Goal: Check status: Check status

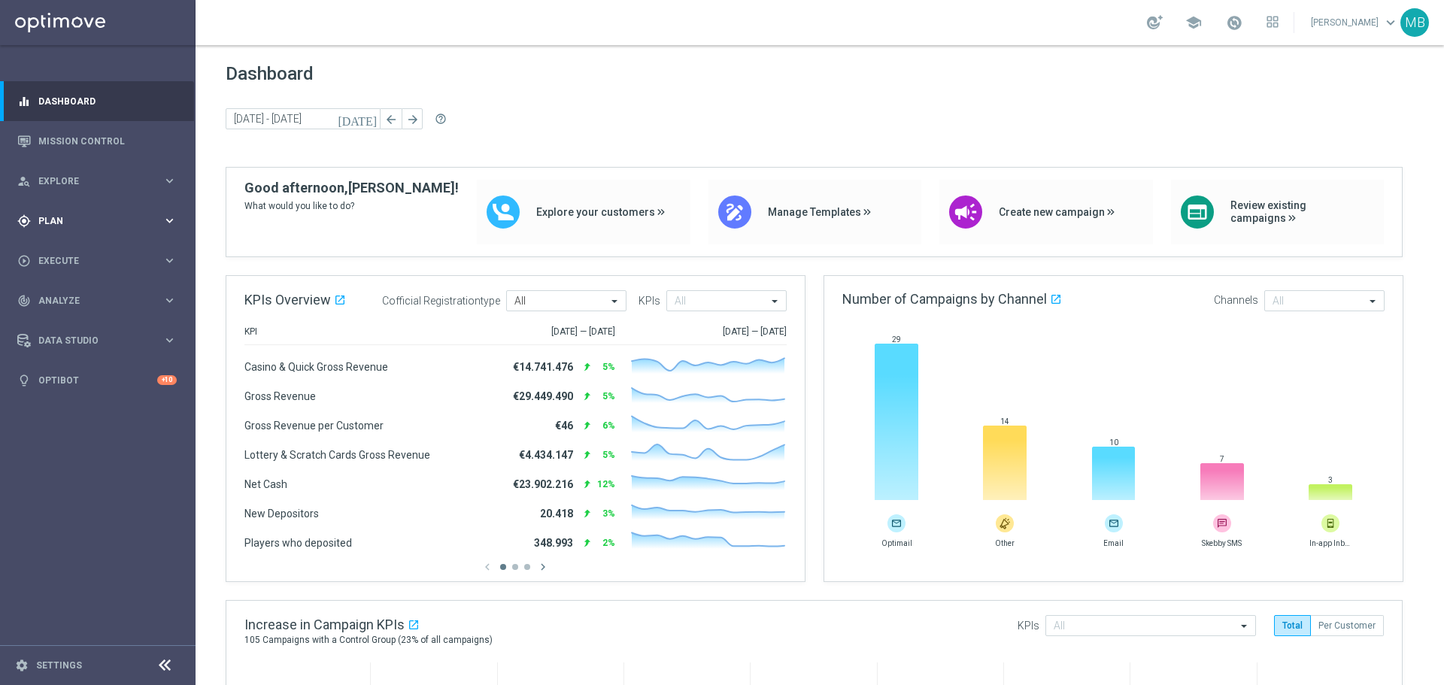
click at [68, 207] on div "gps_fixed Plan keyboard_arrow_right" at bounding box center [97, 221] width 194 height 40
click at [99, 291] on button "Templates keyboard_arrow_right" at bounding box center [108, 297] width 138 height 12
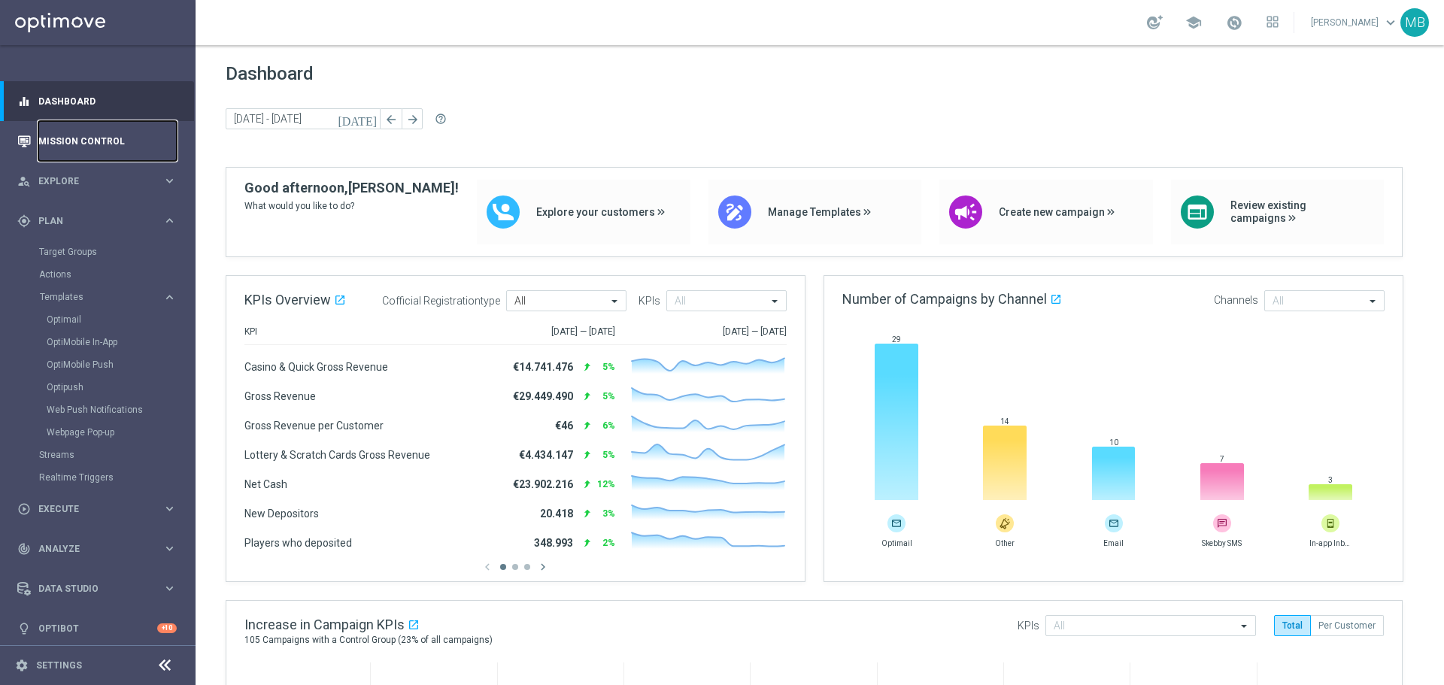
click at [99, 146] on link "Mission Control" at bounding box center [107, 141] width 138 height 40
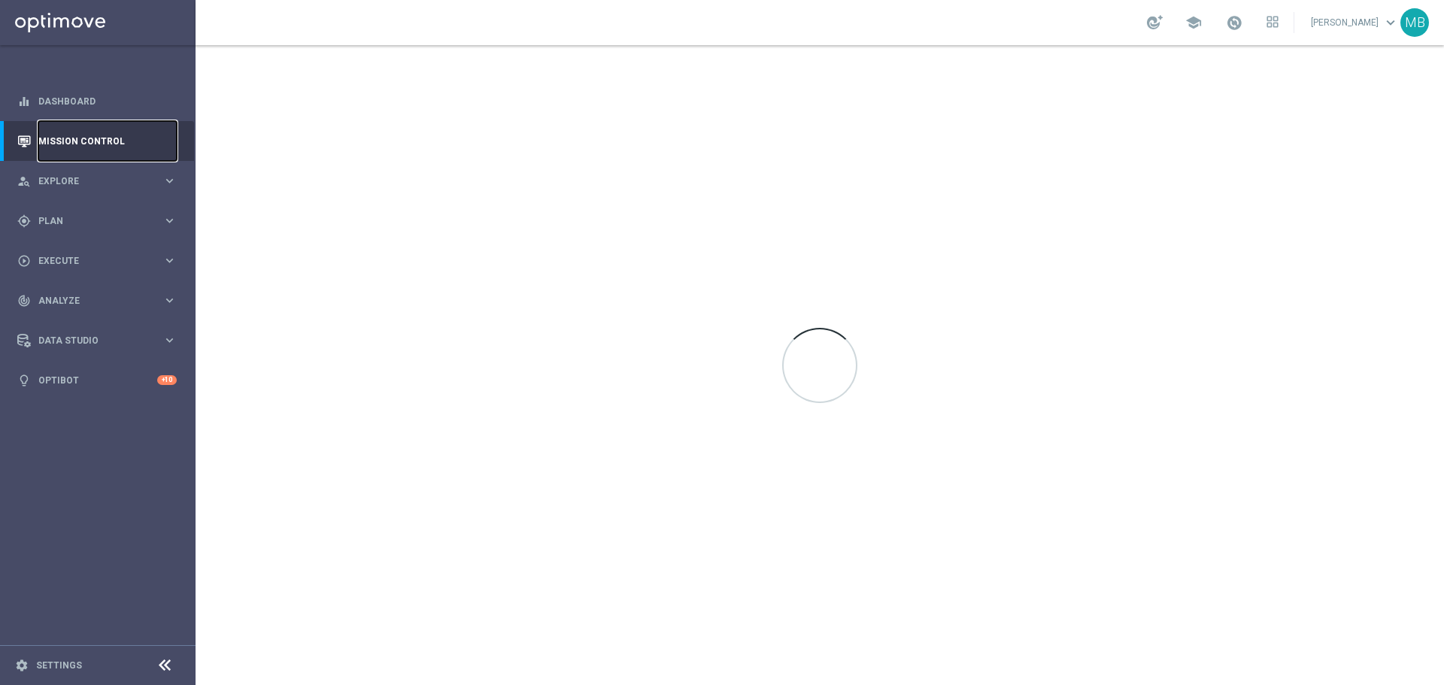
click at [99, 146] on link "Mission Control" at bounding box center [107, 141] width 138 height 40
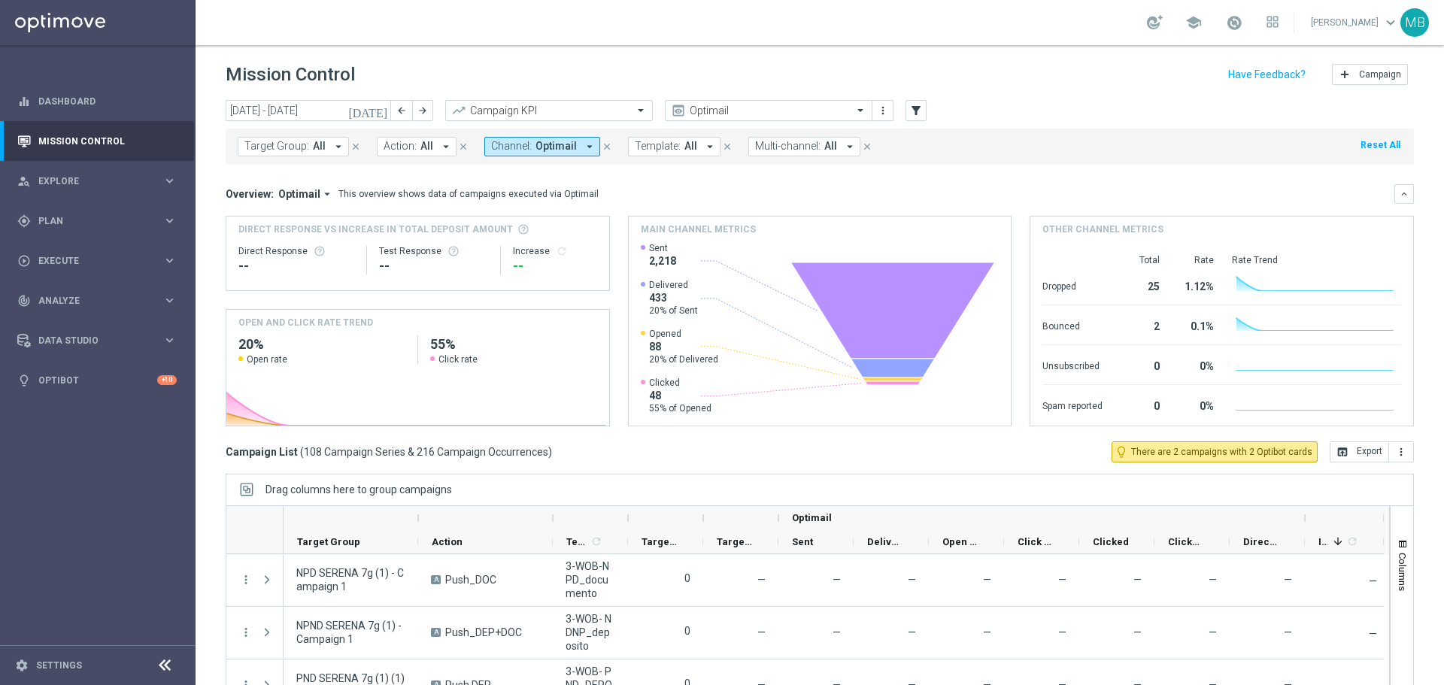
click at [942, 146] on div "Target Group: All arrow_drop_down close Action: All arrow_drop_down close Chann…" at bounding box center [820, 147] width 1188 height 36
drag, startPoint x: 942, startPoint y: 146, endPoint x: 1262, endPoint y: 159, distance: 319.9
click at [1262, 159] on div "Target Group: All arrow_drop_down close Action: All arrow_drop_down close Chann…" at bounding box center [820, 147] width 1188 height 36
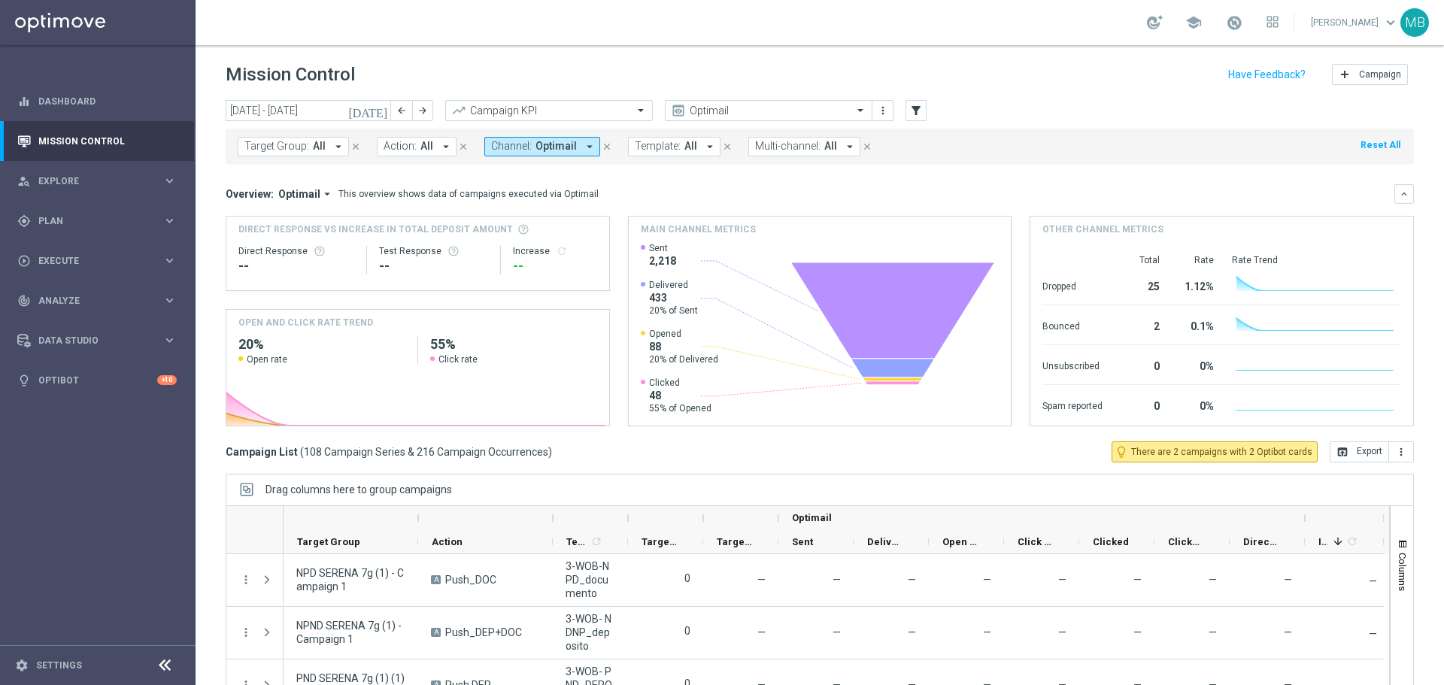
click at [1359, 150] on button "Reset All" at bounding box center [1380, 145] width 43 height 17
click at [1080, 153] on div "Target Group: All arrow_drop_down close Action: All arrow_drop_down close Chann…" at bounding box center [820, 147] width 1188 height 36
click at [920, 110] on icon "filter_alt" at bounding box center [916, 111] width 14 height 14
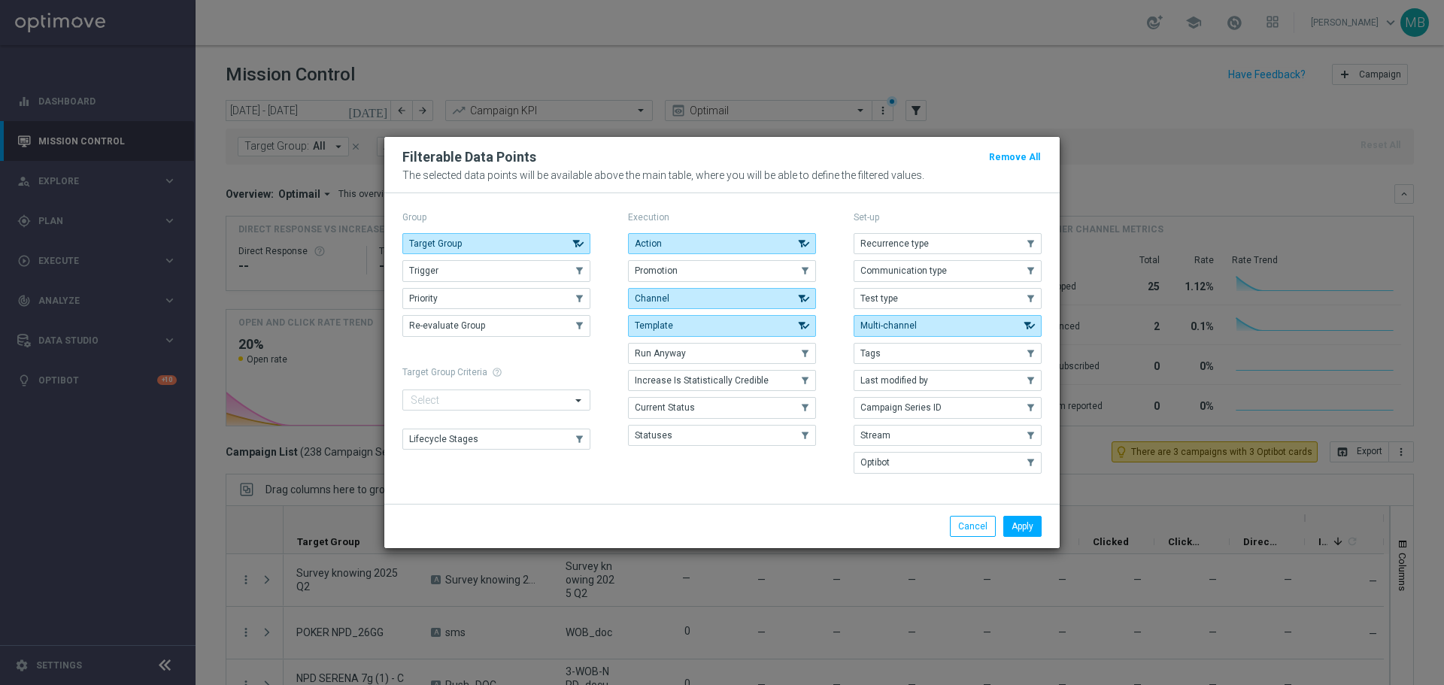
click at [1118, 155] on modal-container "Filterable Data Points Remove All The selected data points will be available ab…" at bounding box center [722, 342] width 1444 height 685
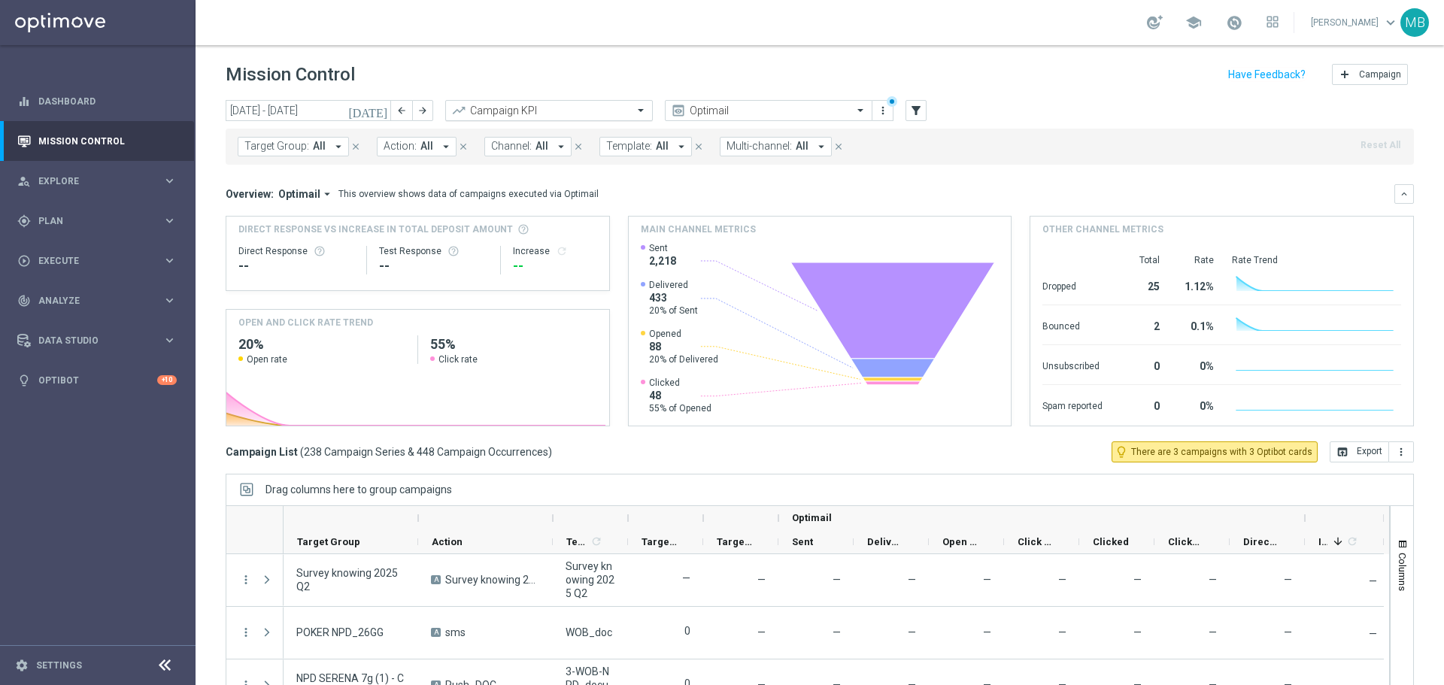
click at [642, 106] on span at bounding box center [642, 110] width 19 height 13
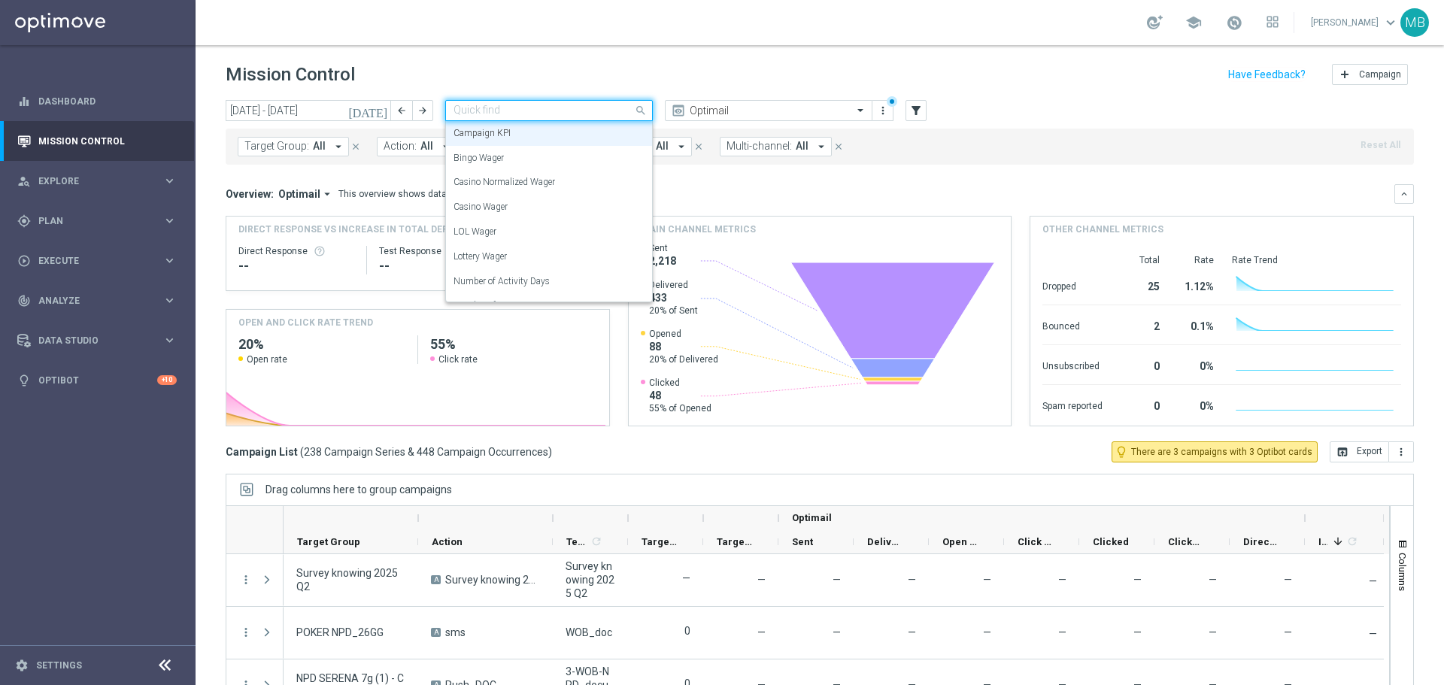
click at [642, 106] on span at bounding box center [642, 110] width 19 height 19
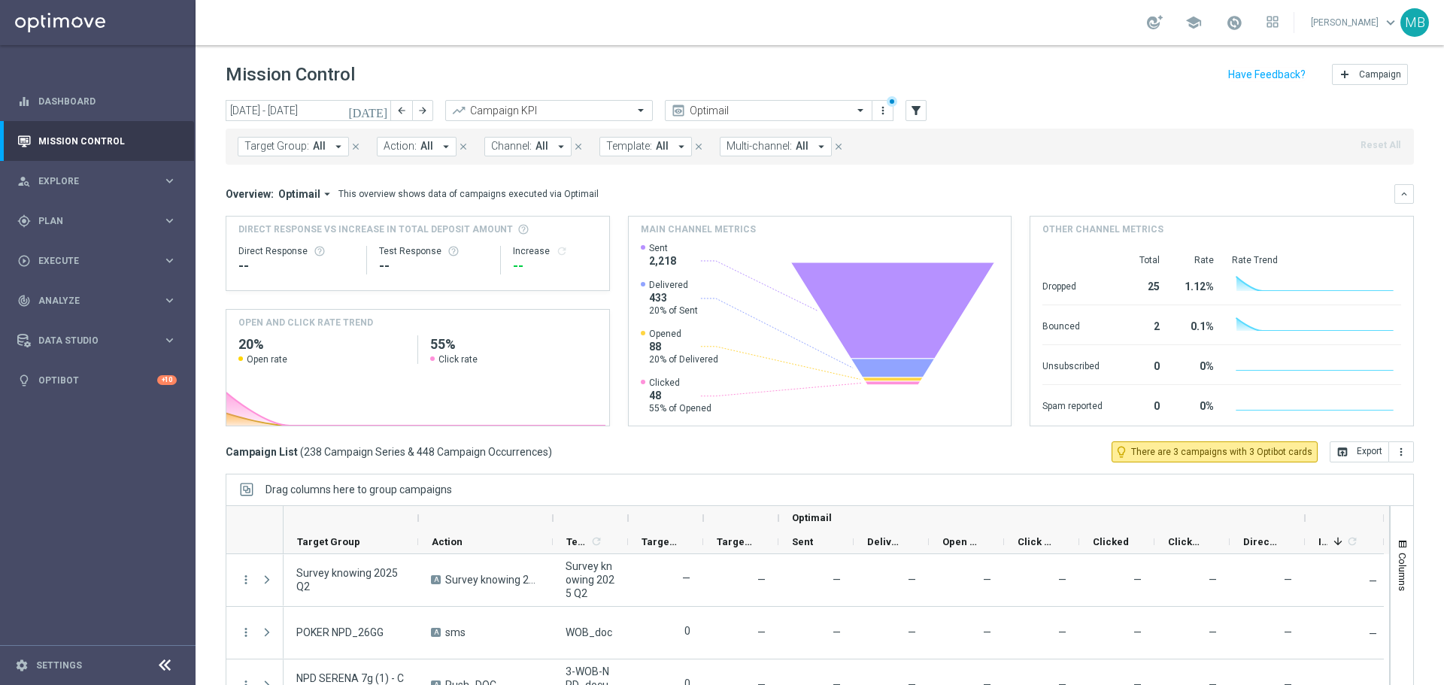
drag, startPoint x: 1017, startPoint y: 149, endPoint x: 980, endPoint y: 141, distance: 37.6
click at [980, 141] on div "Target Group: All arrow_drop_down close Action: All arrow_drop_down close Chann…" at bounding box center [820, 147] width 1188 height 36
click at [908, 147] on div "Target Group: All arrow_drop_down close Action: All arrow_drop_down close Chann…" at bounding box center [820, 147] width 1188 height 36
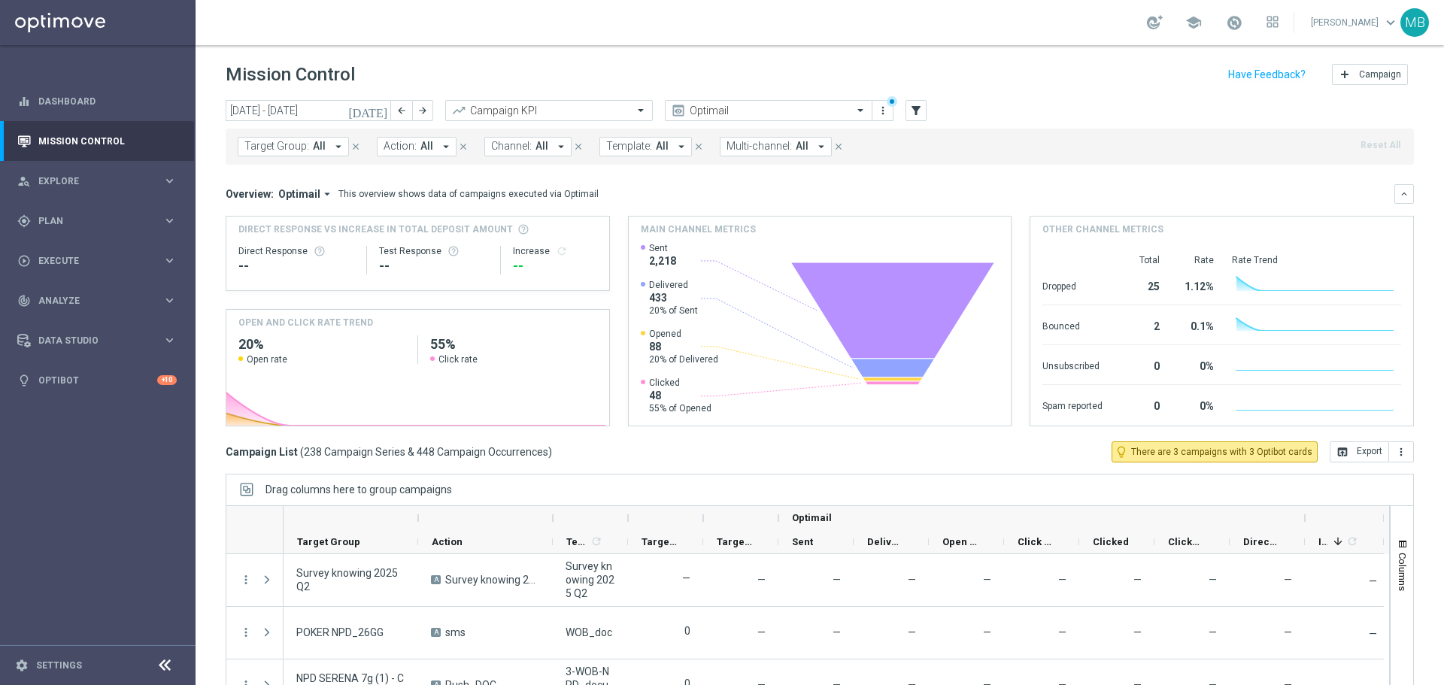
click at [911, 150] on div "Target Group: All arrow_drop_down close Action: All arrow_drop_down close Chann…" at bounding box center [820, 147] width 1188 height 36
drag, startPoint x: 911, startPoint y: 150, endPoint x: 990, endPoint y: 138, distance: 80.6
click at [947, 143] on div "Target Group: All arrow_drop_down close Action: All arrow_drop_down close Chann…" at bounding box center [820, 147] width 1188 height 36
click at [1288, 138] on div "Target Group: All arrow_drop_down close Action: All arrow_drop_down close Chann…" at bounding box center [820, 147] width 1188 height 36
click at [282, 80] on h1 "Mission Control" at bounding box center [290, 75] width 129 height 22
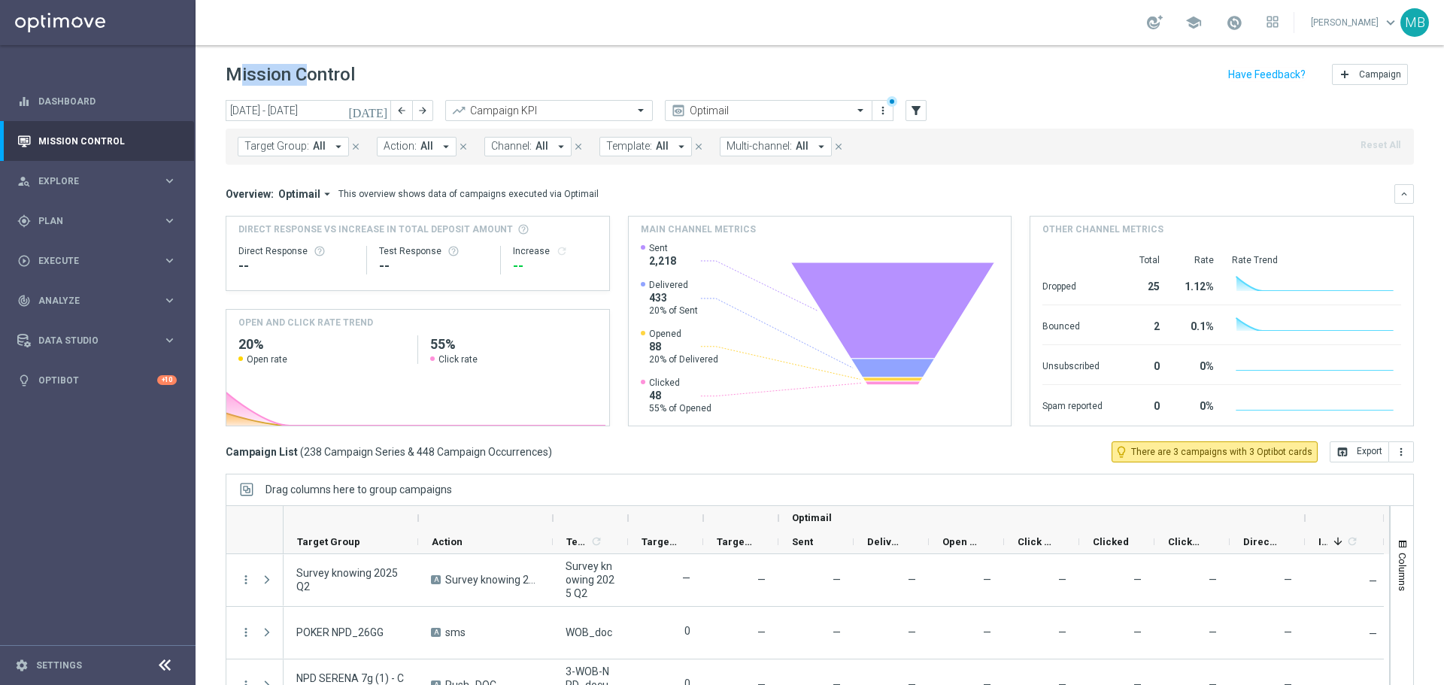
click at [282, 80] on h1 "Mission Control" at bounding box center [290, 75] width 129 height 22
drag, startPoint x: 282, startPoint y: 80, endPoint x: 1154, endPoint y: 211, distance: 881.4
click at [1146, 202] on div "Overview: Optimail arrow_drop_down This overview shows data of campaigns execut…" at bounding box center [820, 194] width 1188 height 20
click at [1013, 119] on div "[DATE] [DATE] - [DATE] arrow_back arrow_forward Campaign KPI trending_up Optima…" at bounding box center [820, 386] width 1248 height 572
click at [381, 106] on icon "[DATE]" at bounding box center [368, 111] width 41 height 14
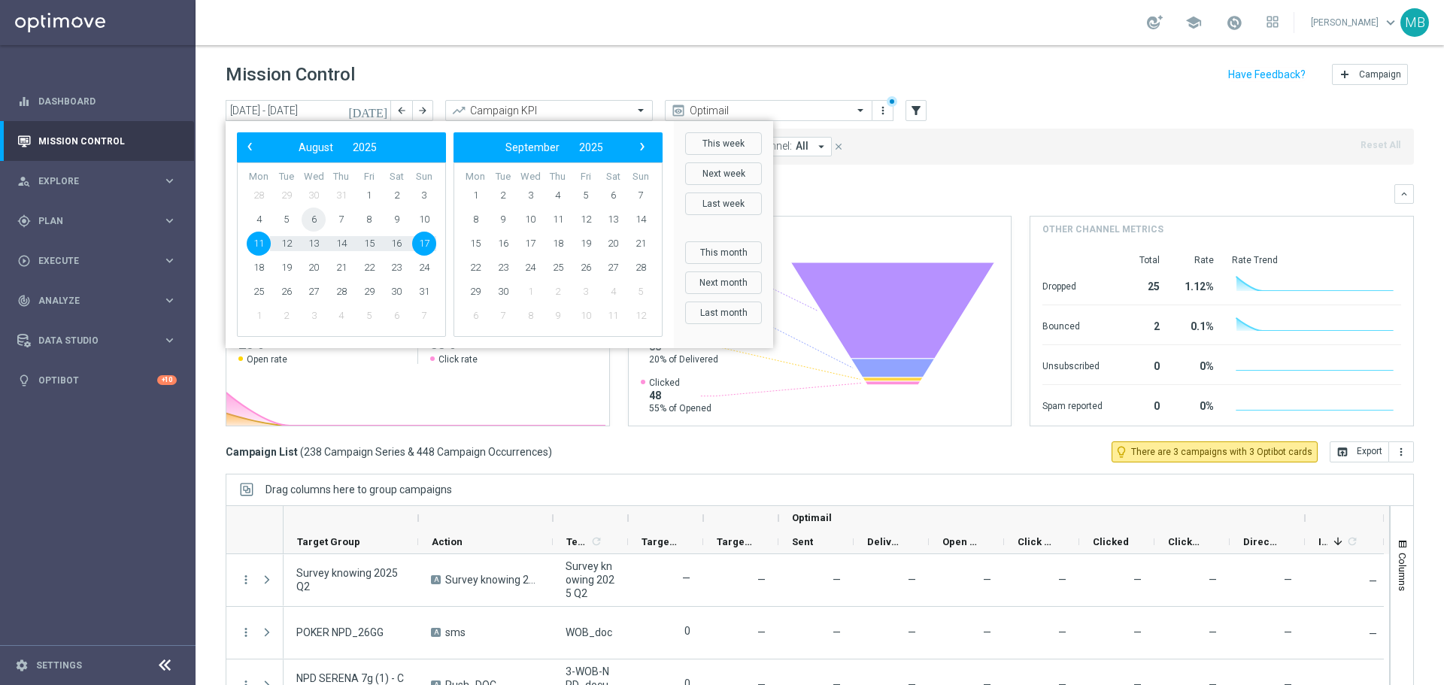
click at [312, 220] on span "6" at bounding box center [314, 220] width 24 height 24
click at [414, 81] on div "Mission Control add Campaign" at bounding box center [820, 74] width 1188 height 29
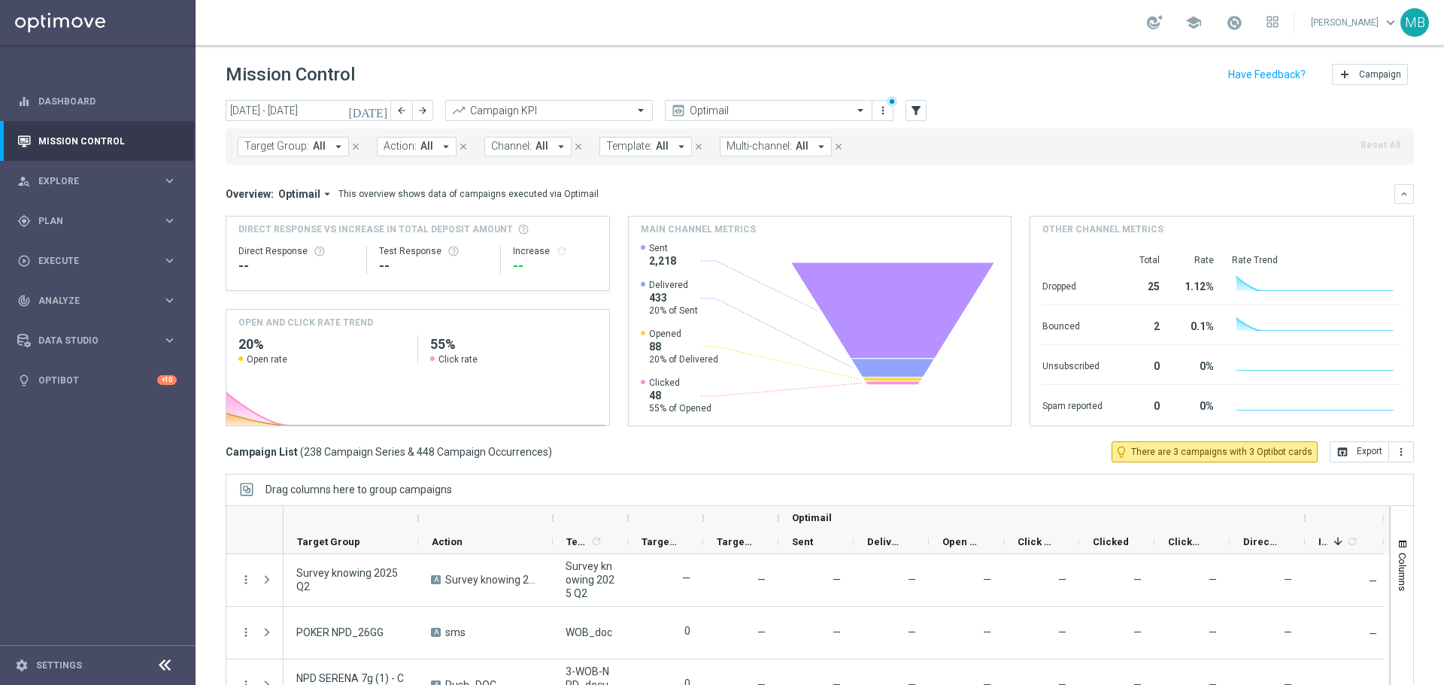
click at [381, 111] on icon "[DATE]" at bounding box center [368, 111] width 41 height 14
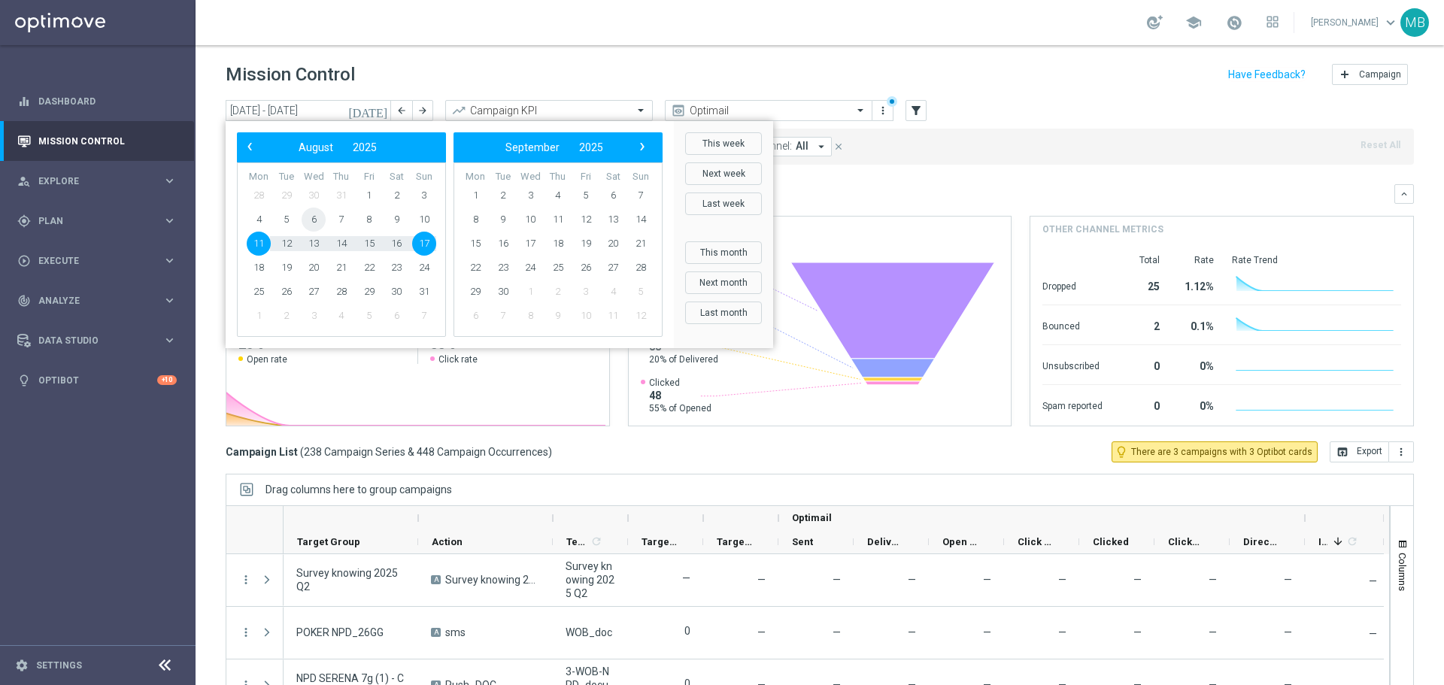
click at [314, 220] on span "6" at bounding box center [314, 220] width 24 height 24
click at [397, 83] on div "Mission Control add Campaign" at bounding box center [820, 74] width 1188 height 29
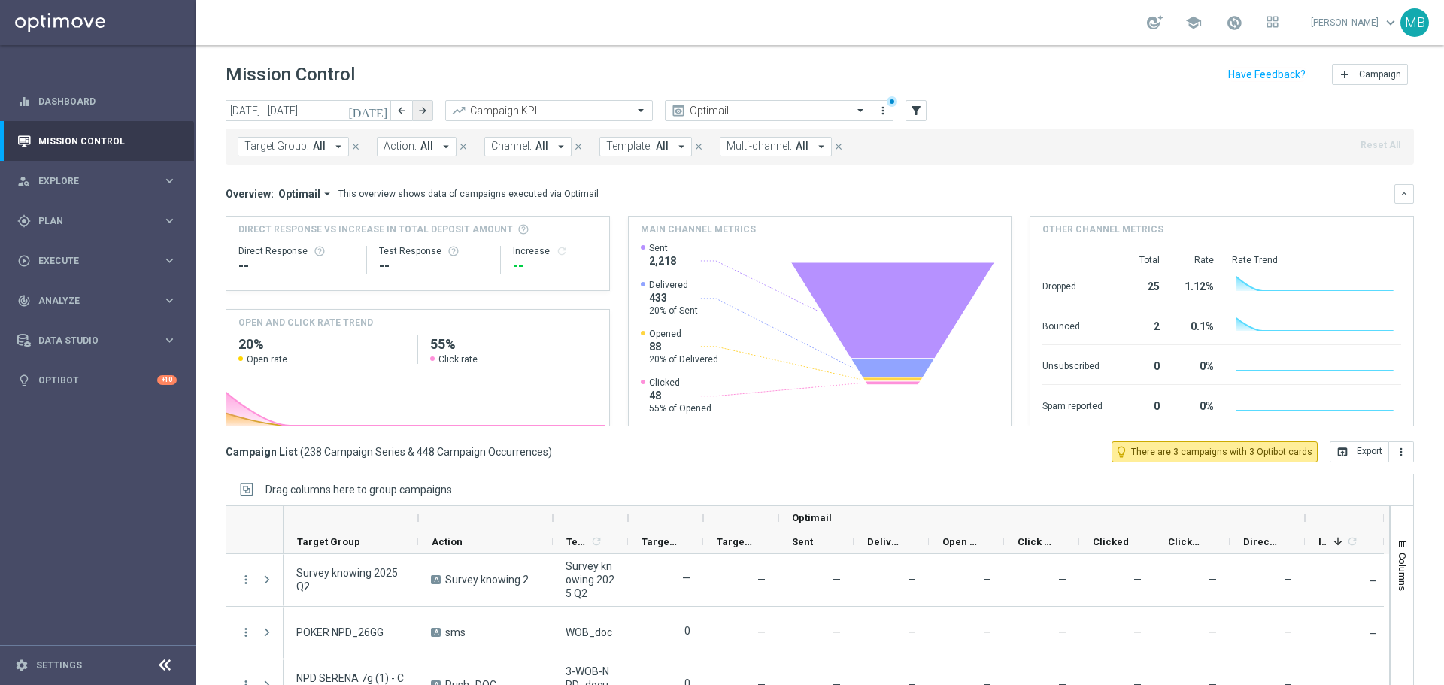
click at [424, 105] on icon "arrow_forward" at bounding box center [422, 110] width 11 height 11
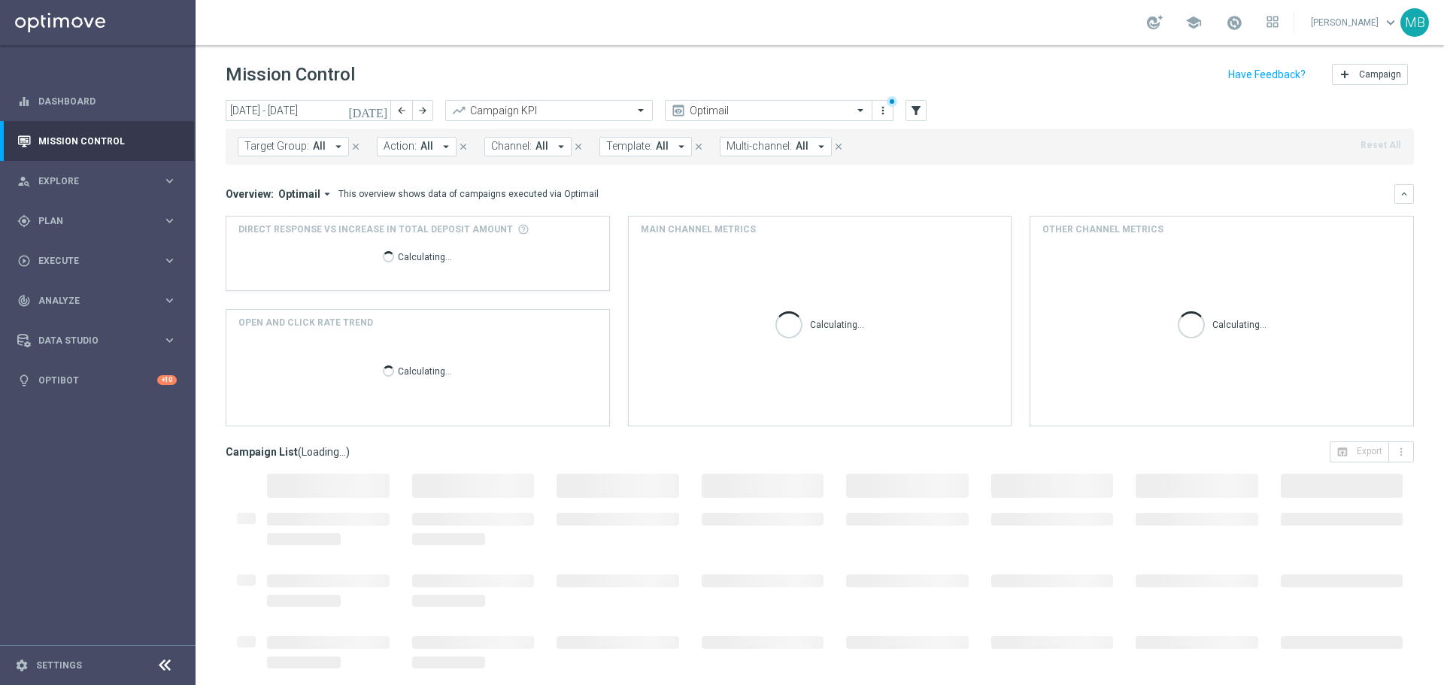
click at [384, 114] on icon "[DATE]" at bounding box center [368, 111] width 41 height 14
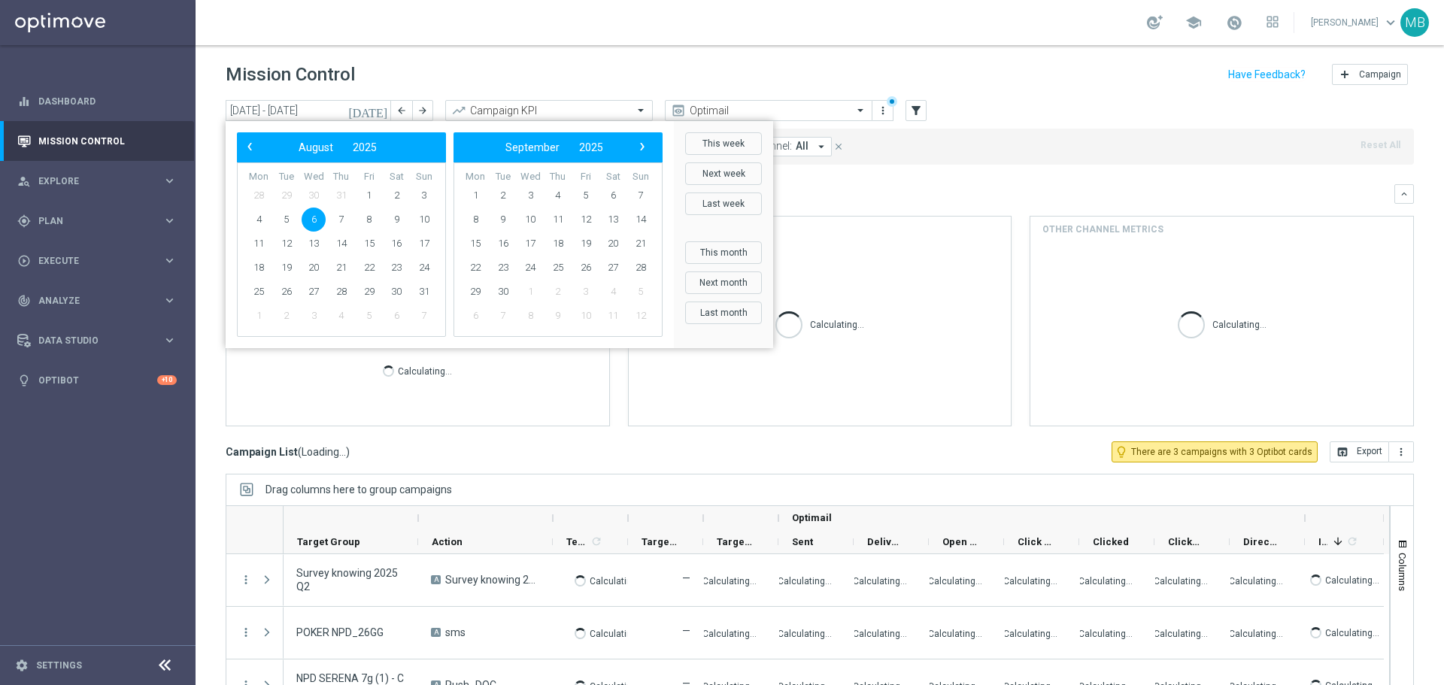
click at [315, 226] on span "6" at bounding box center [314, 220] width 24 height 24
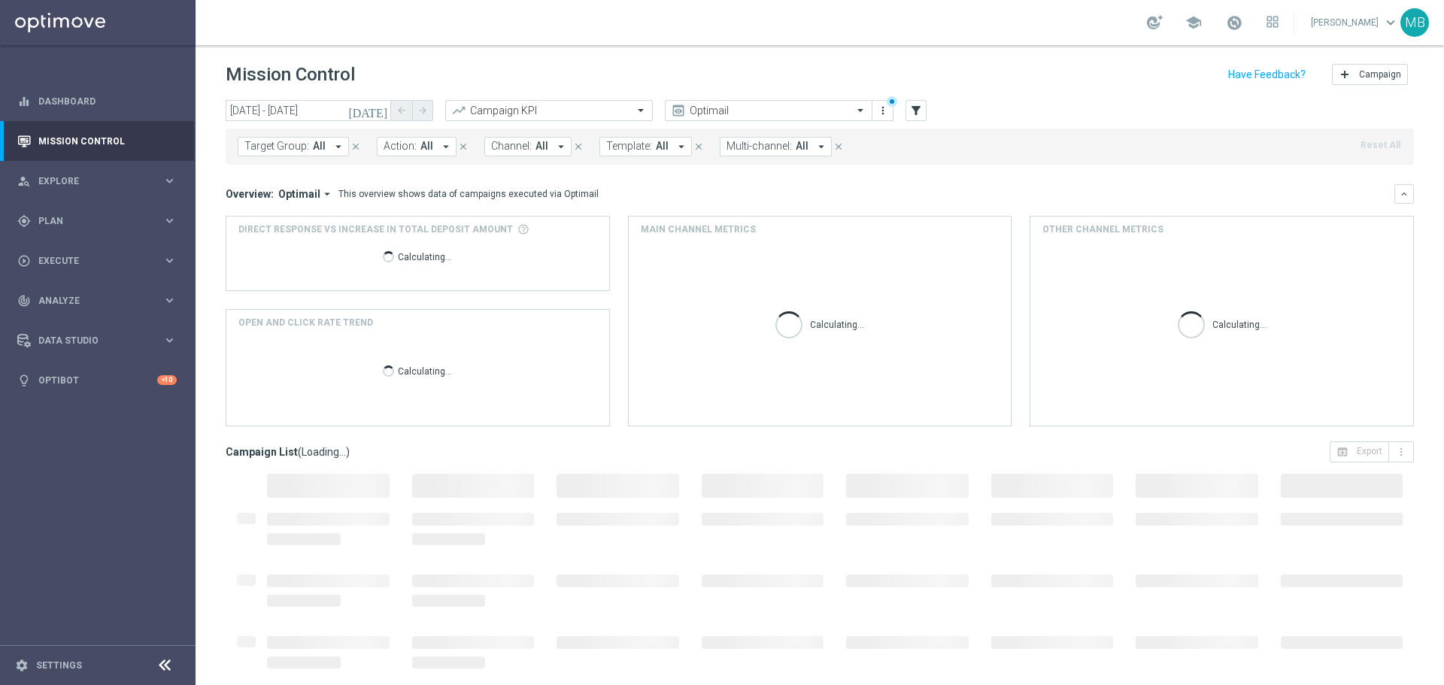
type input "[DATE] - [DATE]"
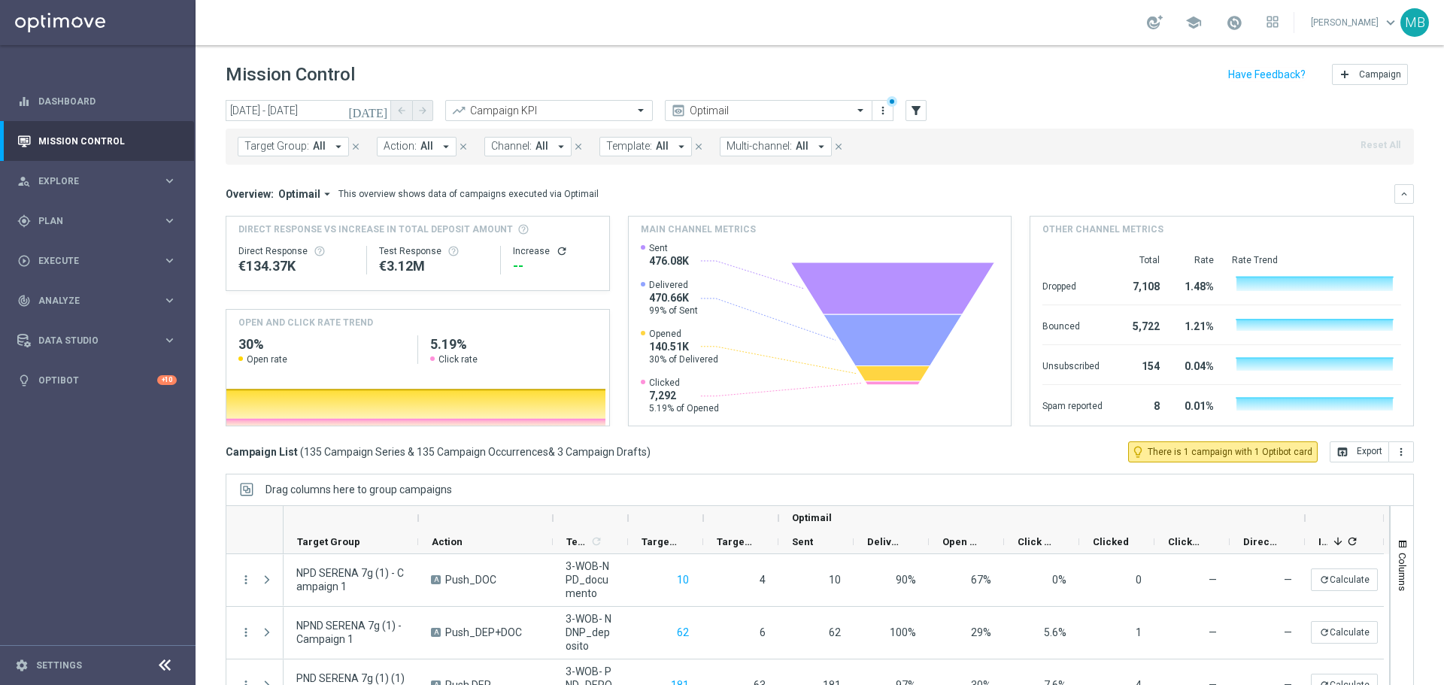
drag, startPoint x: 1224, startPoint y: 144, endPoint x: 1154, endPoint y: 132, distance: 71.0
click at [1154, 132] on div "Target Group: All arrow_drop_down close Action: All arrow_drop_down close Chann…" at bounding box center [820, 147] width 1188 height 36
click at [1154, 135] on div "Target Group: All arrow_drop_down close Action: All arrow_drop_down close Chann…" at bounding box center [820, 147] width 1188 height 36
click at [889, 111] on button "more_vert" at bounding box center [882, 111] width 15 height 18
click at [960, 176] on div "add Save as new view Primary views can not be edited" at bounding box center [954, 168] width 165 height 21
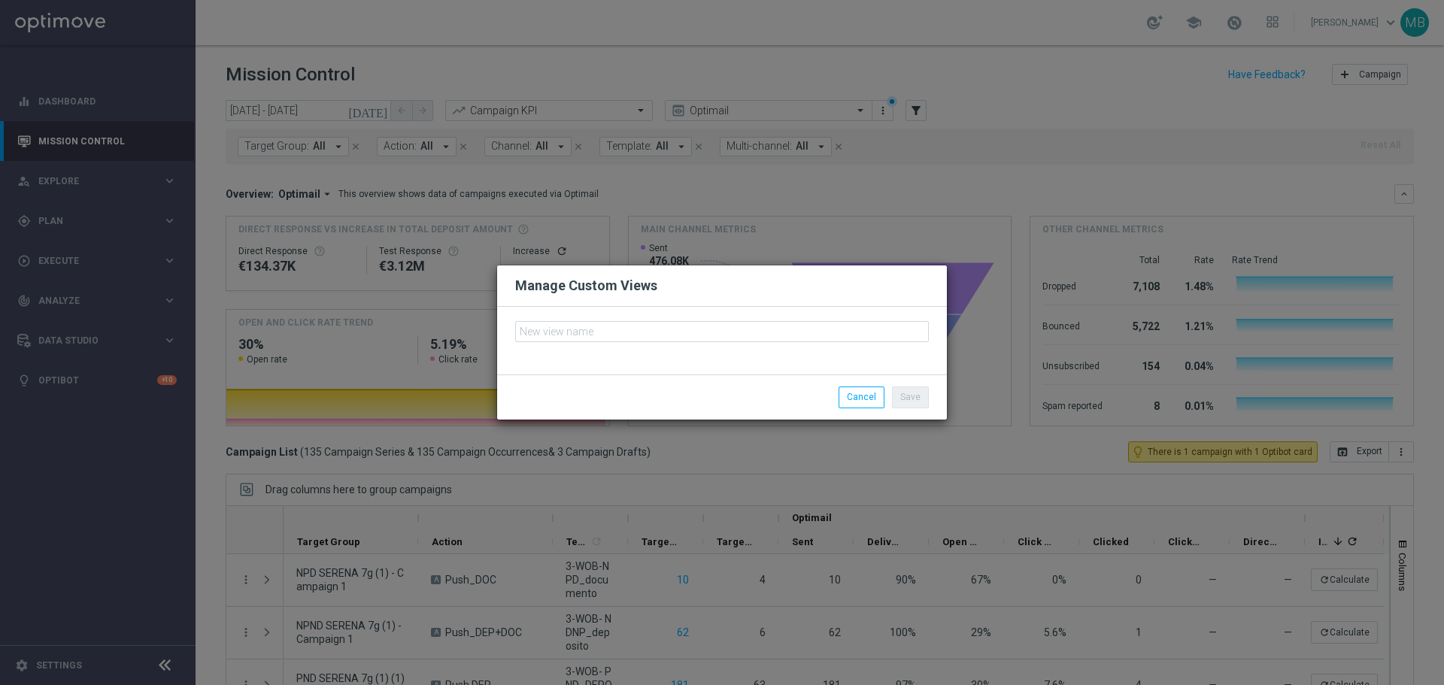
click at [809, 332] on input "text" at bounding box center [722, 331] width 414 height 21
click at [866, 388] on button "Cancel" at bounding box center [862, 397] width 46 height 21
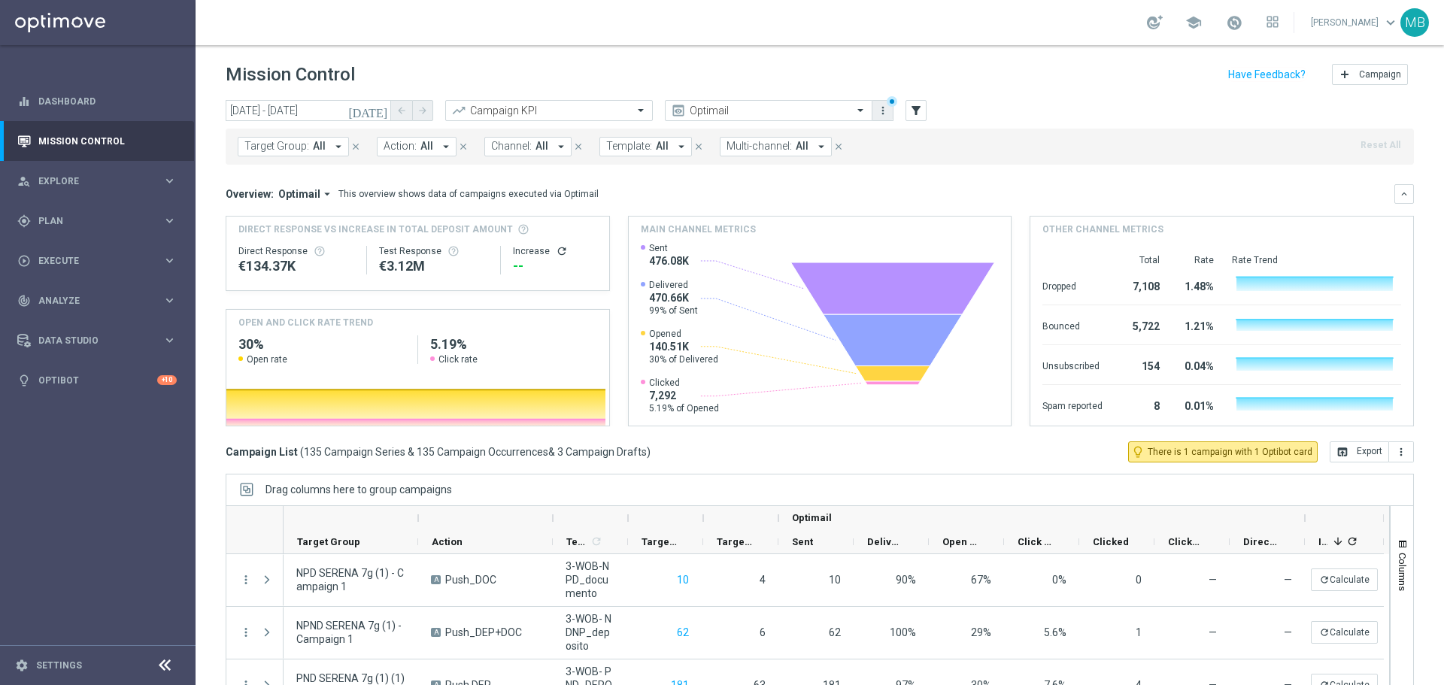
click at [887, 106] on icon "more_vert" at bounding box center [883, 111] width 12 height 12
click at [917, 193] on div "Manage views" at bounding box center [962, 189] width 136 height 11
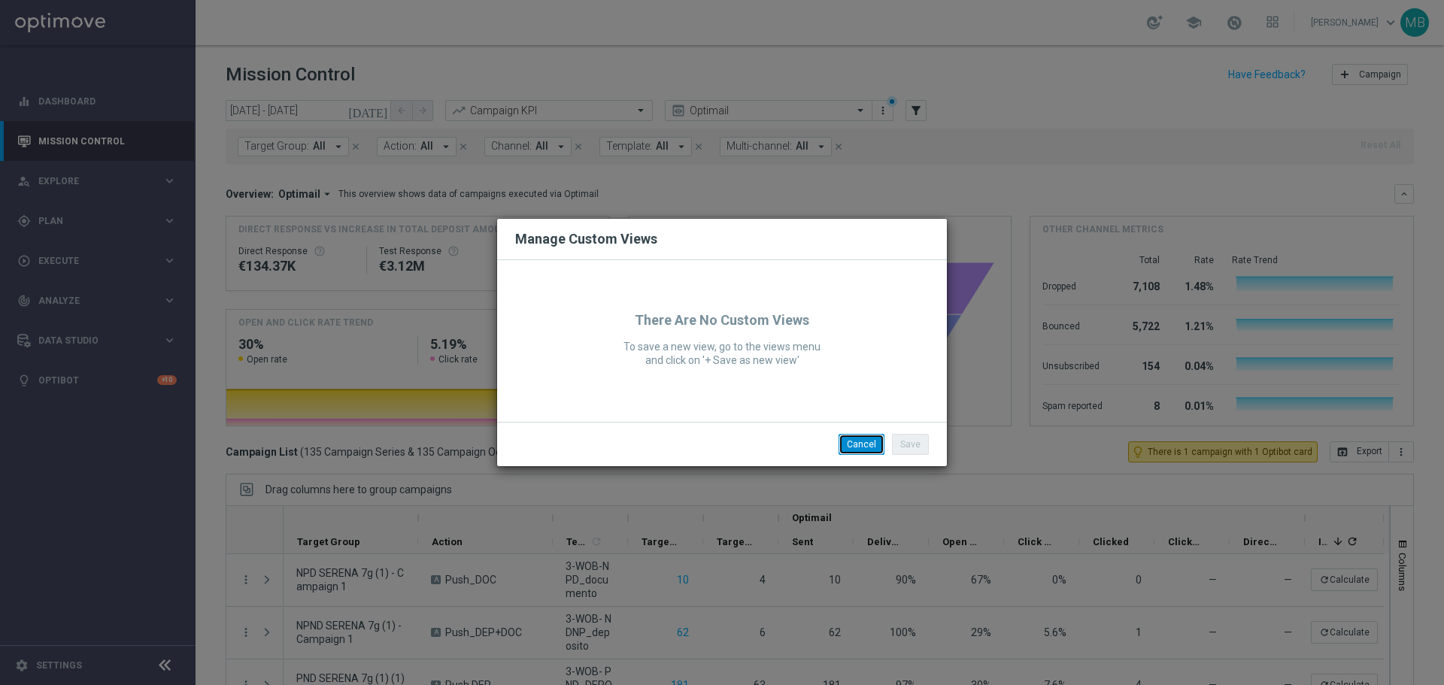
click at [867, 442] on button "Cancel" at bounding box center [862, 444] width 46 height 21
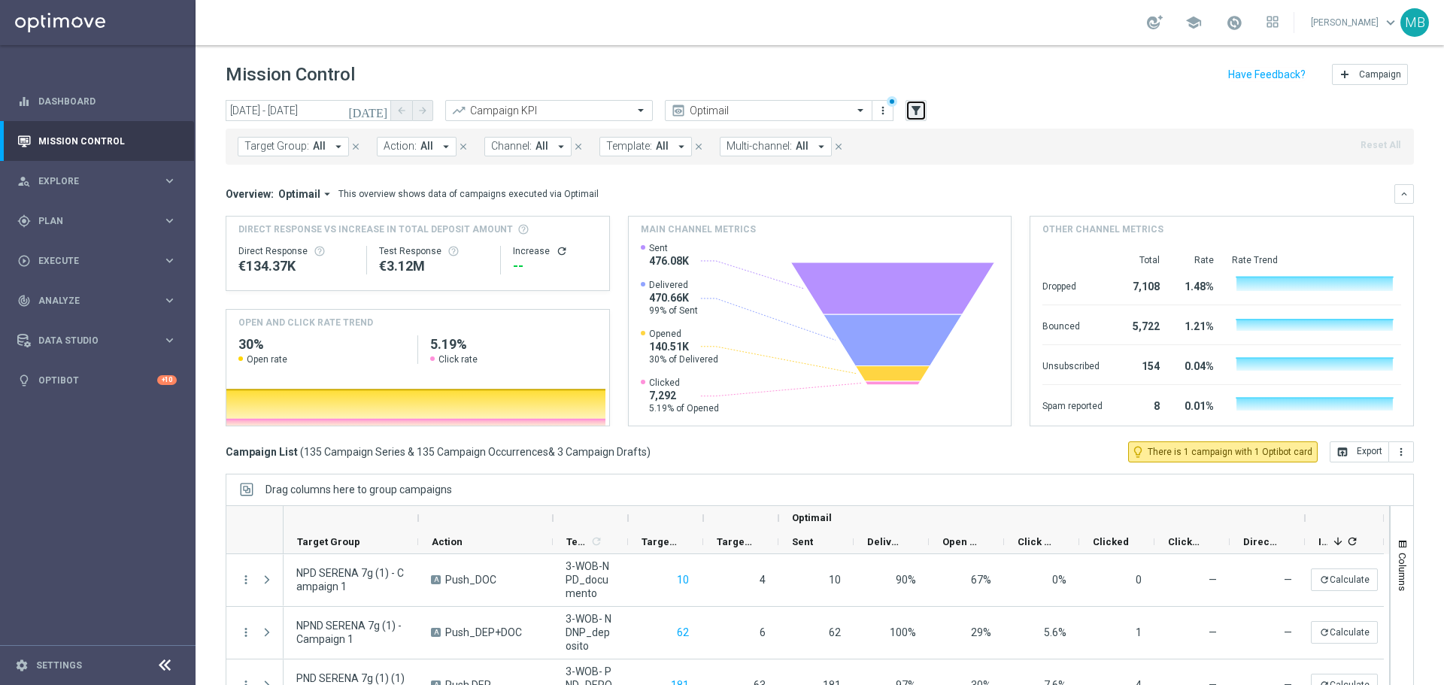
click at [911, 117] on button "filter_alt" at bounding box center [915, 110] width 21 height 21
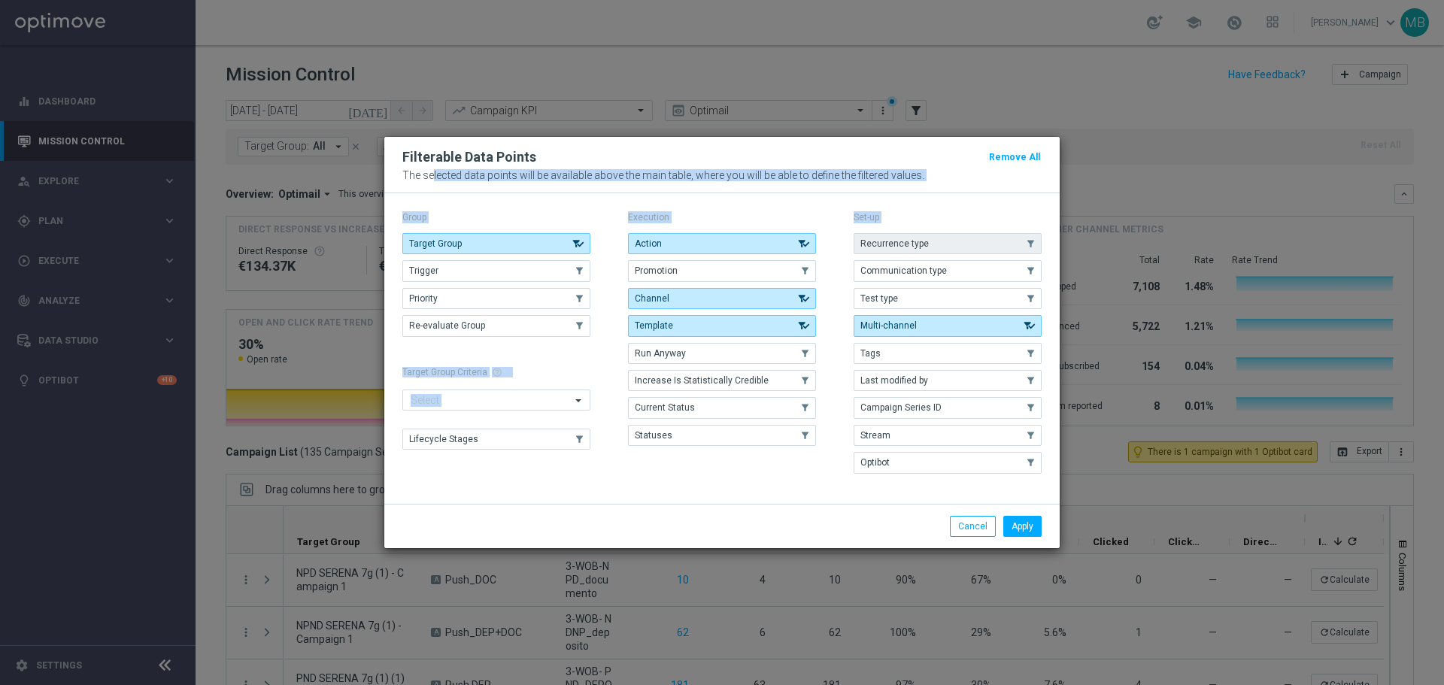
drag, startPoint x: 905, startPoint y: 155, endPoint x: 930, endPoint y: 233, distance: 82.1
click at [930, 240] on div "Filterable Data Points Remove All The selected data points will be available ab…" at bounding box center [721, 342] width 675 height 411
drag, startPoint x: 969, startPoint y: 151, endPoint x: 959, endPoint y: 186, distance: 36.2
click at [959, 186] on div "Filterable Data Points Remove All The selected data points will be available ab…" at bounding box center [721, 165] width 675 height 56
click at [1020, 526] on button "Apply" at bounding box center [1022, 526] width 38 height 21
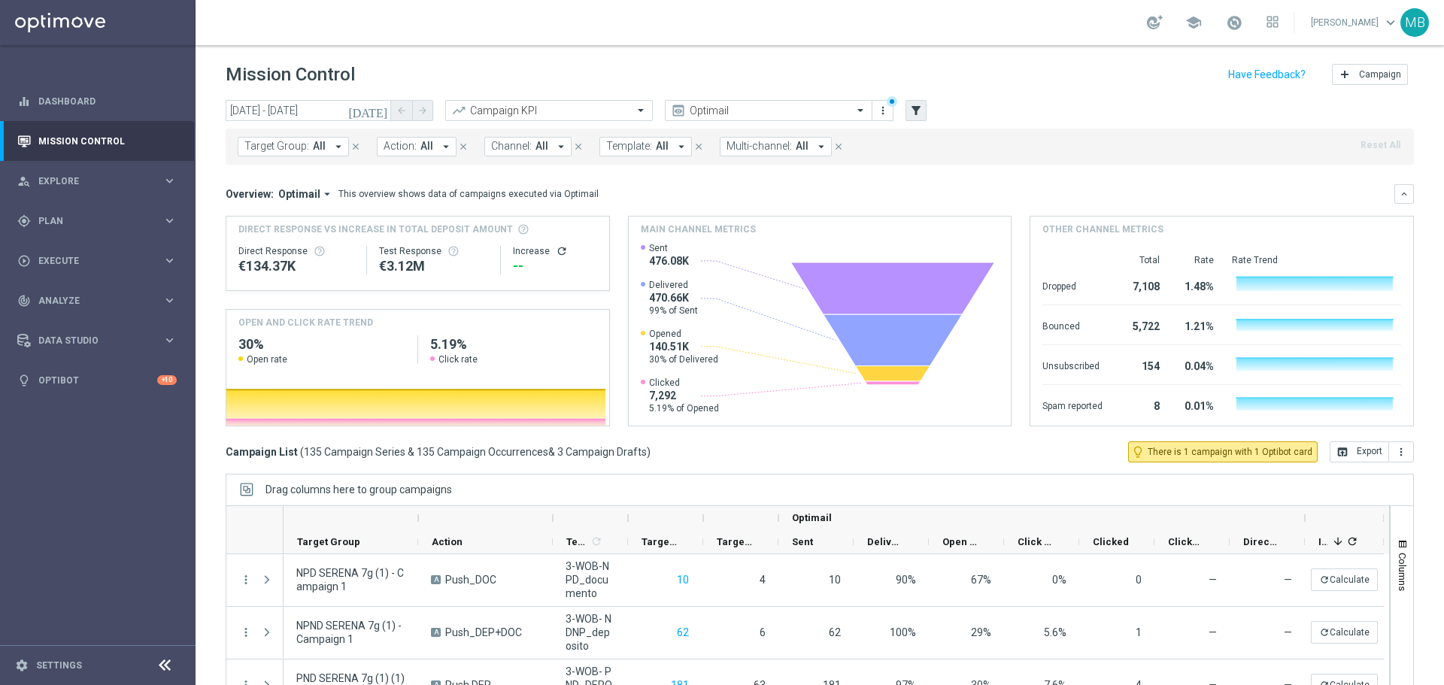
drag, startPoint x: 904, startPoint y: 110, endPoint x: 912, endPoint y: 111, distance: 8.3
click at [903, 110] on div "[DATE] [DATE] - [DATE] arrow_back arrow_forward Campaign KPI trending_up Optima…" at bounding box center [820, 111] width 1188 height 23
click at [922, 109] on icon "filter_alt" at bounding box center [916, 111] width 14 height 14
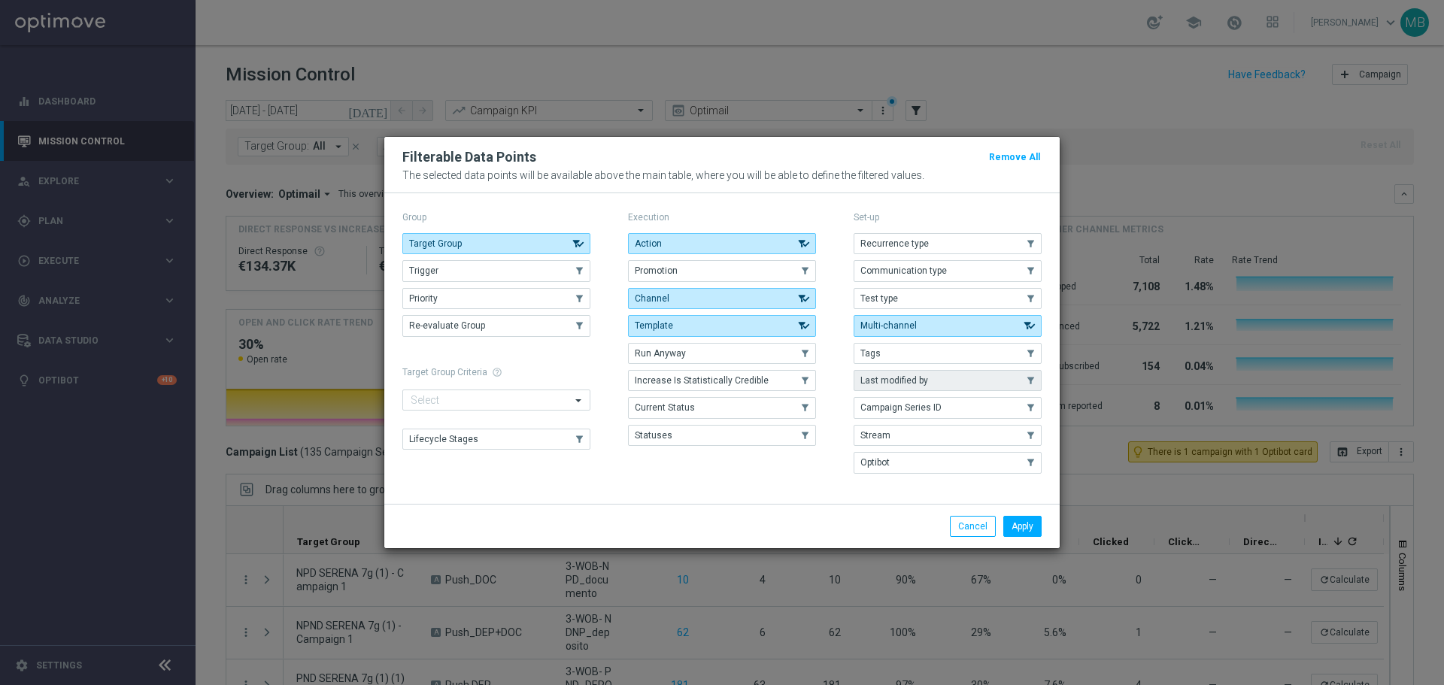
click at [957, 375] on button "Last modified by" at bounding box center [948, 380] width 188 height 21
click at [1028, 525] on button "Apply" at bounding box center [1022, 526] width 38 height 21
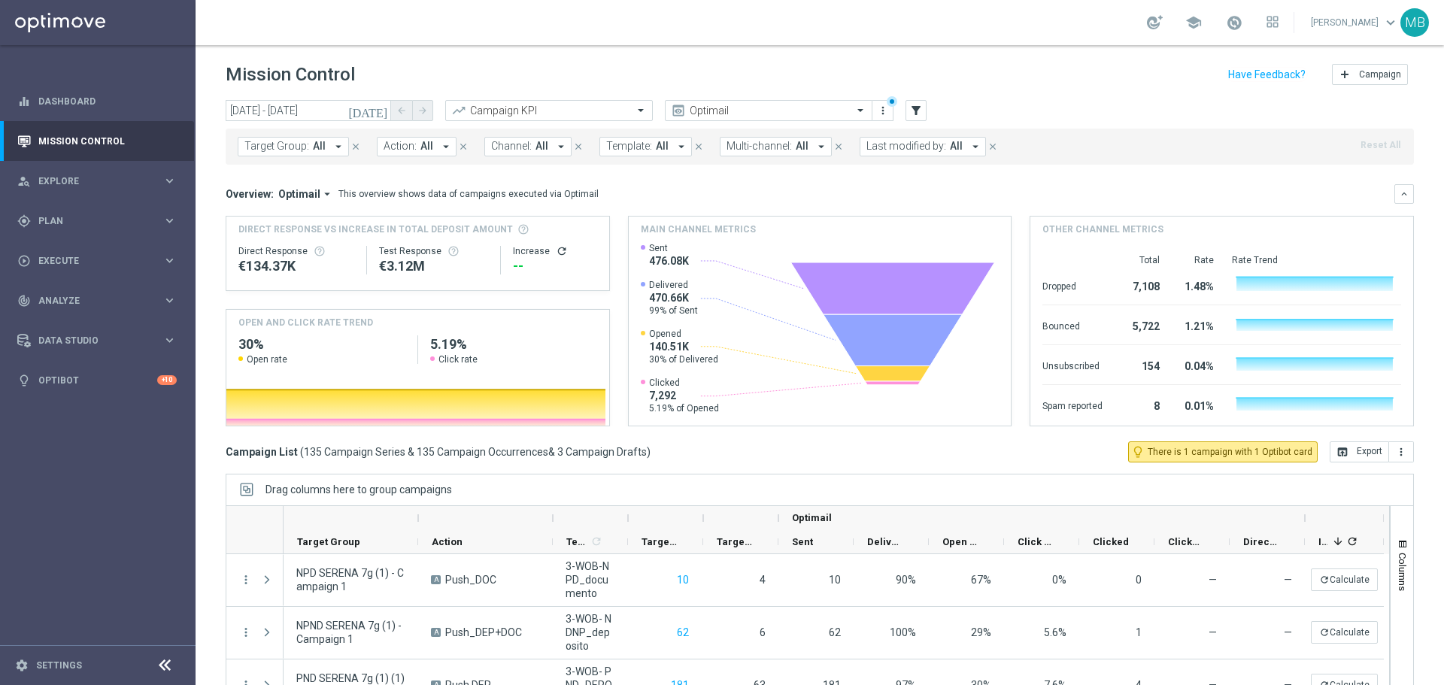
click at [915, 153] on span "Last modified by:" at bounding box center [906, 146] width 80 height 13
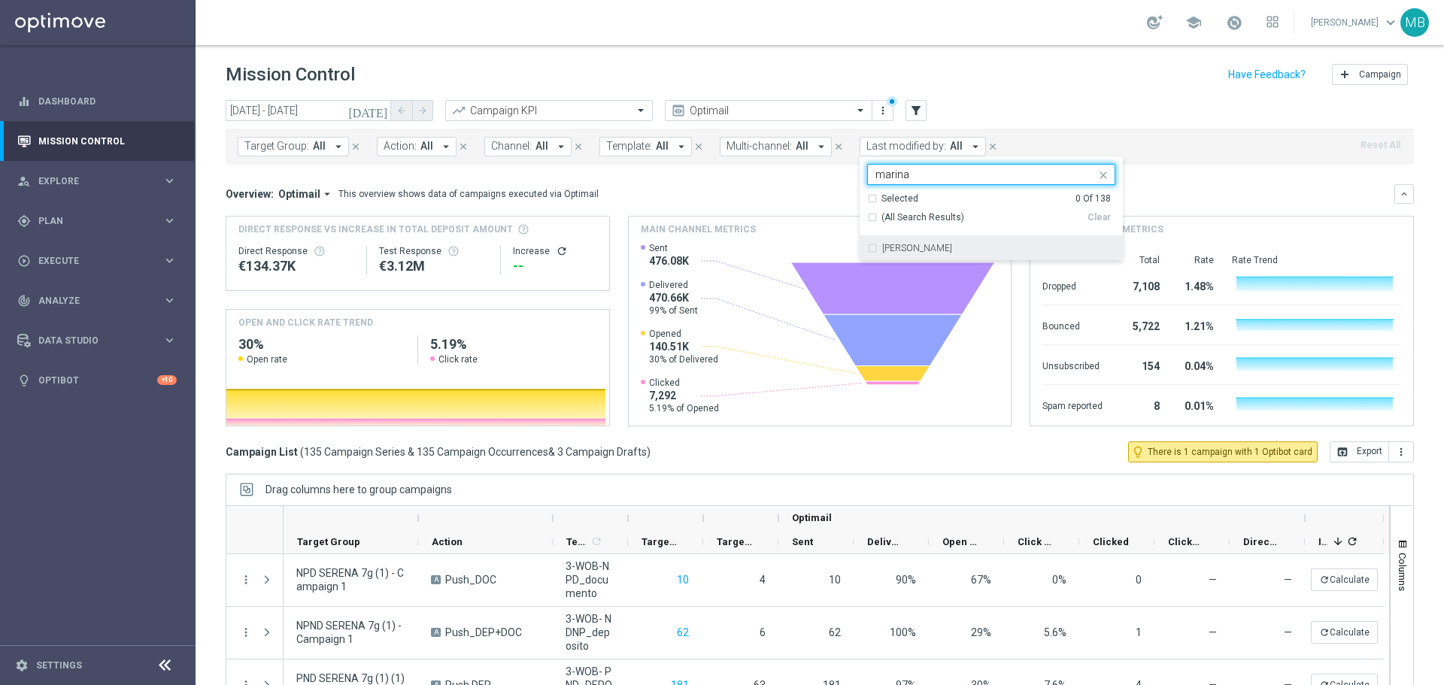
click at [882, 247] on label "[PERSON_NAME]" at bounding box center [917, 248] width 70 height 9
type input "marina"
click at [883, 247] on label "[PERSON_NAME]" at bounding box center [917, 248] width 70 height 9
drag, startPoint x: 883, startPoint y: 247, endPoint x: 870, endPoint y: 247, distance: 12.8
click at [870, 247] on div "[PERSON_NAME]" at bounding box center [991, 248] width 248 height 24
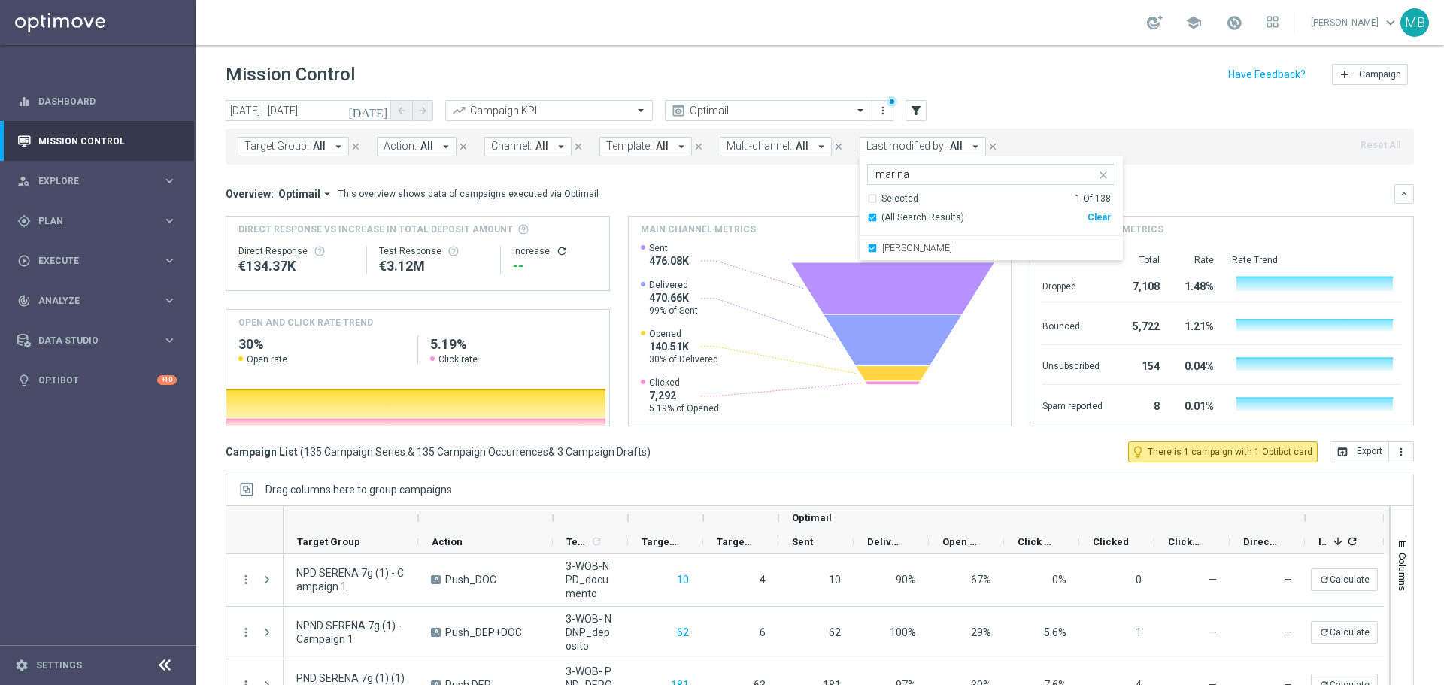
drag, startPoint x: 870, startPoint y: 247, endPoint x: 1421, endPoint y: 208, distance: 552.7
click at [1421, 208] on div "[DATE] [DATE] - [DATE] arrow_back arrow_forward Campaign KPI trending_up Optima…" at bounding box center [820, 386] width 1248 height 572
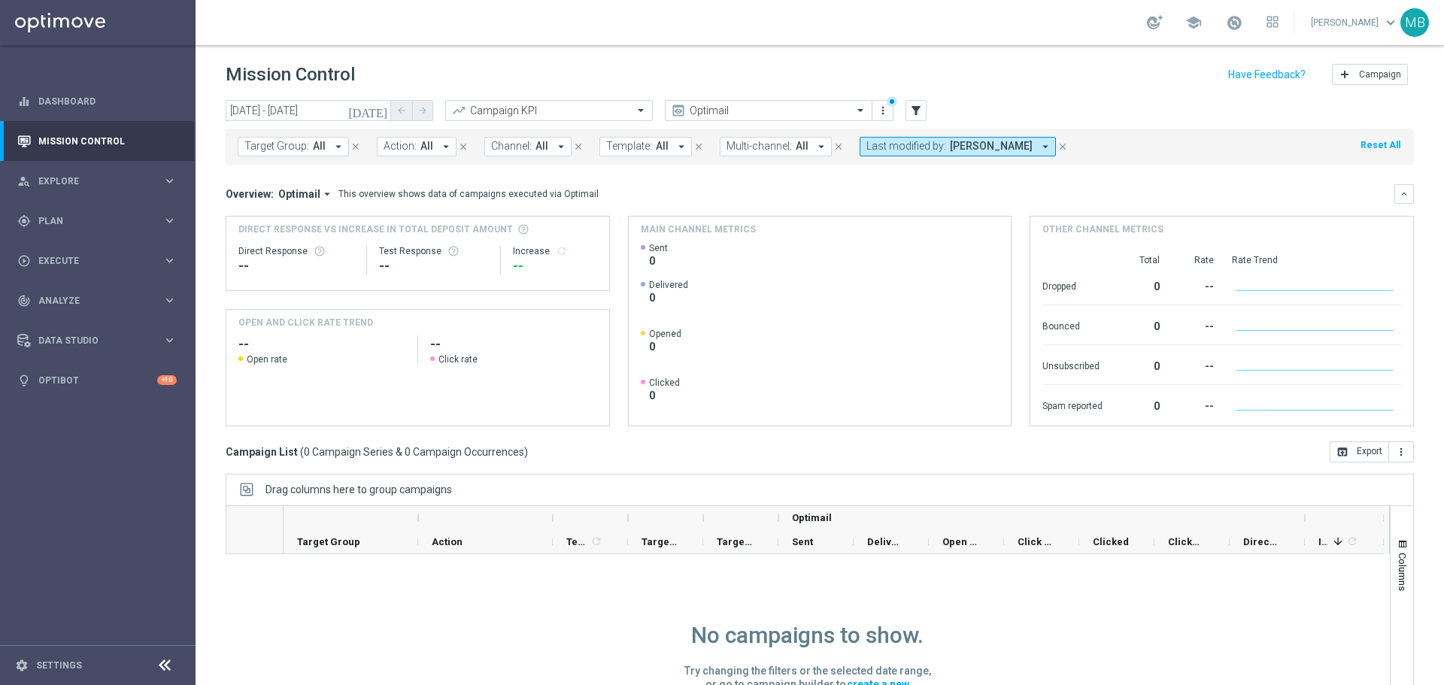
click at [674, 432] on mini-dashboard "Overview: Optimail arrow_drop_down This overview shows data of campaigns execut…" at bounding box center [820, 303] width 1188 height 277
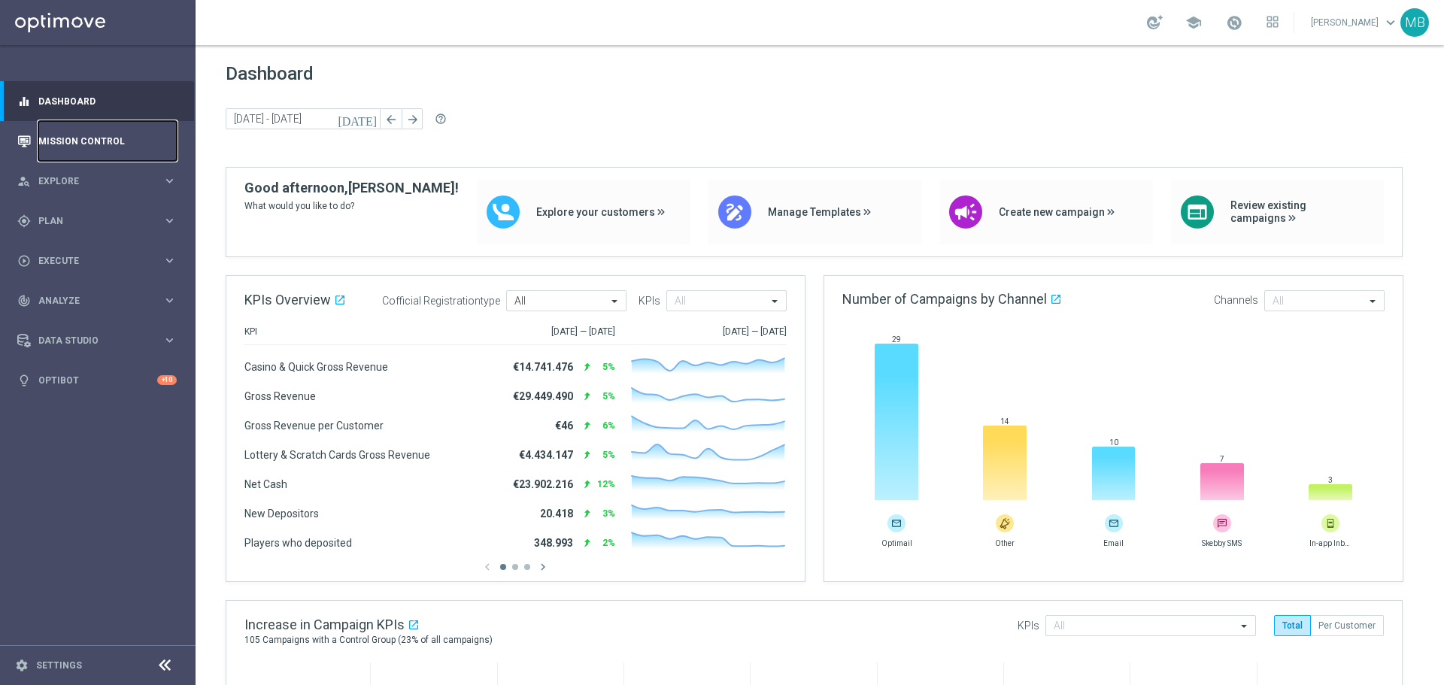
click at [121, 138] on link "Mission Control" at bounding box center [107, 141] width 138 height 40
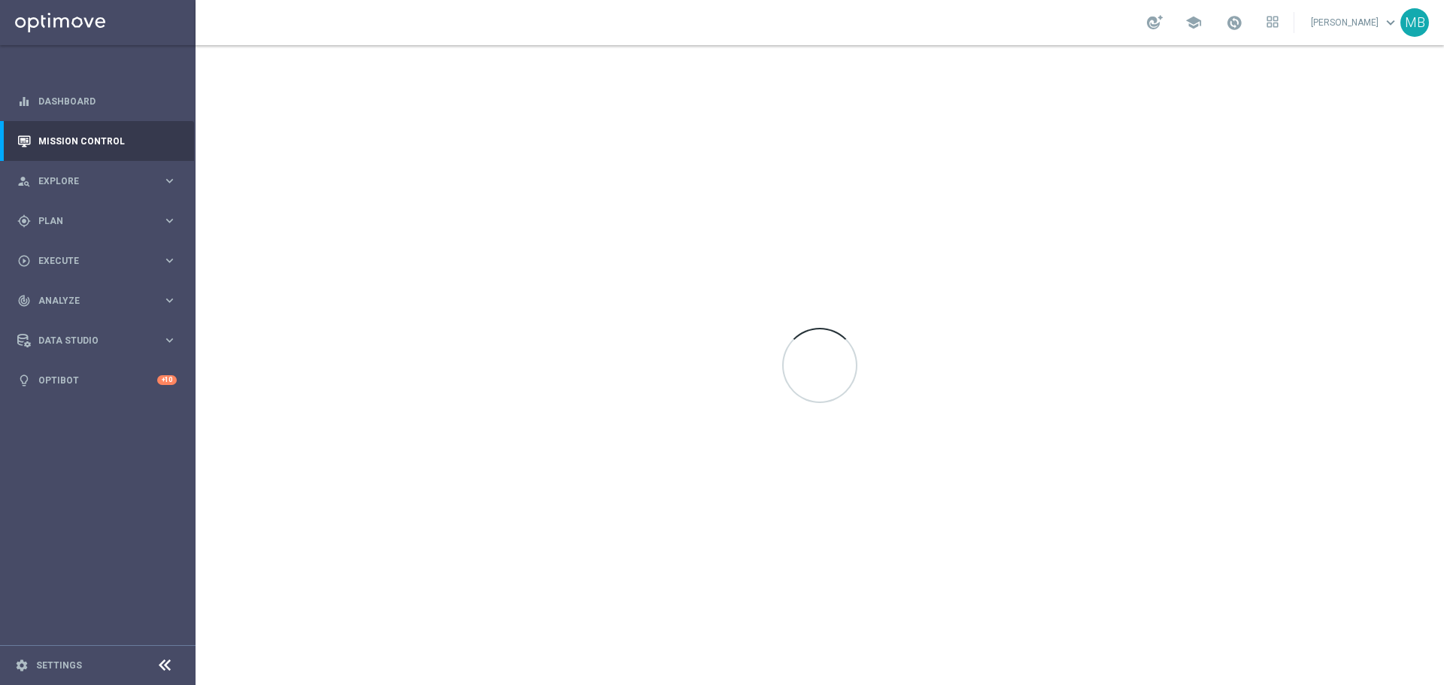
click at [671, 176] on div at bounding box center [820, 365] width 1248 height 640
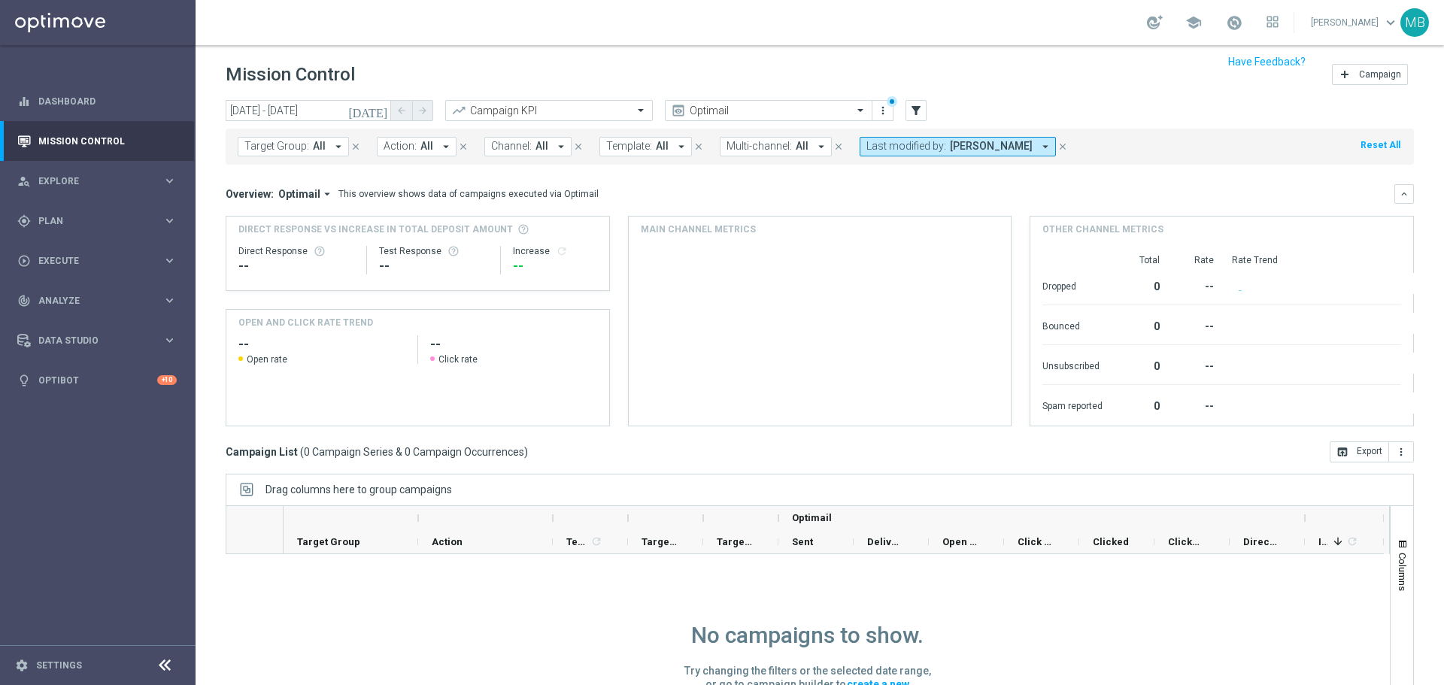
scroll to position [67, 0]
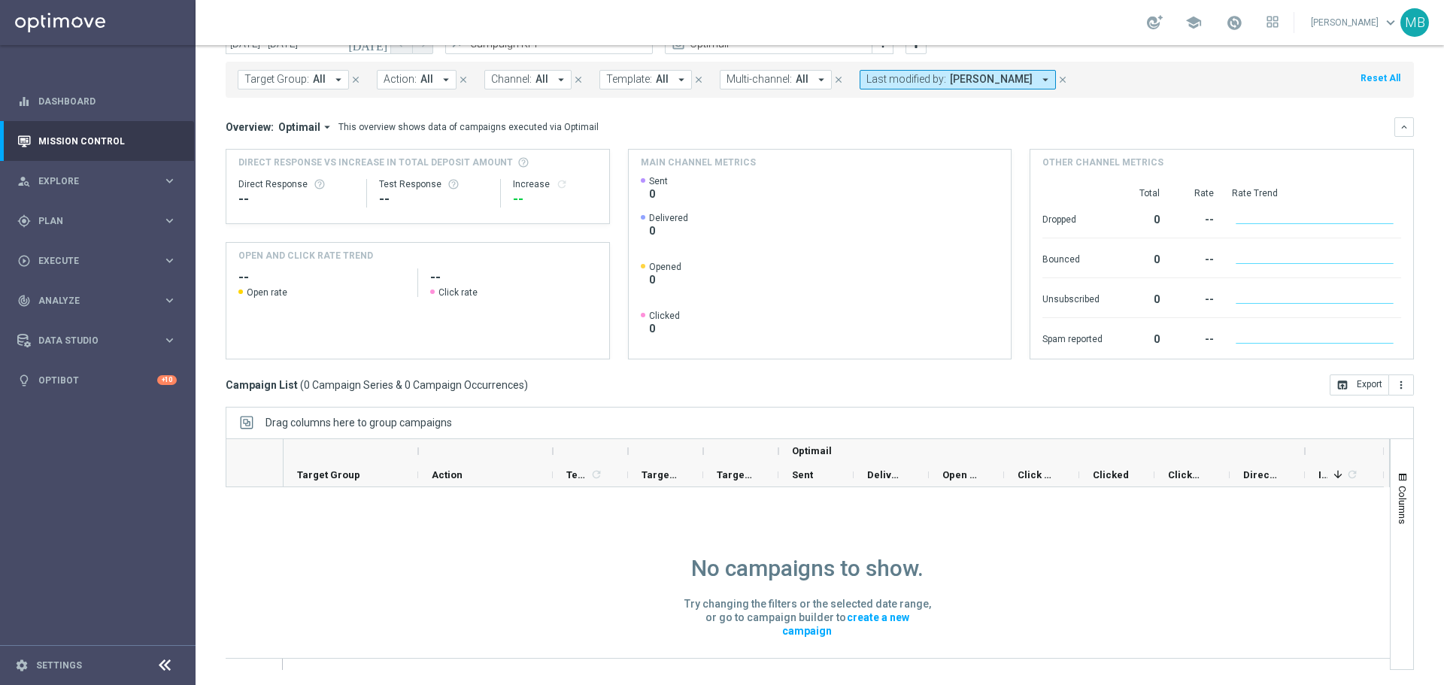
click at [1171, 94] on div "Target Group: All arrow_drop_down close Action: All arrow_drop_down close Chann…" at bounding box center [820, 80] width 1188 height 36
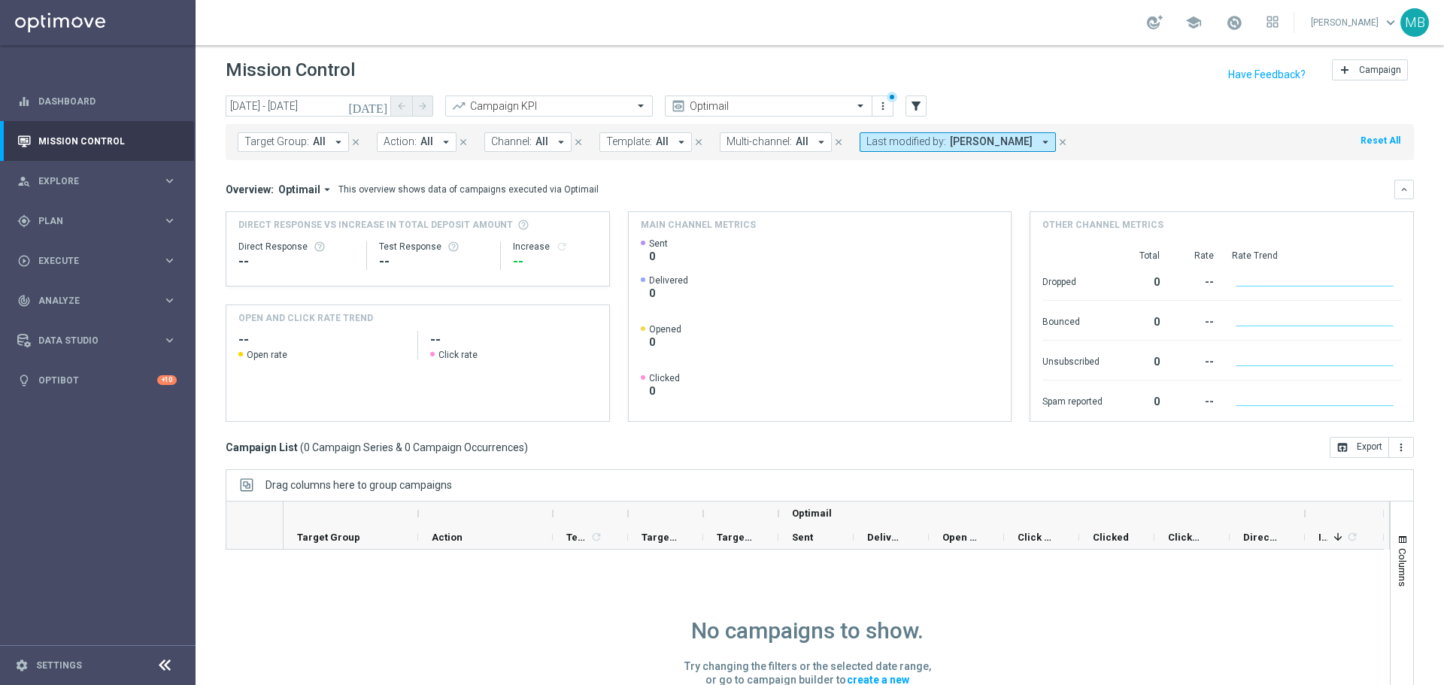
scroll to position [0, 0]
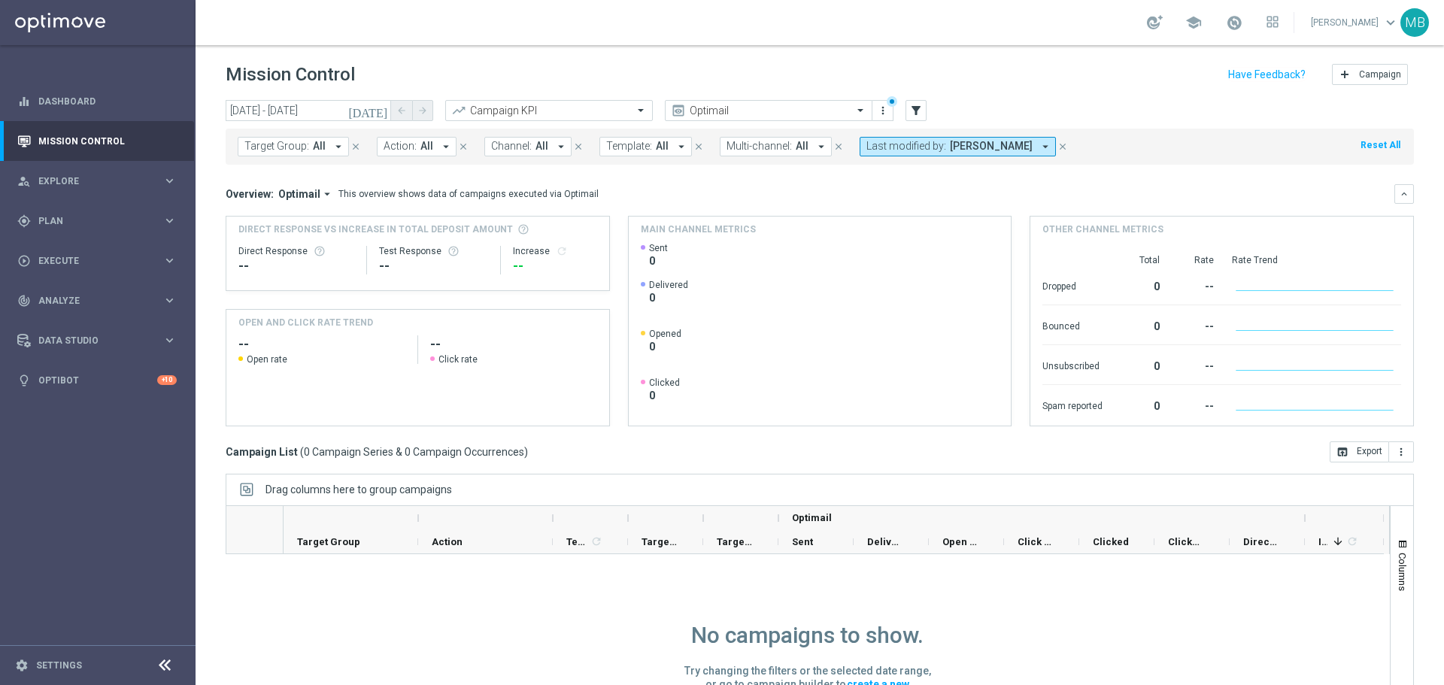
click at [380, 108] on icon "[DATE]" at bounding box center [368, 111] width 41 height 14
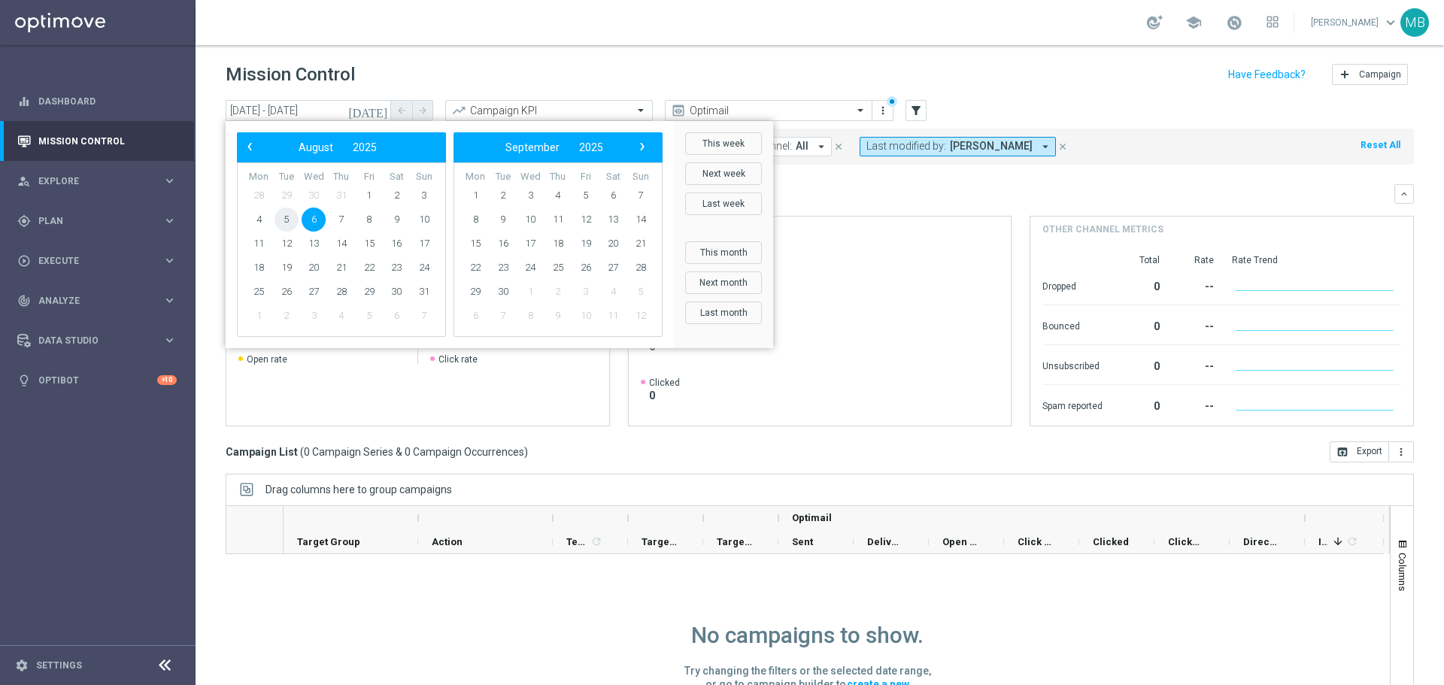
click at [289, 214] on span "5" at bounding box center [286, 220] width 24 height 24
click at [383, 115] on icon "[DATE]" at bounding box center [368, 111] width 41 height 14
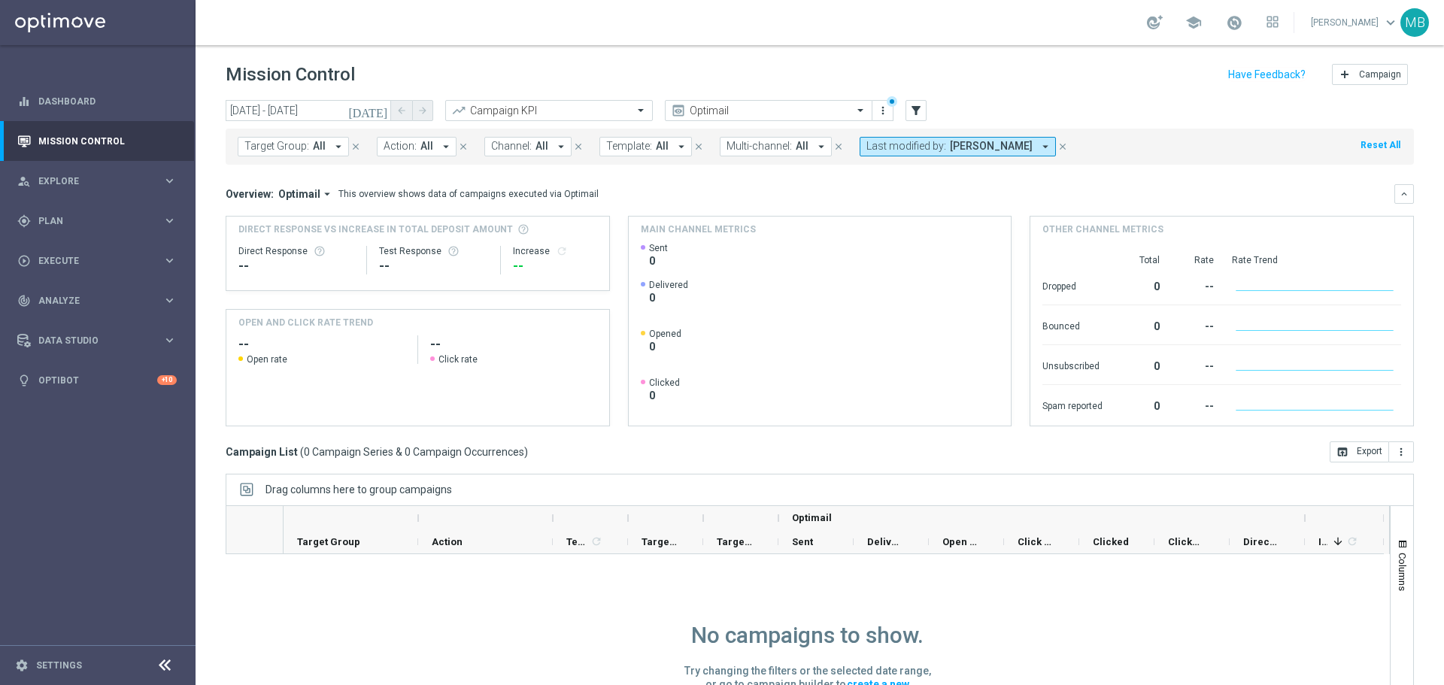
click at [387, 114] on icon "[DATE]" at bounding box center [368, 111] width 41 height 14
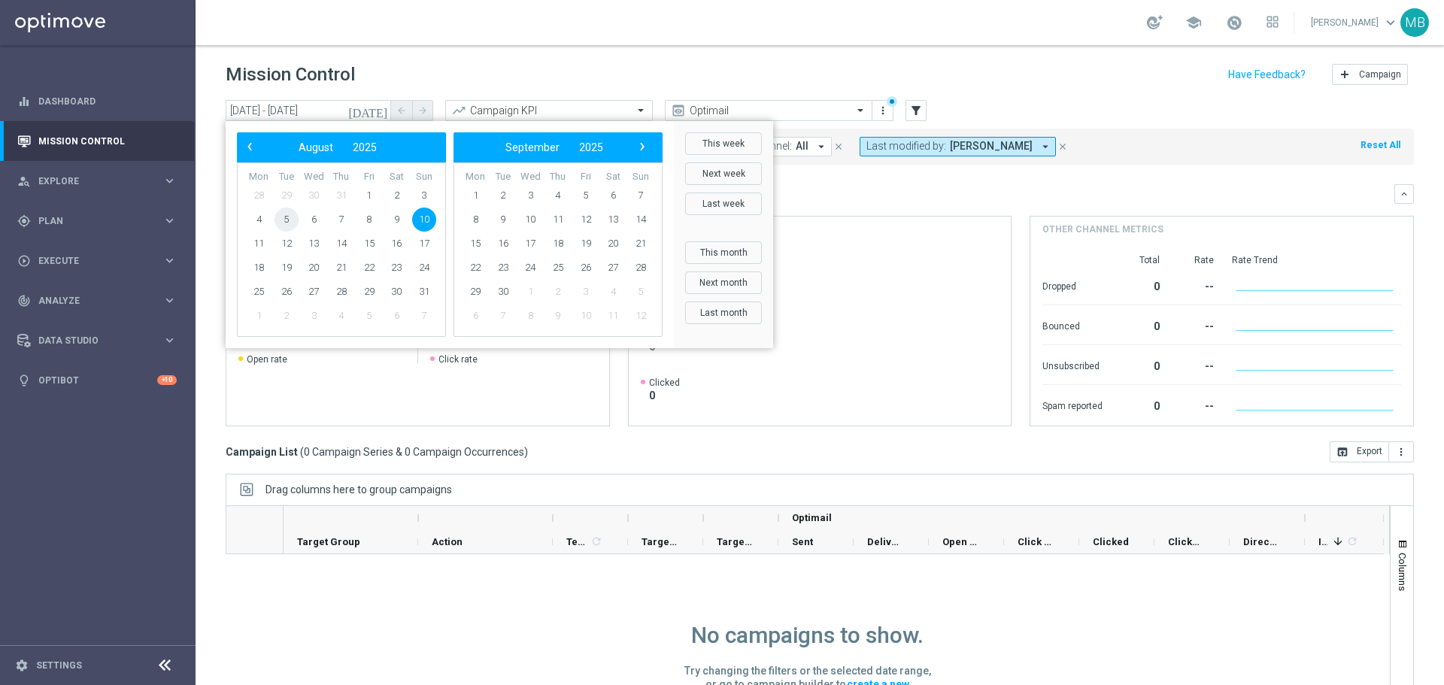
click at [290, 219] on span "5" at bounding box center [286, 220] width 24 height 24
click at [401, 223] on span "9" at bounding box center [396, 220] width 24 height 24
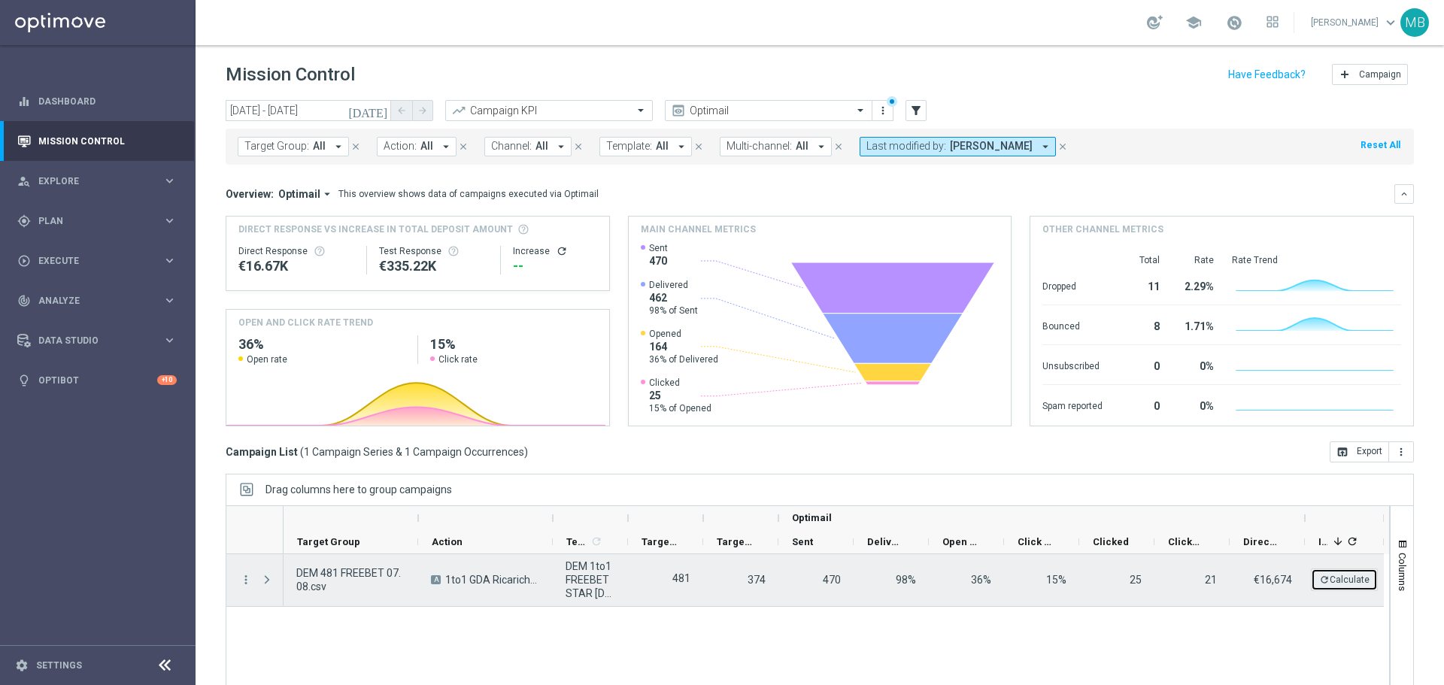
click at [1364, 577] on button "refresh Calculate" at bounding box center [1344, 580] width 67 height 23
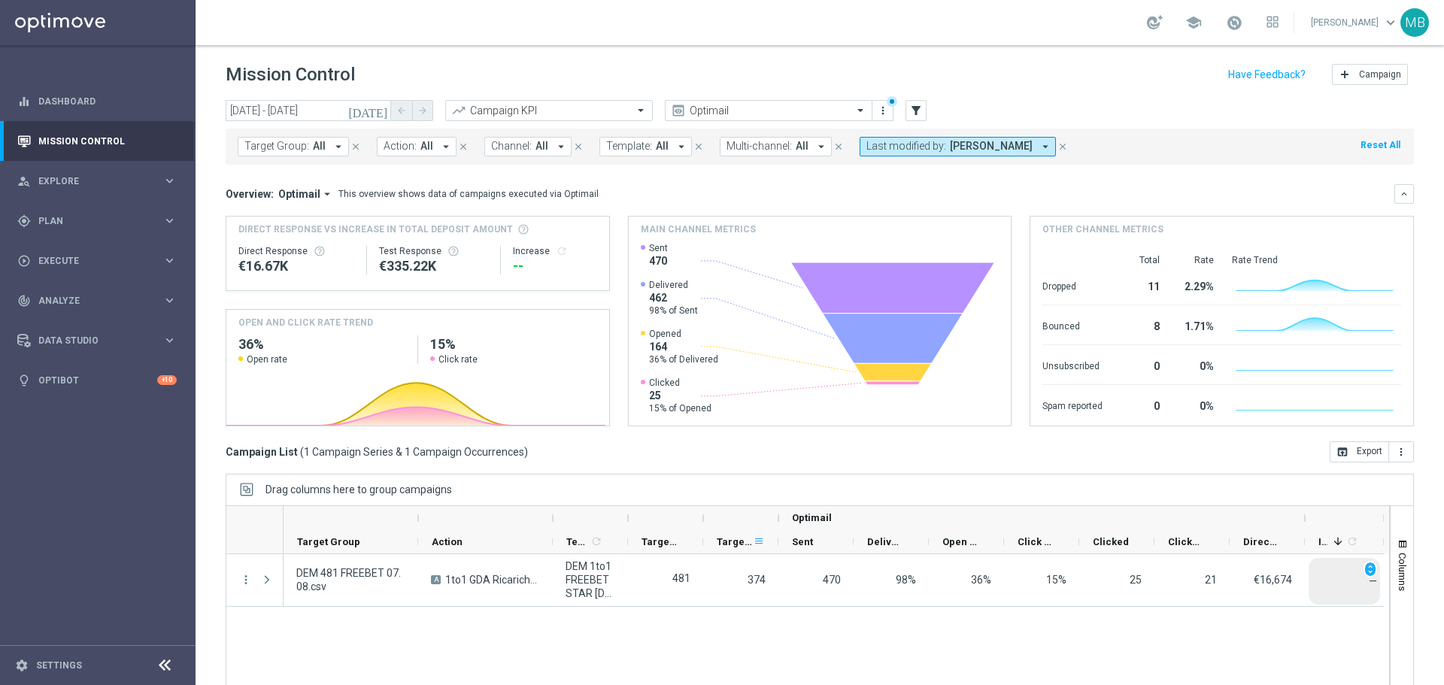
click at [756, 540] on span at bounding box center [759, 541] width 12 height 12
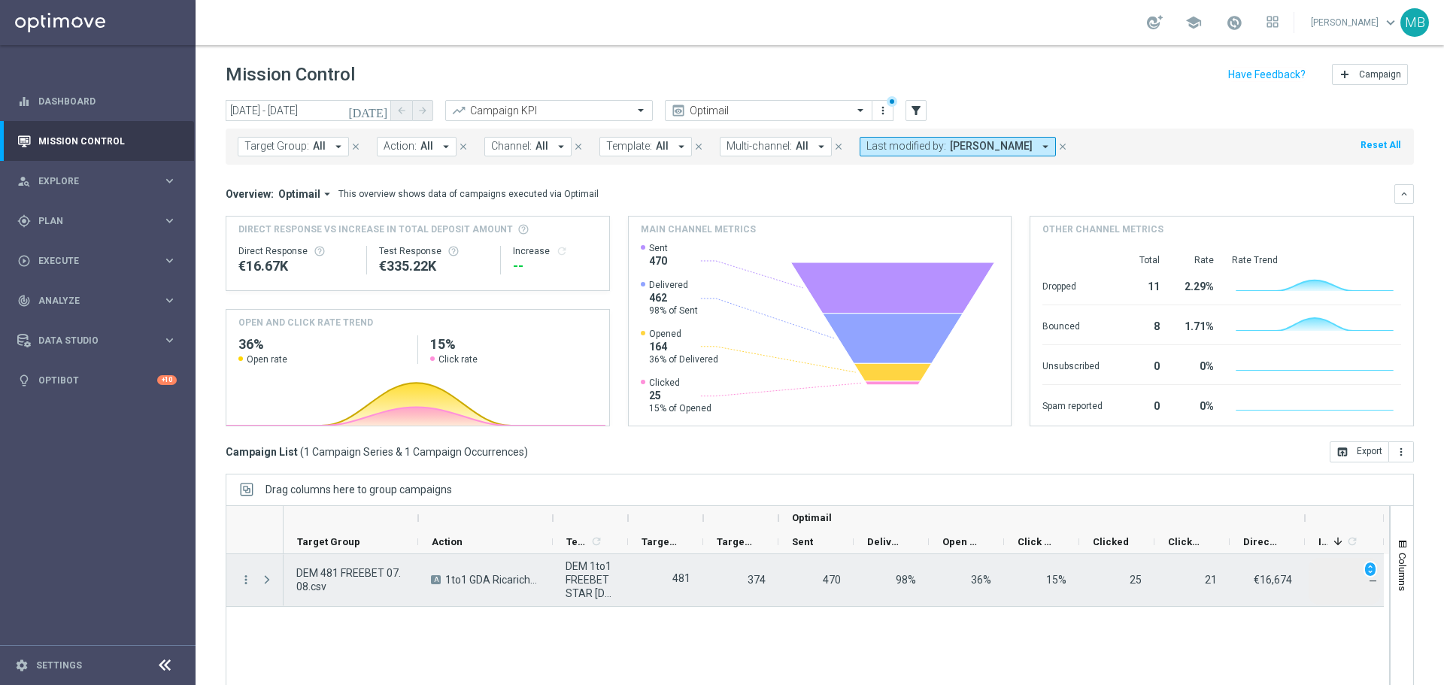
click at [729, 594] on div "374" at bounding box center [740, 580] width 75 height 52
drag, startPoint x: 928, startPoint y: 544, endPoint x: 997, endPoint y: 563, distance: 71.9
click at [997, 563] on div "Action" at bounding box center [808, 621] width 1164 height 232
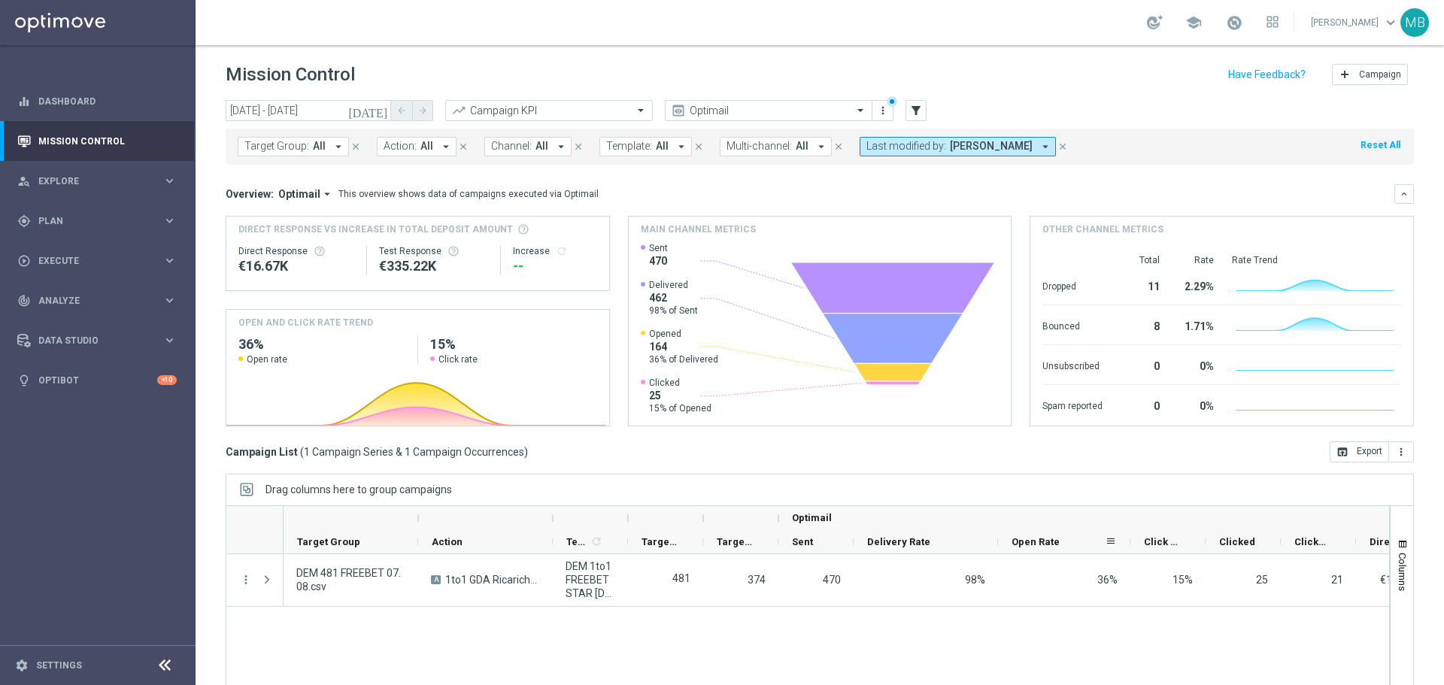
drag, startPoint x: 1072, startPoint y: 535, endPoint x: 1130, endPoint y: 541, distance: 57.5
click at [1130, 541] on div at bounding box center [1130, 541] width 6 height 23
click at [1208, 536] on div "Clicked" at bounding box center [1242, 542] width 75 height 24
click at [1286, 643] on div "DEM 481 FREEBET 07.08.csv A 1to1 GDA Ricariche a [PERSON_NAME] fino a 500€ Free…" at bounding box center [836, 645] width 1105 height 182
drag, startPoint x: 995, startPoint y: 530, endPoint x: 859, endPoint y: 526, distance: 136.2
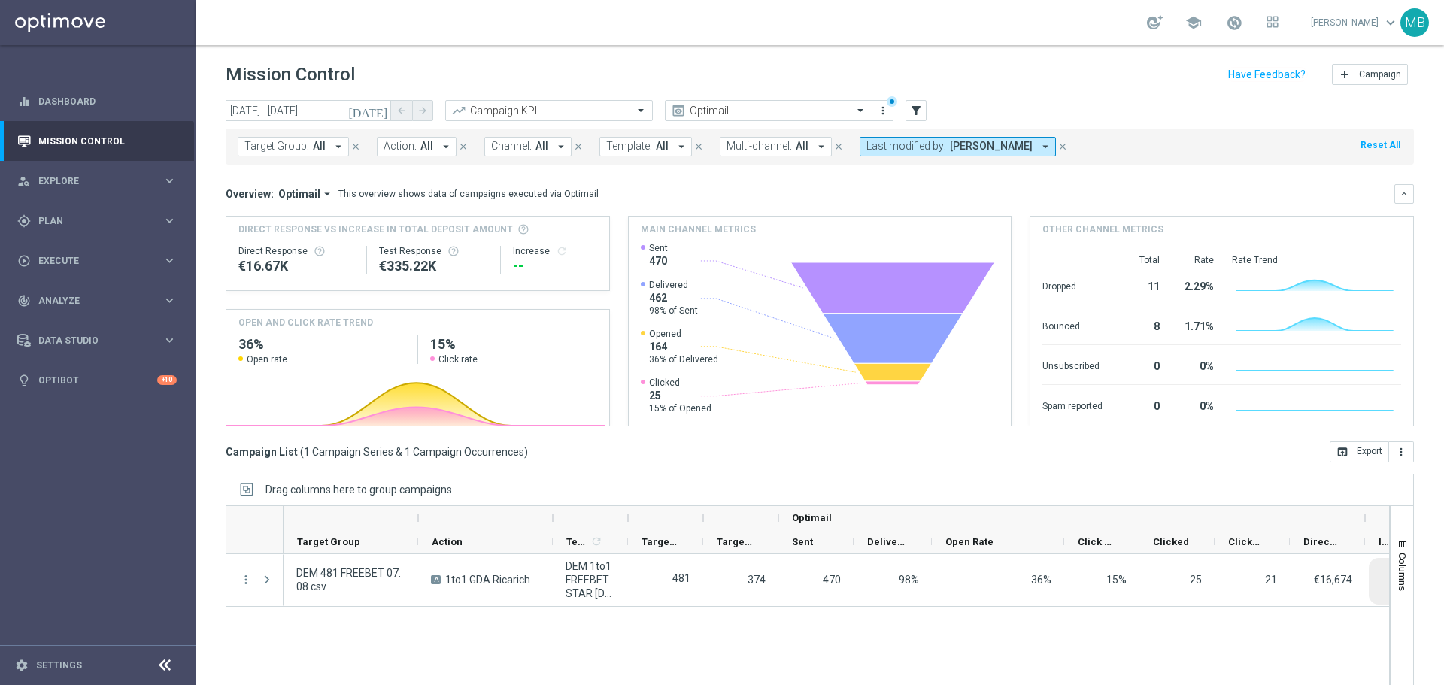
click at [859, 526] on div "Optimail Target Group Action" at bounding box center [864, 530] width 1160 height 48
click at [1345, 535] on div "Direct Response - Total KPI" at bounding box center [1327, 541] width 48 height 23
click at [1345, 541] on span at bounding box center [1345, 541] width 12 height 12
click at [1345, 541] on span "general" at bounding box center [1312, 545] width 179 height 27
click at [1248, 545] on span "Clicked & Responded" at bounding box center [1246, 541] width 36 height 11
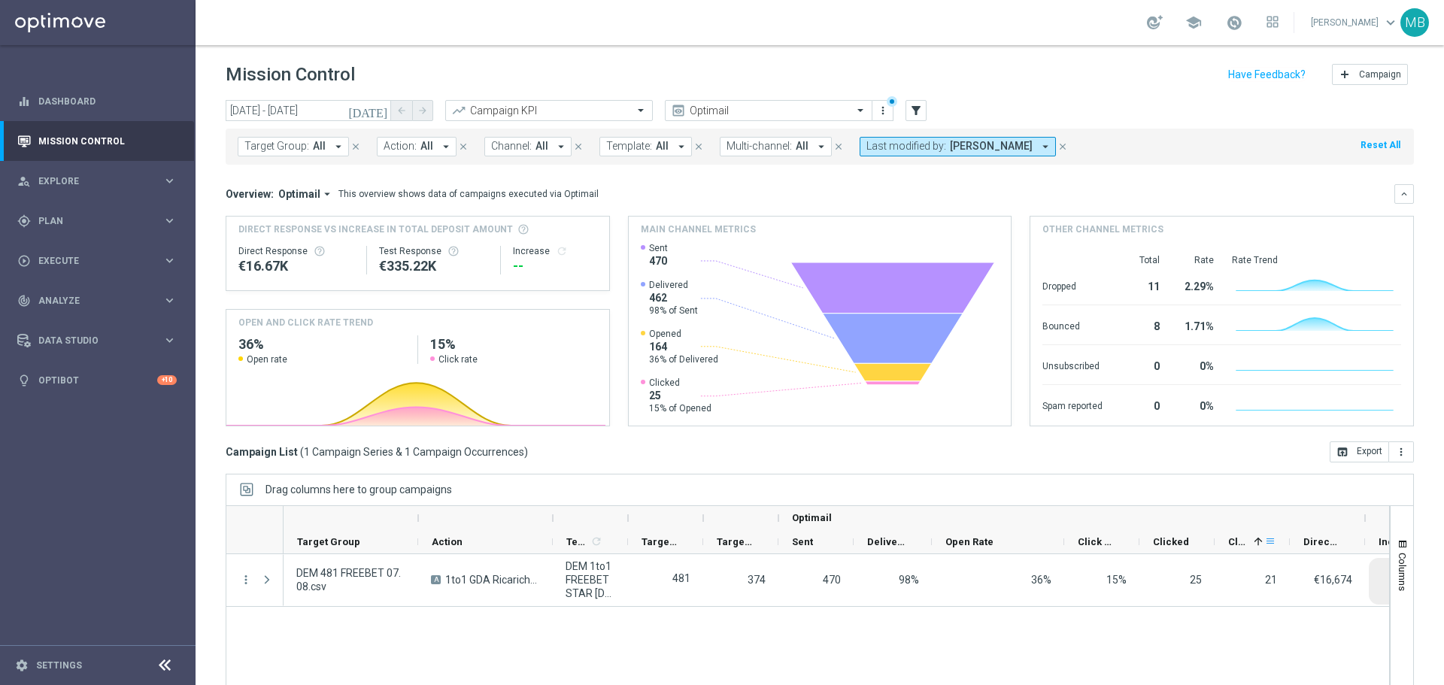
click at [1271, 543] on span at bounding box center [1270, 541] width 12 height 12
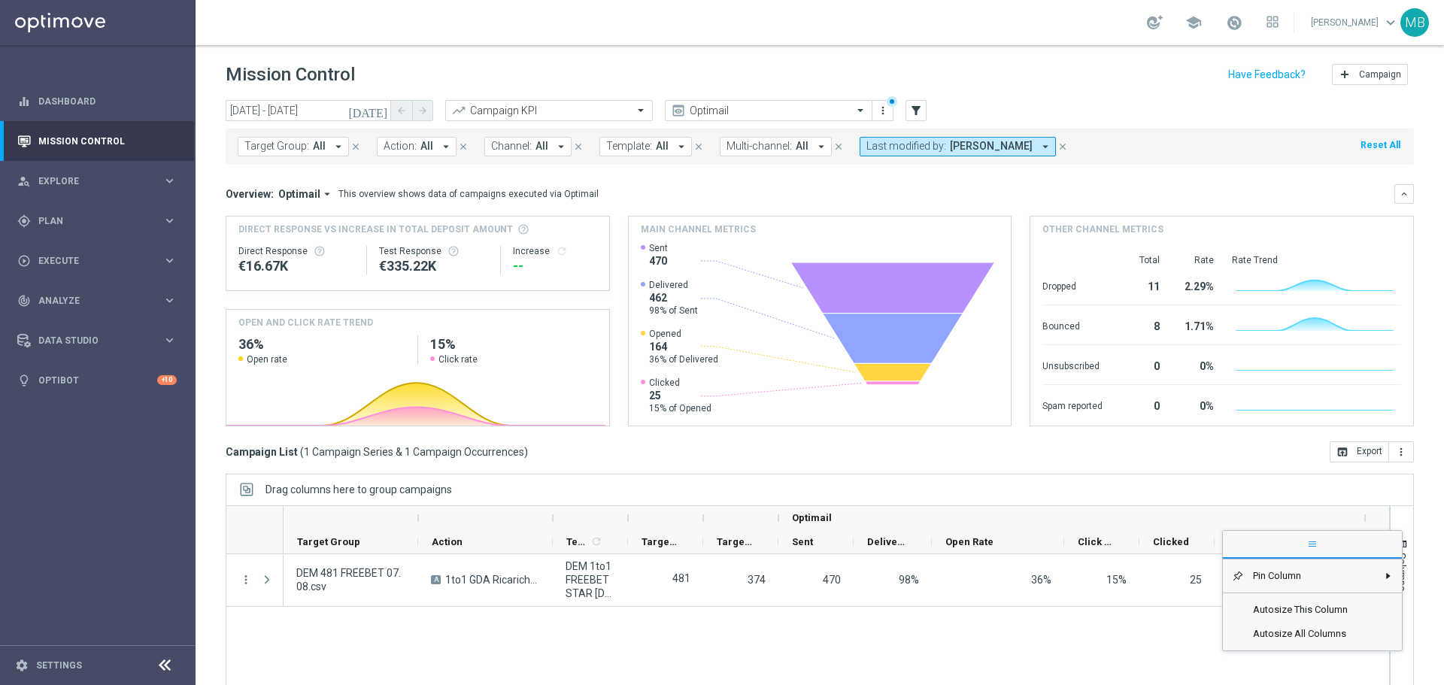
click at [1271, 543] on span "general" at bounding box center [1312, 545] width 179 height 27
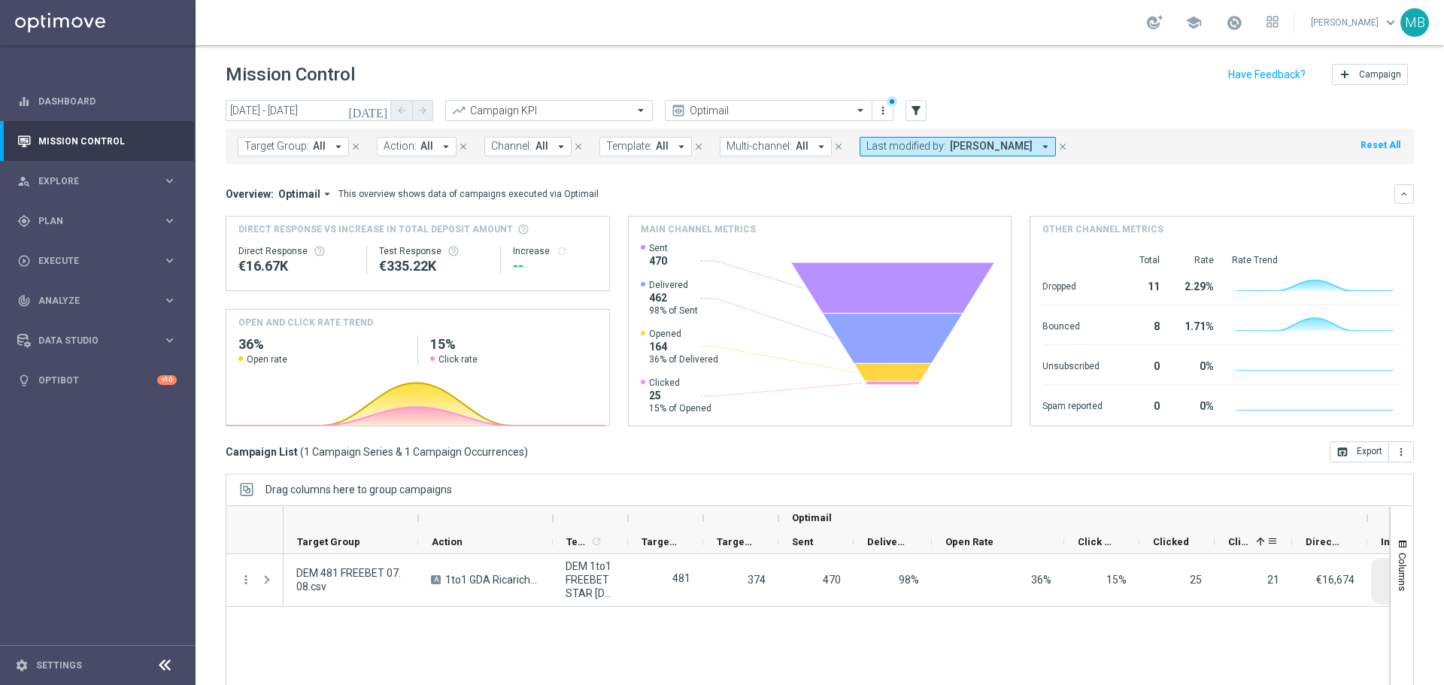
click at [1291, 536] on div at bounding box center [1292, 541] width 6 height 23
click at [1398, 452] on button "more_vert" at bounding box center [1401, 451] width 25 height 21
click at [1366, 482] on span "Export with occurrences" at bounding box center [1352, 478] width 101 height 11
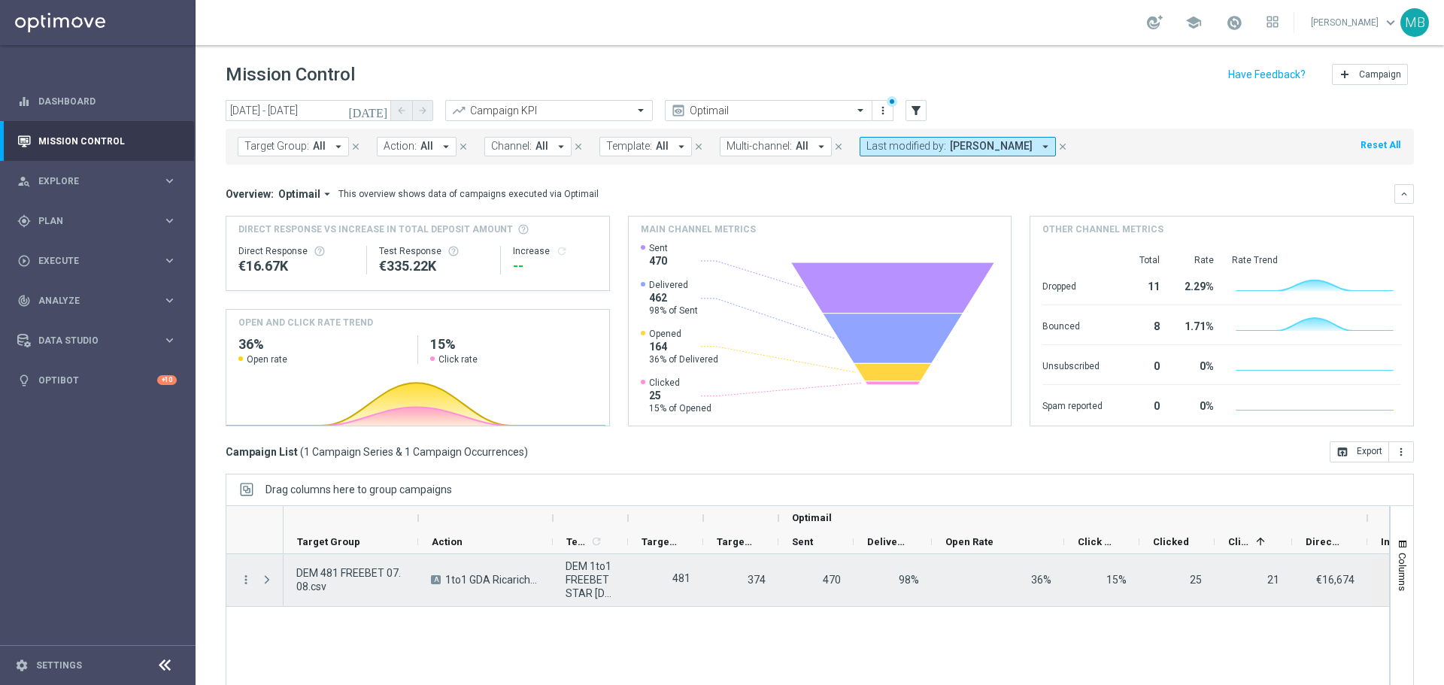
click at [574, 577] on span "DEM 1to1 FREEBET STAR [DATE]" at bounding box center [591, 580] width 50 height 41
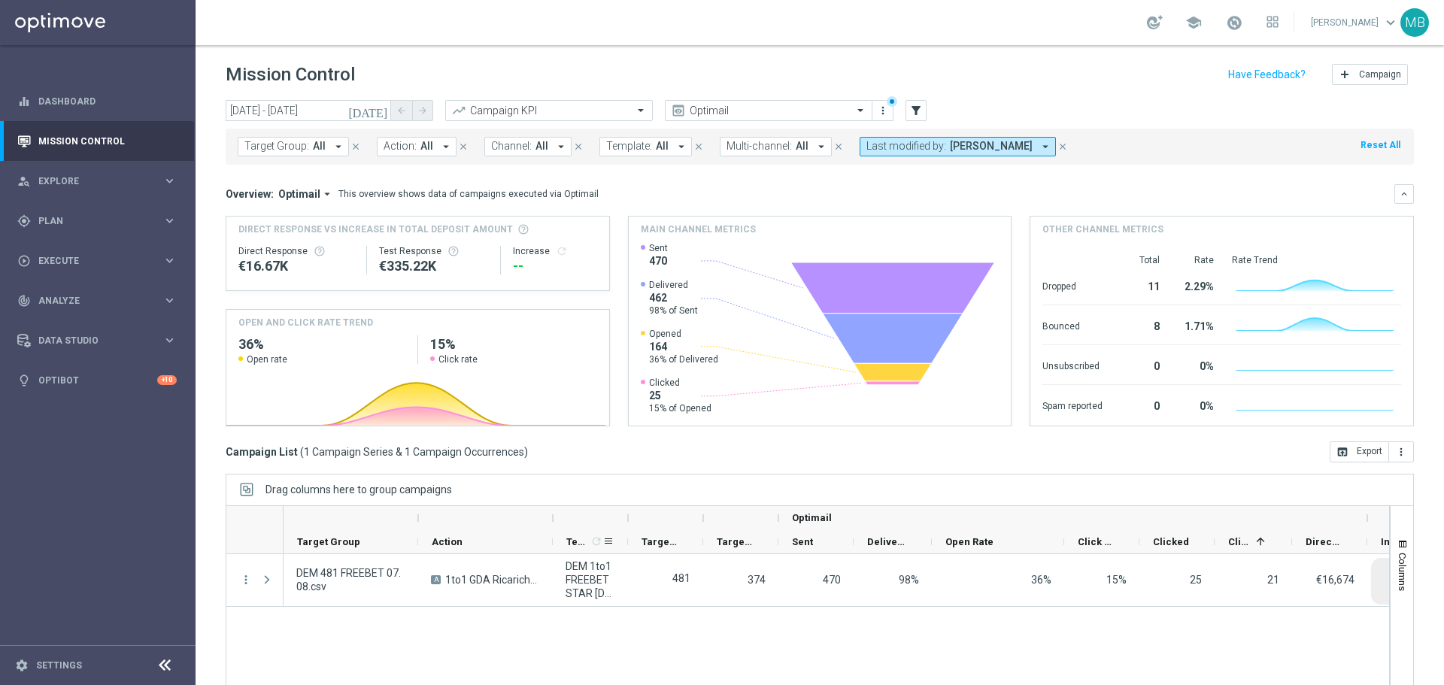
click at [599, 538] on icon "refresh" at bounding box center [596, 541] width 12 height 12
click at [604, 540] on span at bounding box center [608, 541] width 12 height 12
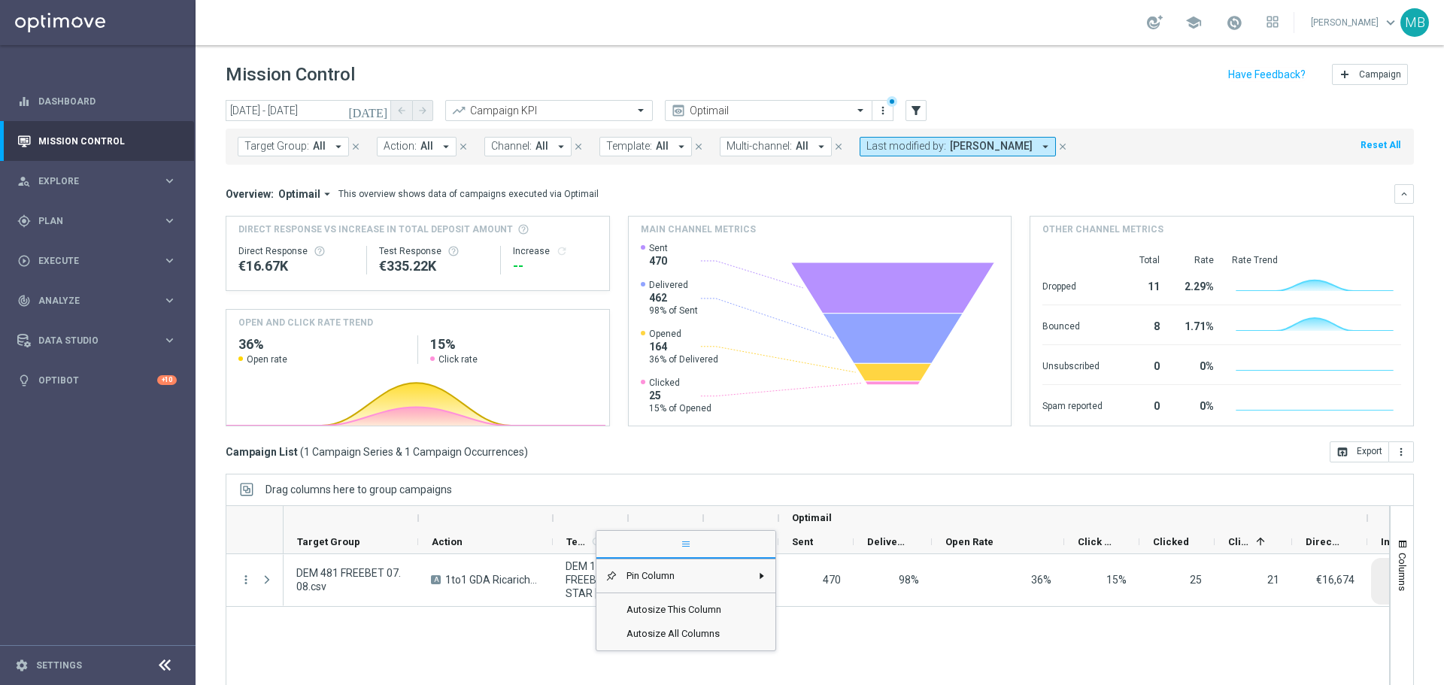
click at [604, 540] on span "general" at bounding box center [685, 545] width 179 height 27
click at [656, 549] on div "Targeted Customers" at bounding box center [659, 541] width 36 height 23
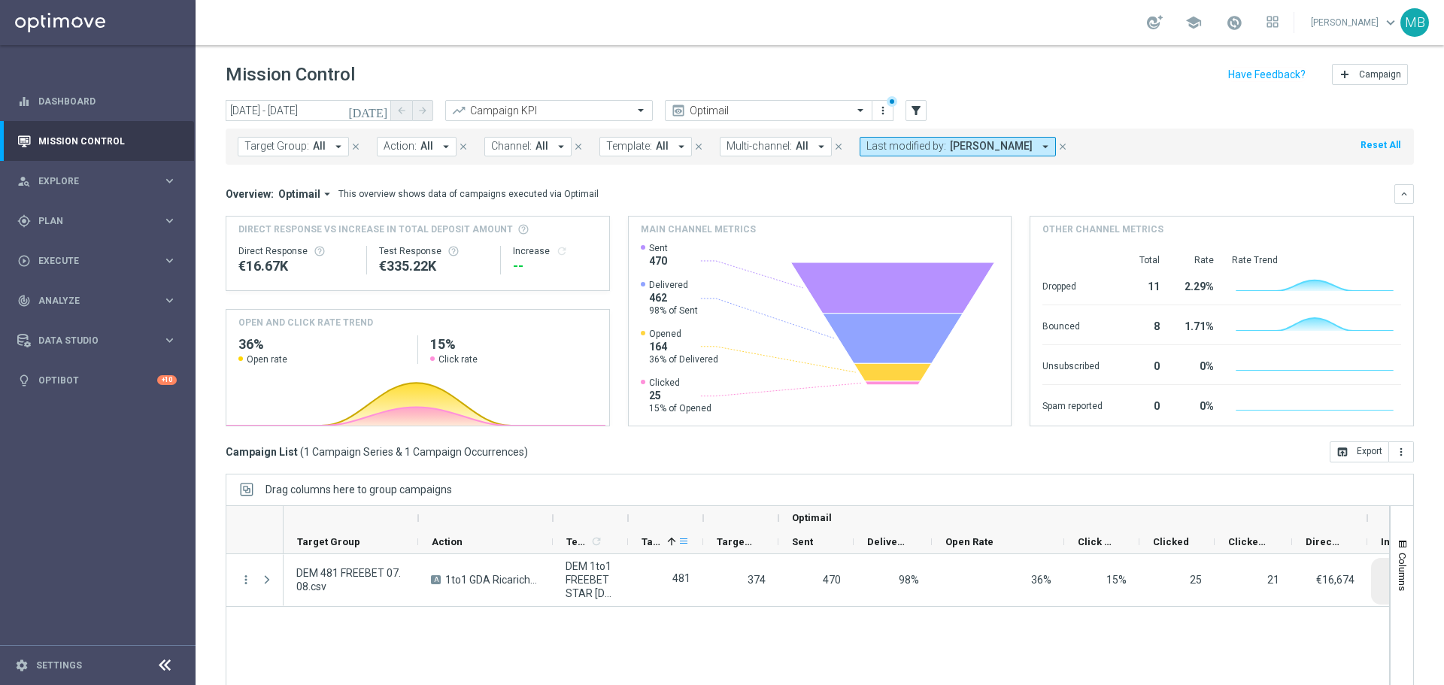
click at [688, 547] on span at bounding box center [684, 541] width 12 height 12
click at [615, 654] on div "DEM 481 FREEBET 07.08.csv A 1to1 GDA Ricariche a [PERSON_NAME] fino a 500€ Free…" at bounding box center [836, 645] width 1105 height 182
click at [369, 111] on input "[DATE] - [DATE]" at bounding box center [308, 110] width 165 height 21
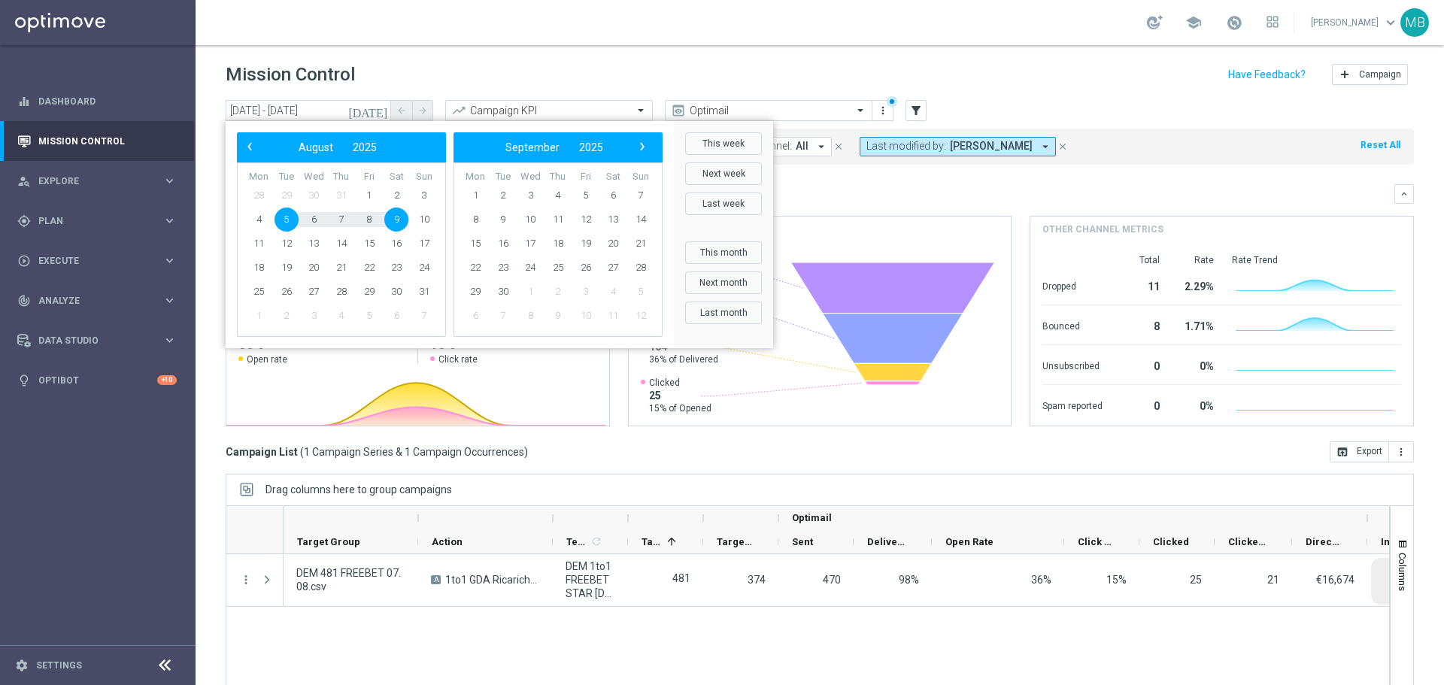
click at [243, 156] on bs-datepicker-navigation-view "‹ ​ August ​ 2025 ​ ›" at bounding box center [338, 148] width 194 height 20
click at [248, 150] on span "‹" at bounding box center [250, 147] width 20 height 20
click at [287, 193] on span "1" at bounding box center [286, 195] width 24 height 24
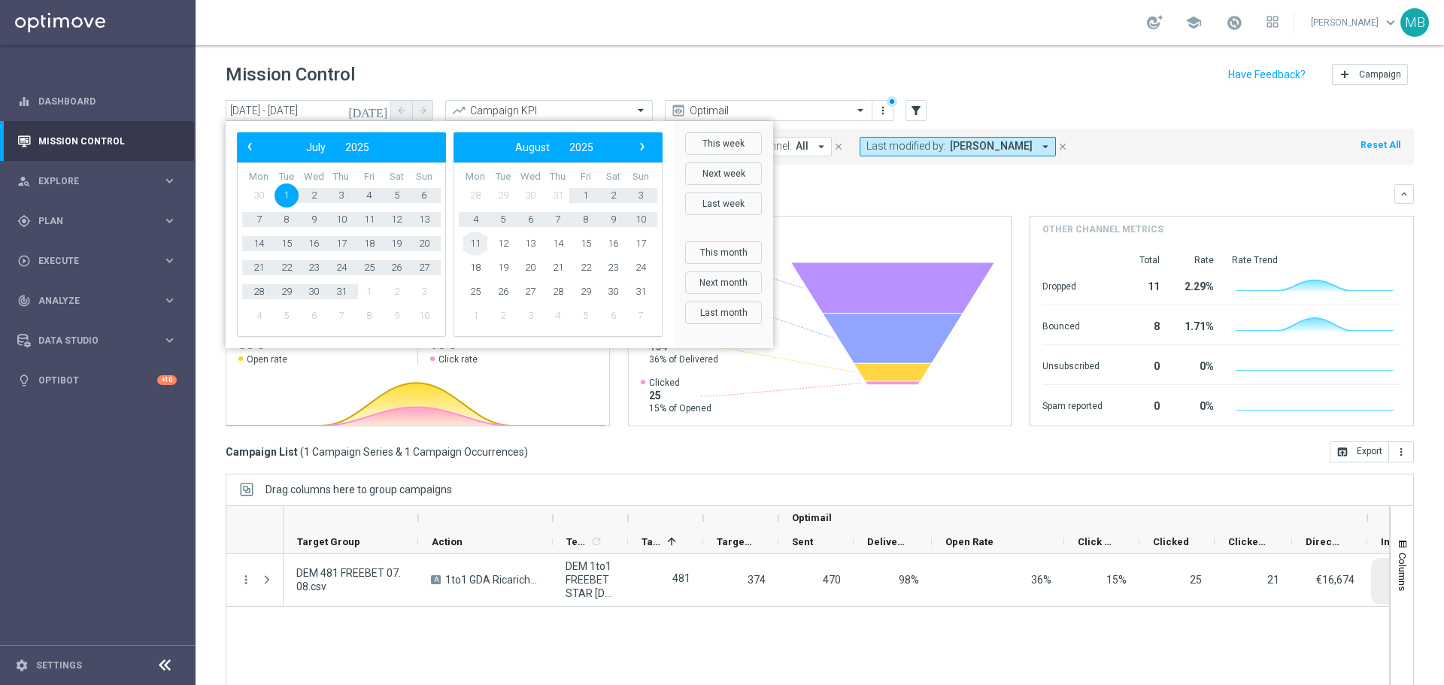
drag, startPoint x: 596, startPoint y: 232, endPoint x: 469, endPoint y: 244, distance: 126.9
click at [469, 244] on span "11" at bounding box center [475, 244] width 24 height 24
type input "[DATE] - [DATE]"
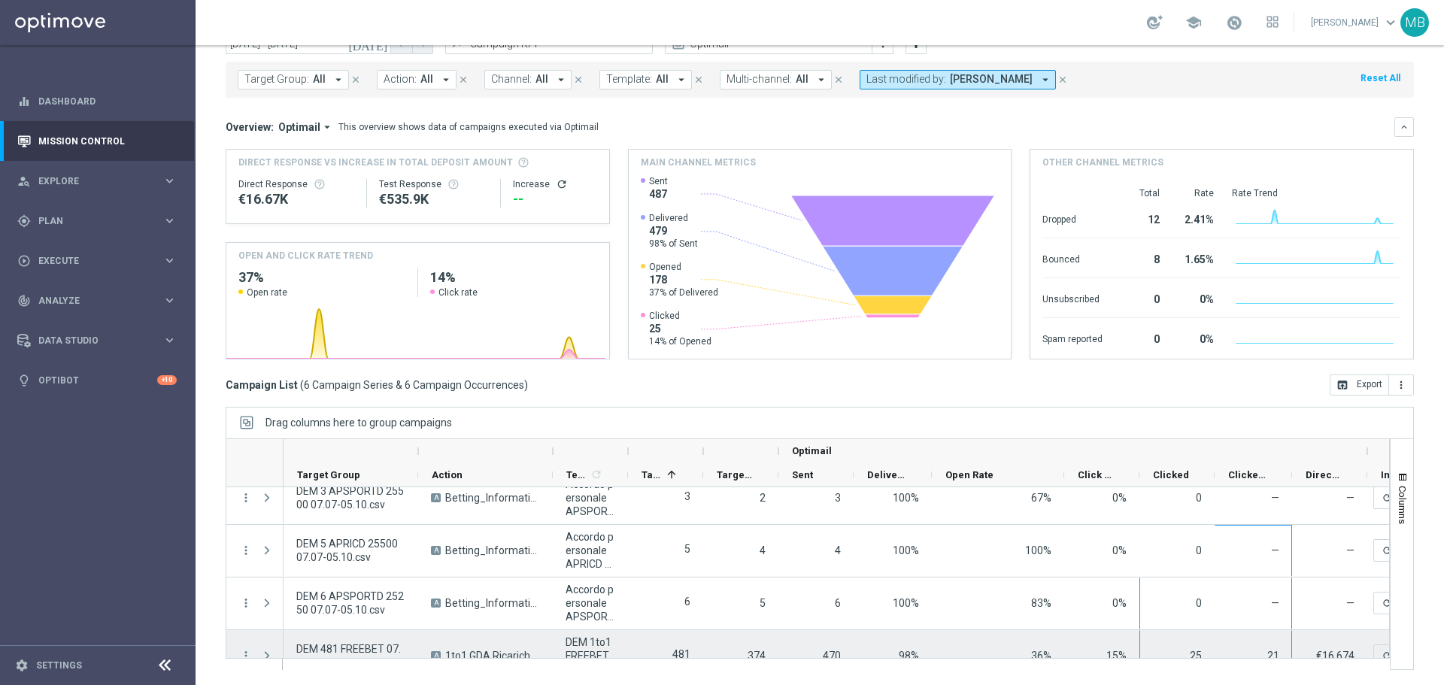
scroll to position [145, 0]
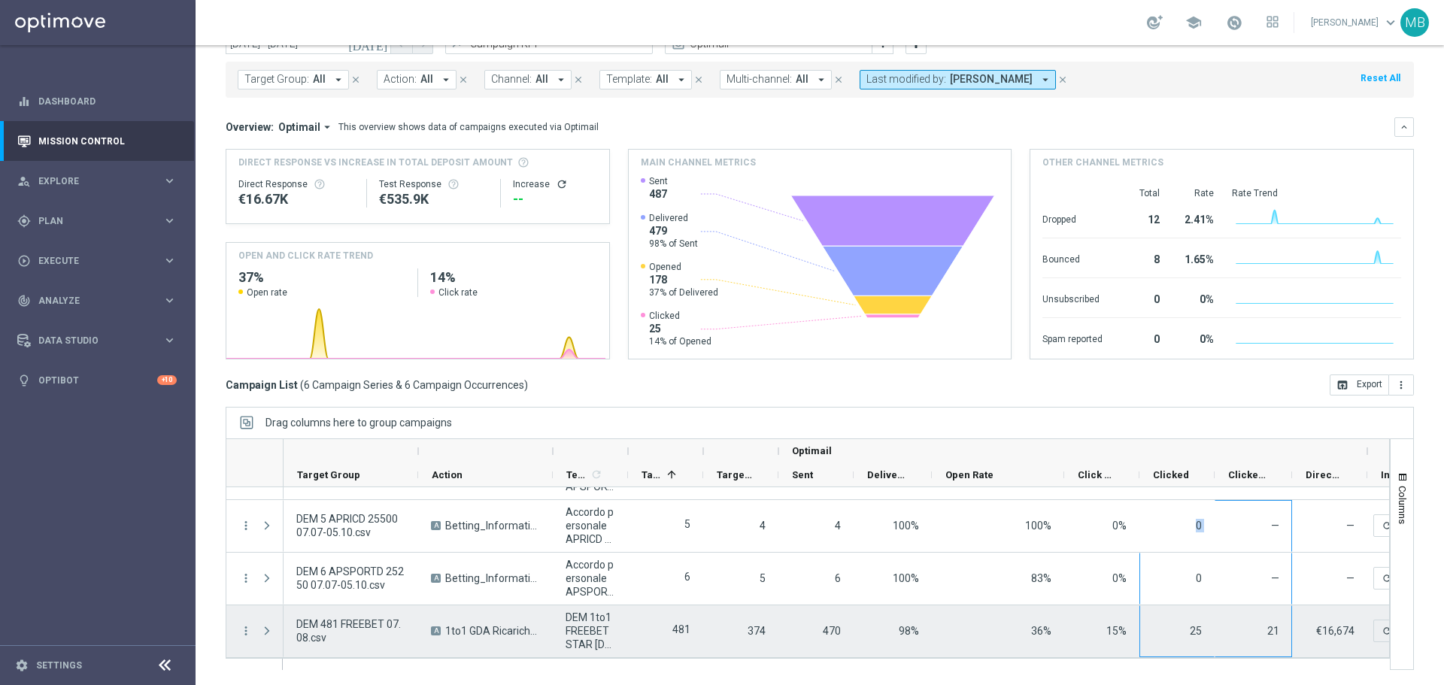
drag, startPoint x: 1181, startPoint y: 650, endPoint x: 1231, endPoint y: 659, distance: 50.3
click at [1231, 658] on div "Action" at bounding box center [808, 554] width 1164 height 232
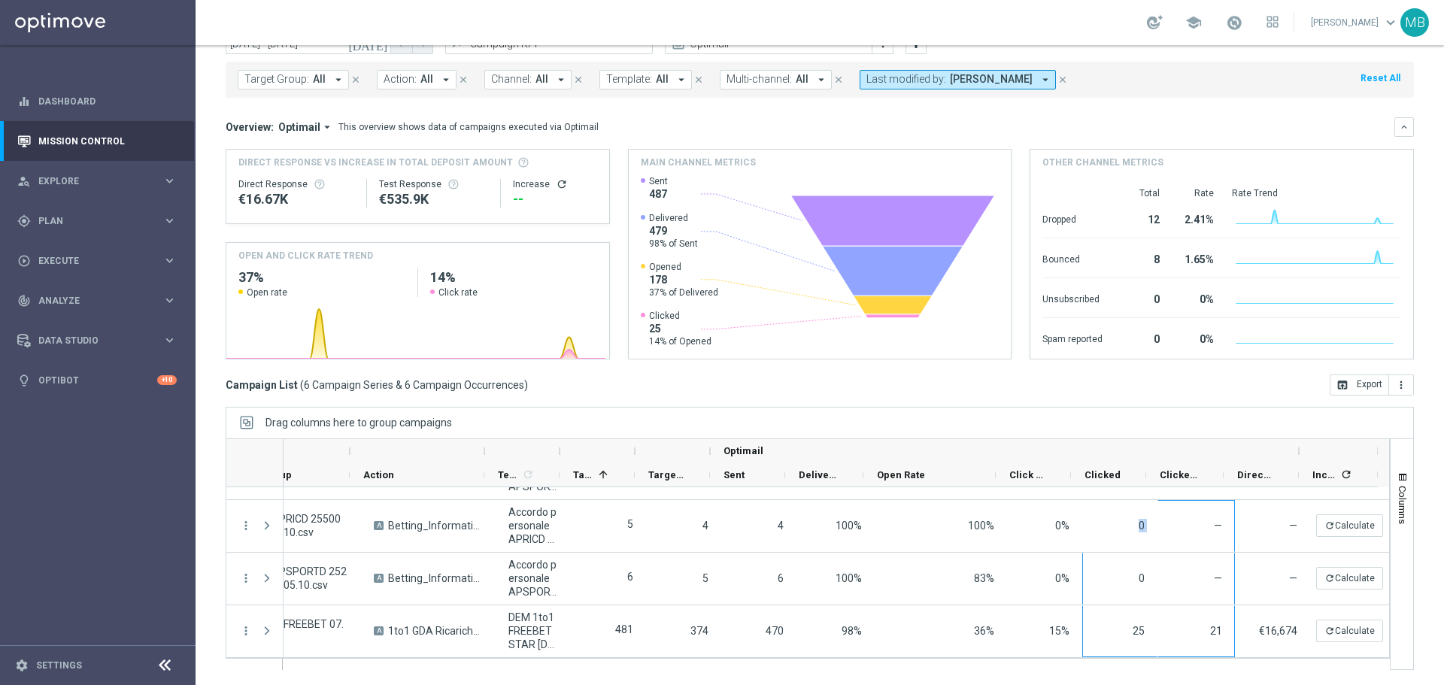
scroll to position [0, 78]
click at [1193, 402] on div "[DATE] [DATE] - [DATE] arrow_back arrow_forward Campaign KPI trending_up Optima…" at bounding box center [820, 319] width 1248 height 572
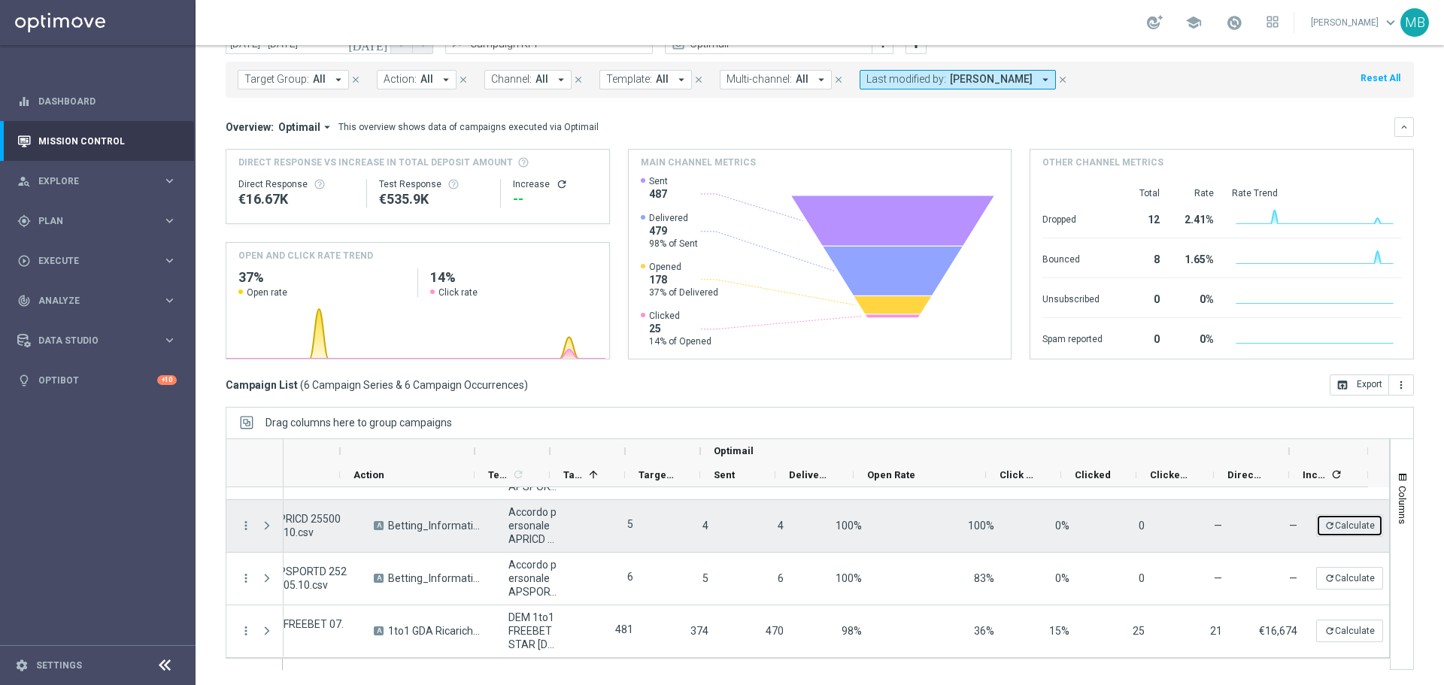
click at [1330, 526] on button "refresh Calculate" at bounding box center [1349, 525] width 67 height 23
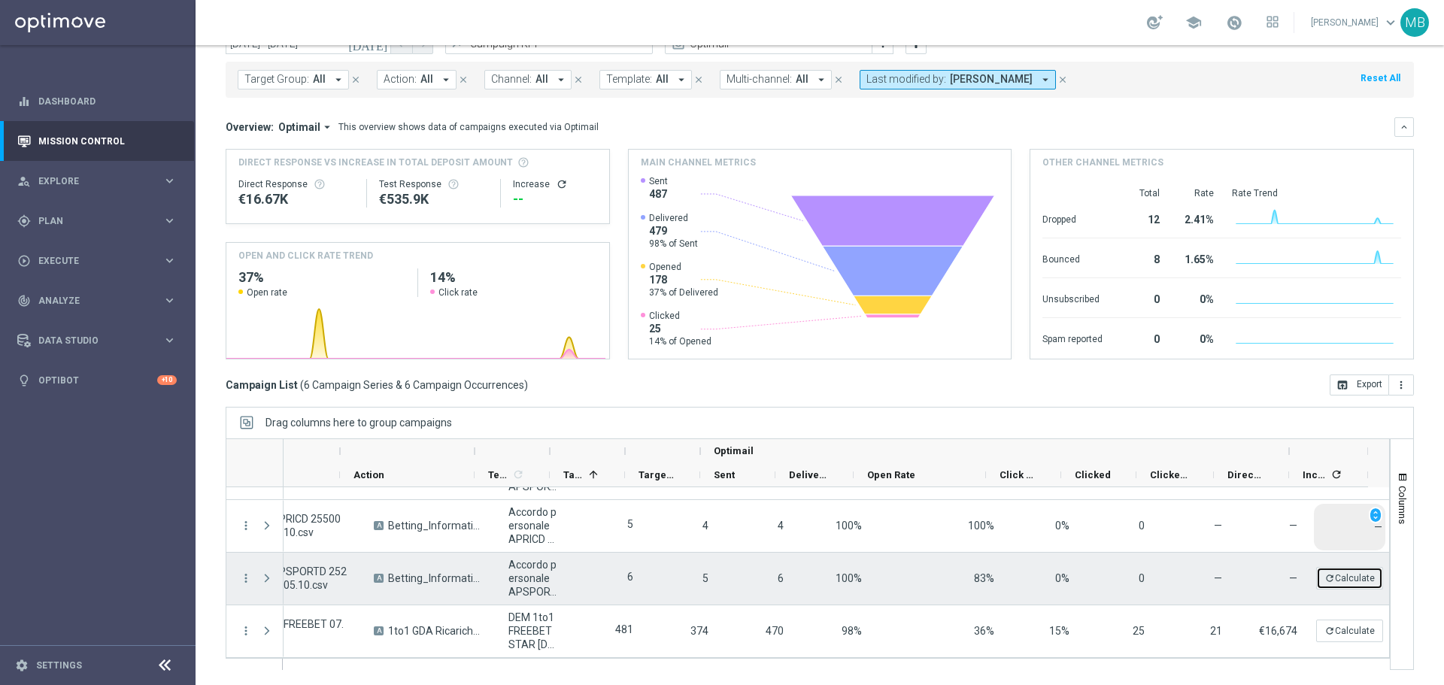
click at [1332, 575] on button "refresh Calculate" at bounding box center [1349, 578] width 67 height 23
click at [1370, 567] on span "unfold_more" at bounding box center [1375, 568] width 11 height 11
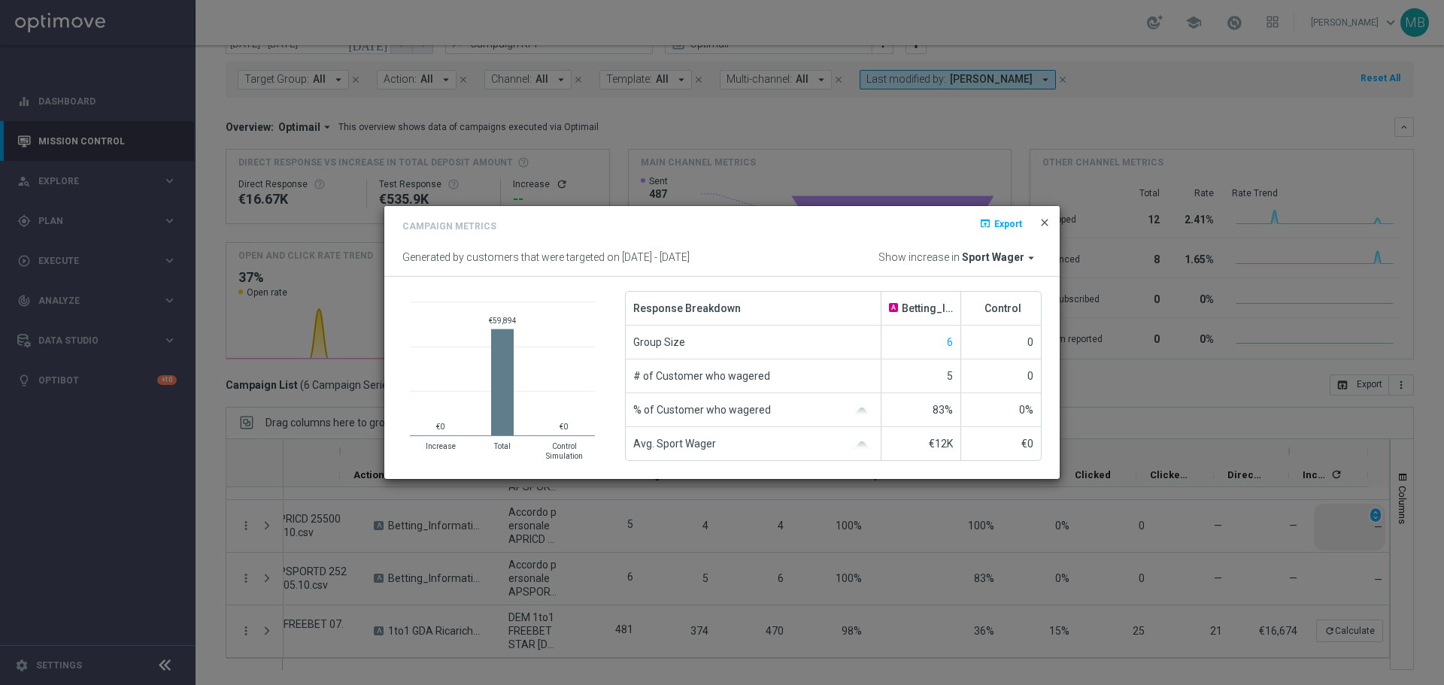
click at [1039, 228] on span "close" at bounding box center [1045, 223] width 12 height 12
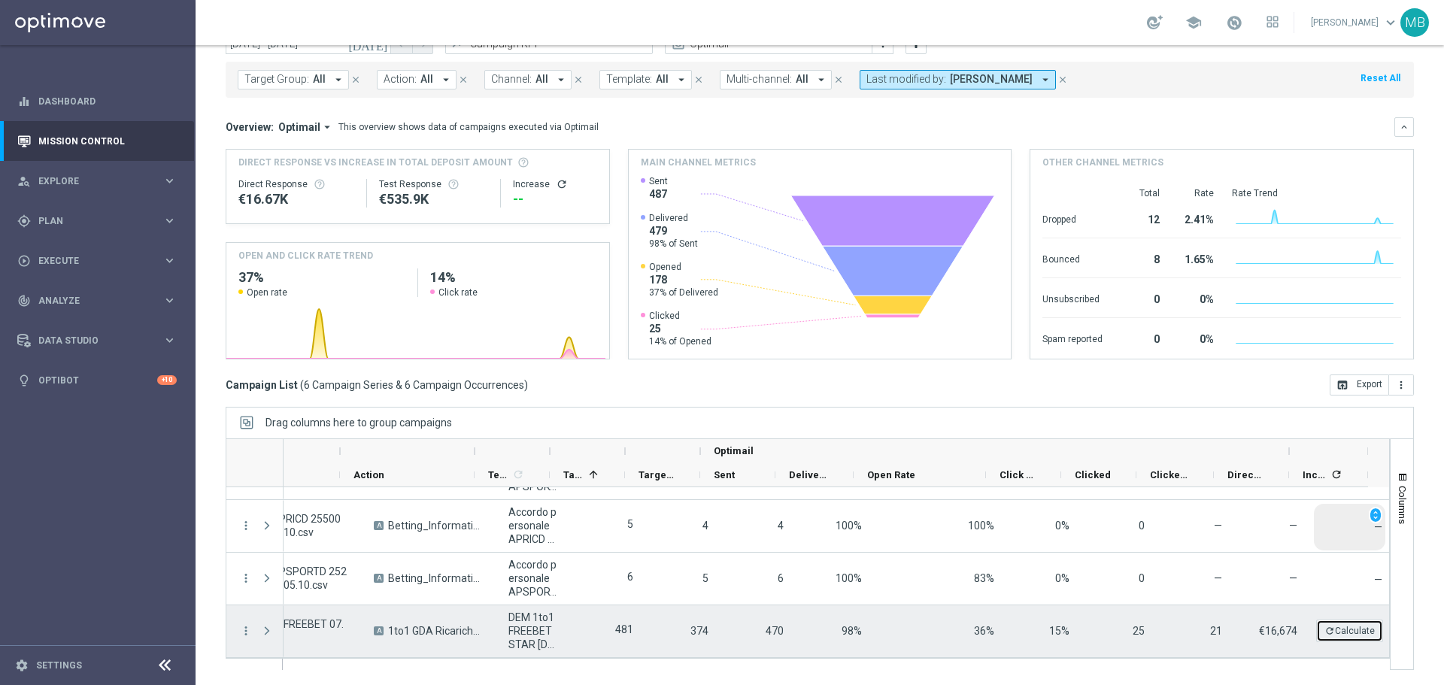
click at [1324, 630] on icon "refresh" at bounding box center [1329, 631] width 11 height 11
click at [1370, 620] on span "unfold_more" at bounding box center [1375, 620] width 11 height 11
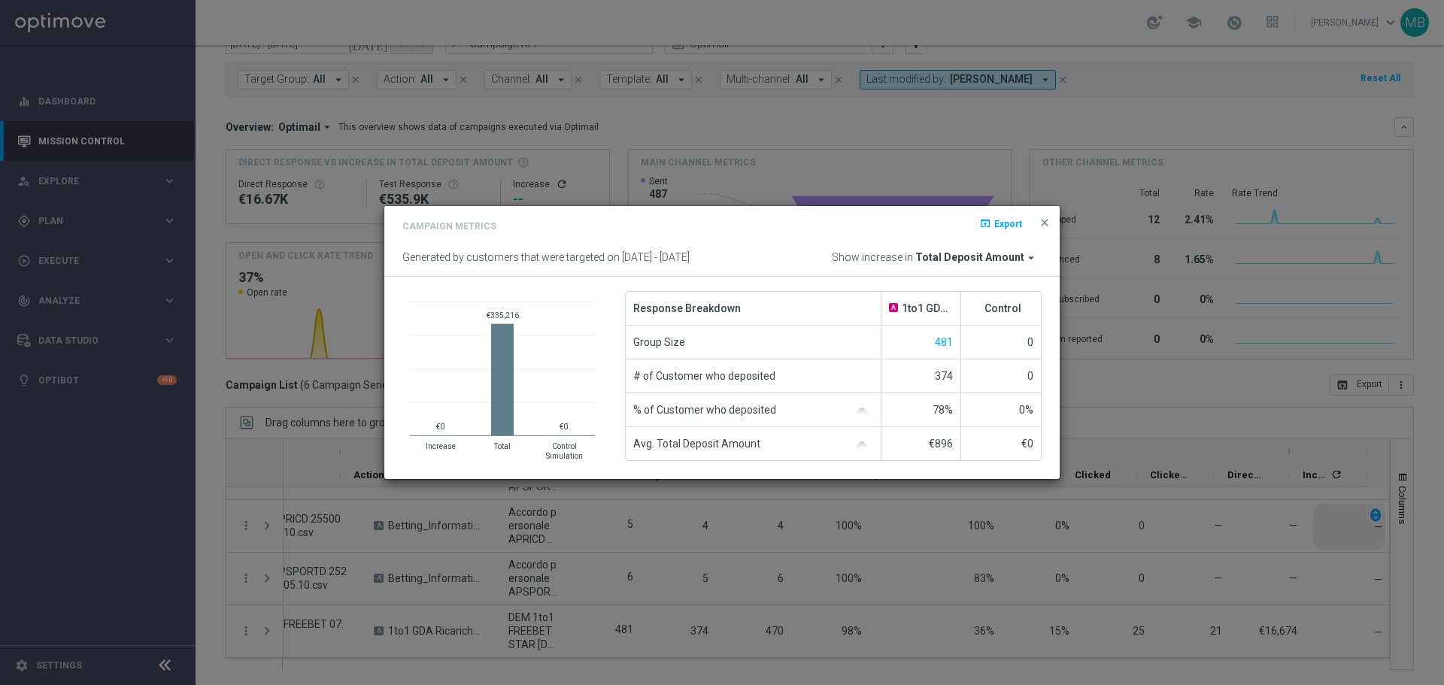
click at [1022, 259] on span "Total Deposit Amount" at bounding box center [969, 258] width 109 height 14
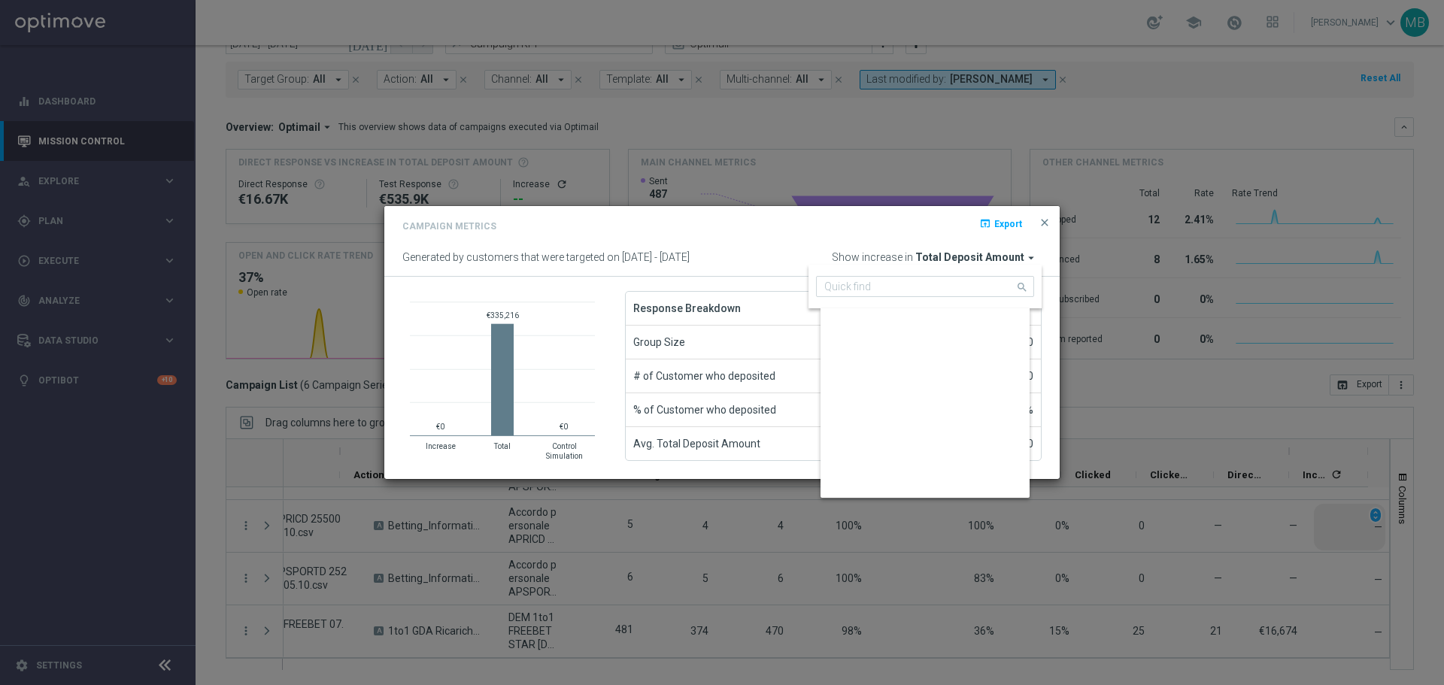
scroll to position [0, 0]
click at [1031, 287] on div "search" at bounding box center [1026, 286] width 15 height 19
click at [945, 220] on div "Campaign Metrics open_in_browser Export" at bounding box center [721, 228] width 639 height 22
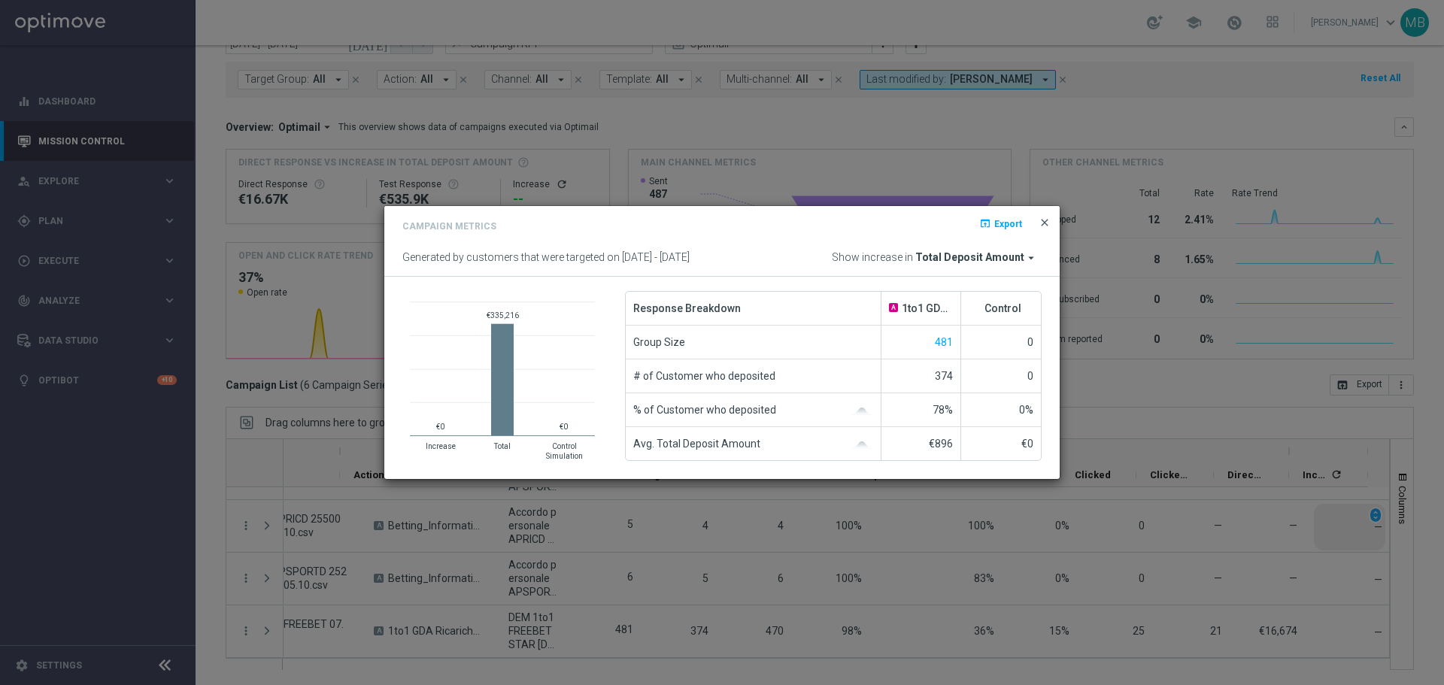
click at [1048, 217] on span "close" at bounding box center [1045, 223] width 12 height 12
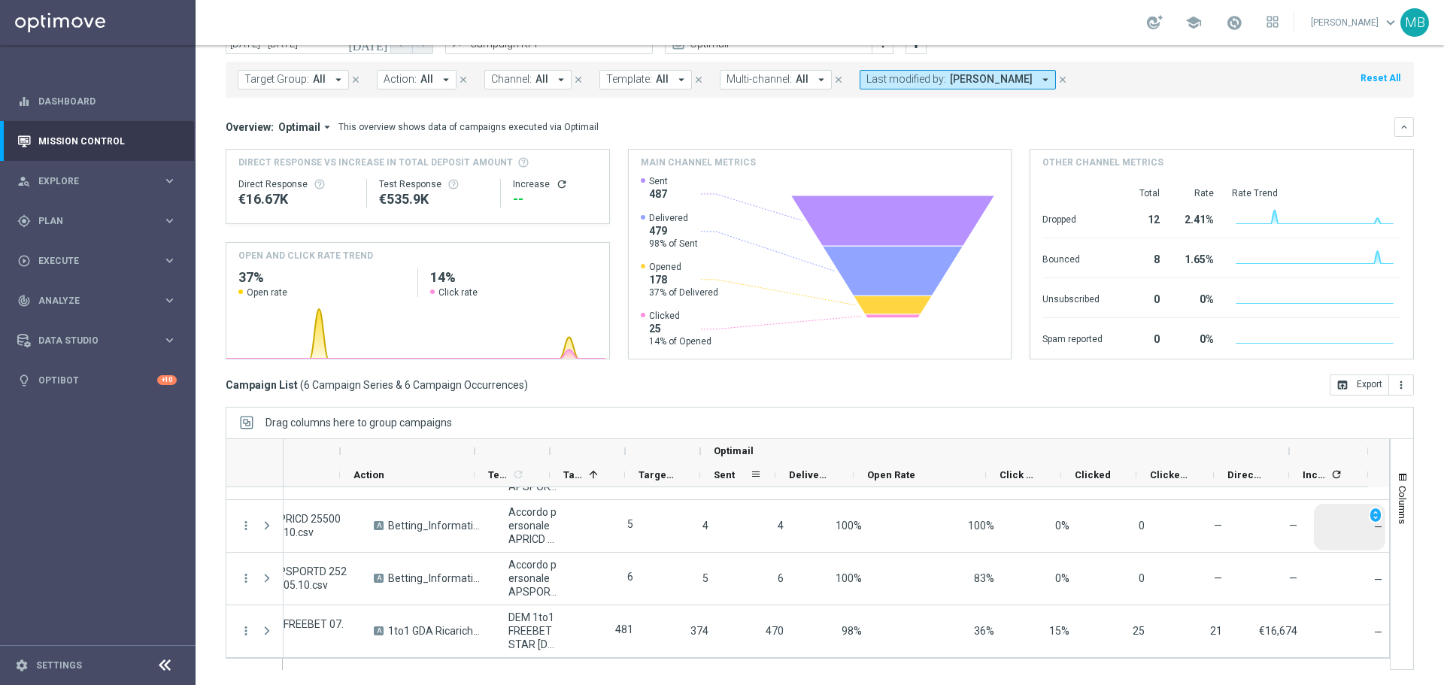
click at [702, 469] on div "Sent" at bounding box center [737, 475] width 75 height 24
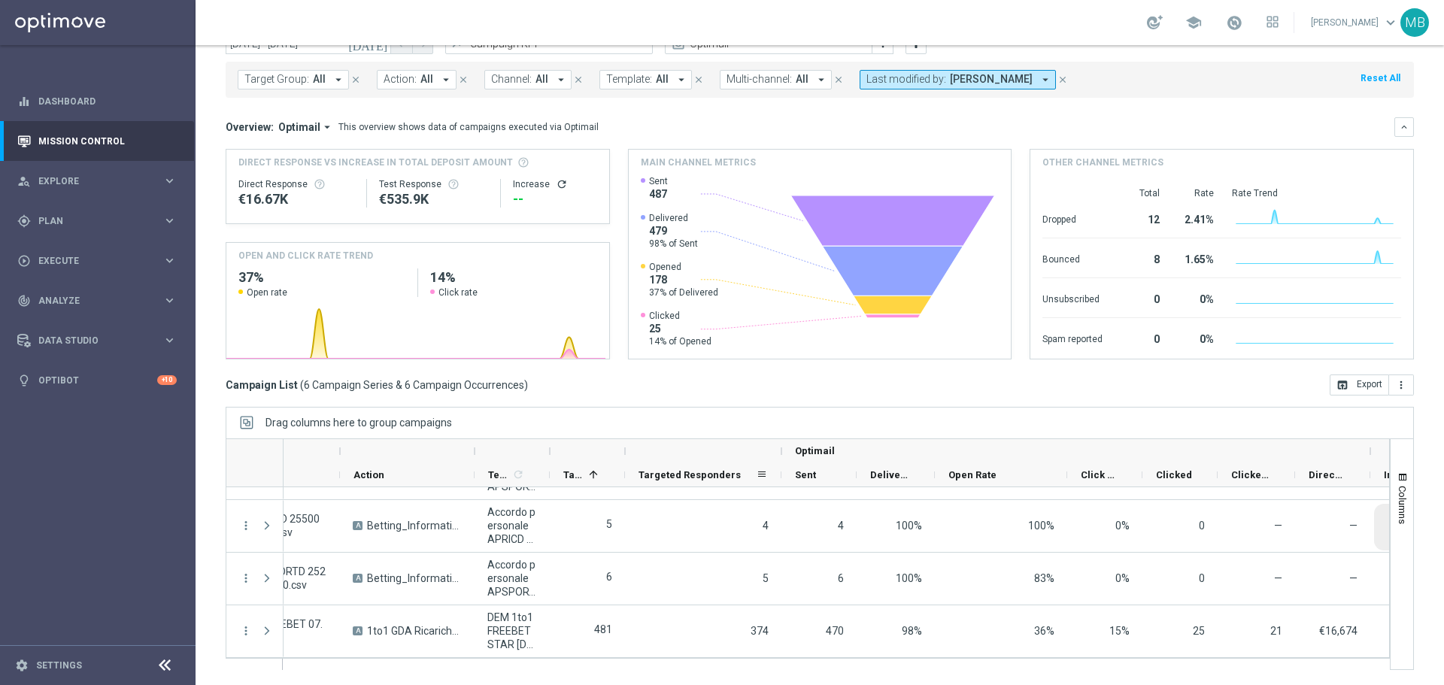
drag, startPoint x: 699, startPoint y: 462, endPoint x: 780, endPoint y: 478, distance: 82.7
click at [780, 478] on div "Optimail Target Group Action" at bounding box center [827, 463] width 1244 height 48
drag, startPoint x: 757, startPoint y: 472, endPoint x: 833, endPoint y: 481, distance: 76.6
click at [833, 481] on div "Sent" at bounding box center [819, 474] width 48 height 23
click at [834, 481] on span at bounding box center [837, 475] width 12 height 12
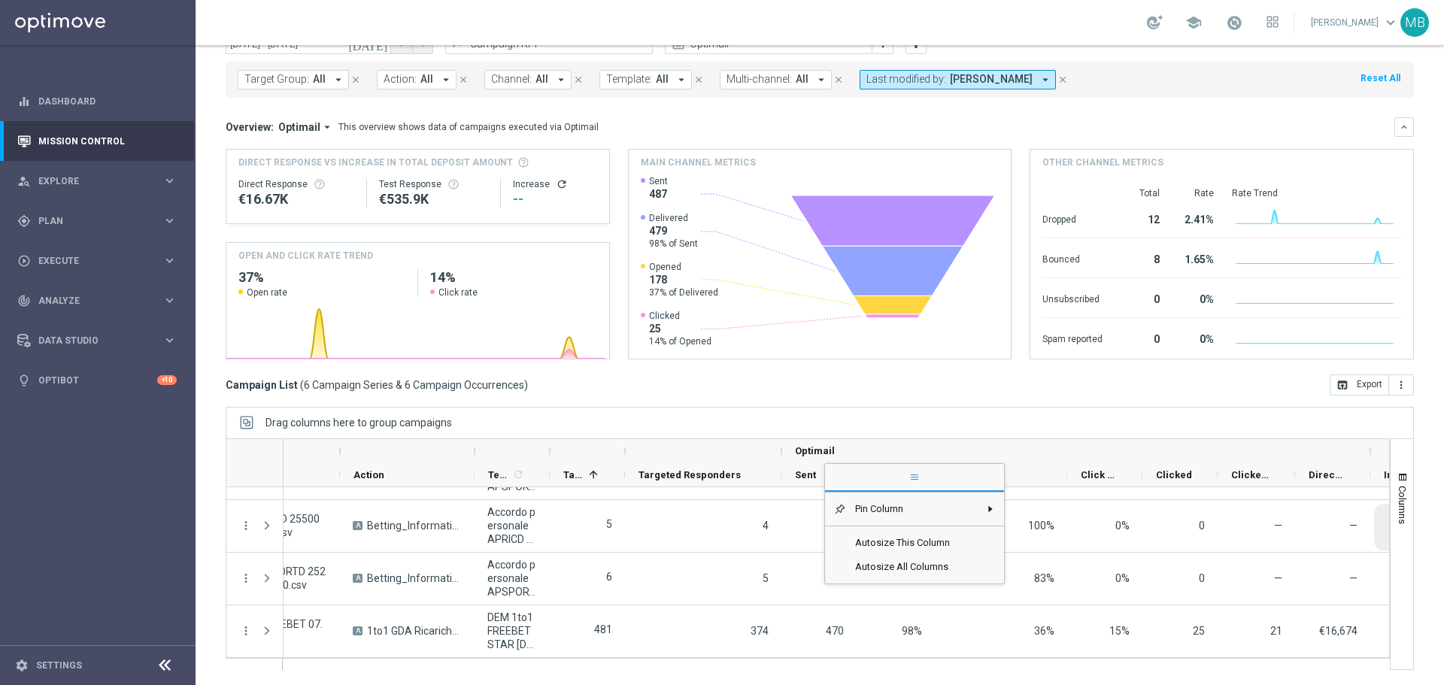
click at [765, 386] on div "Campaign List ( 6 Campaign Series & 6 Campaign Occurrences ) open_in_browser Ex…" at bounding box center [820, 385] width 1188 height 21
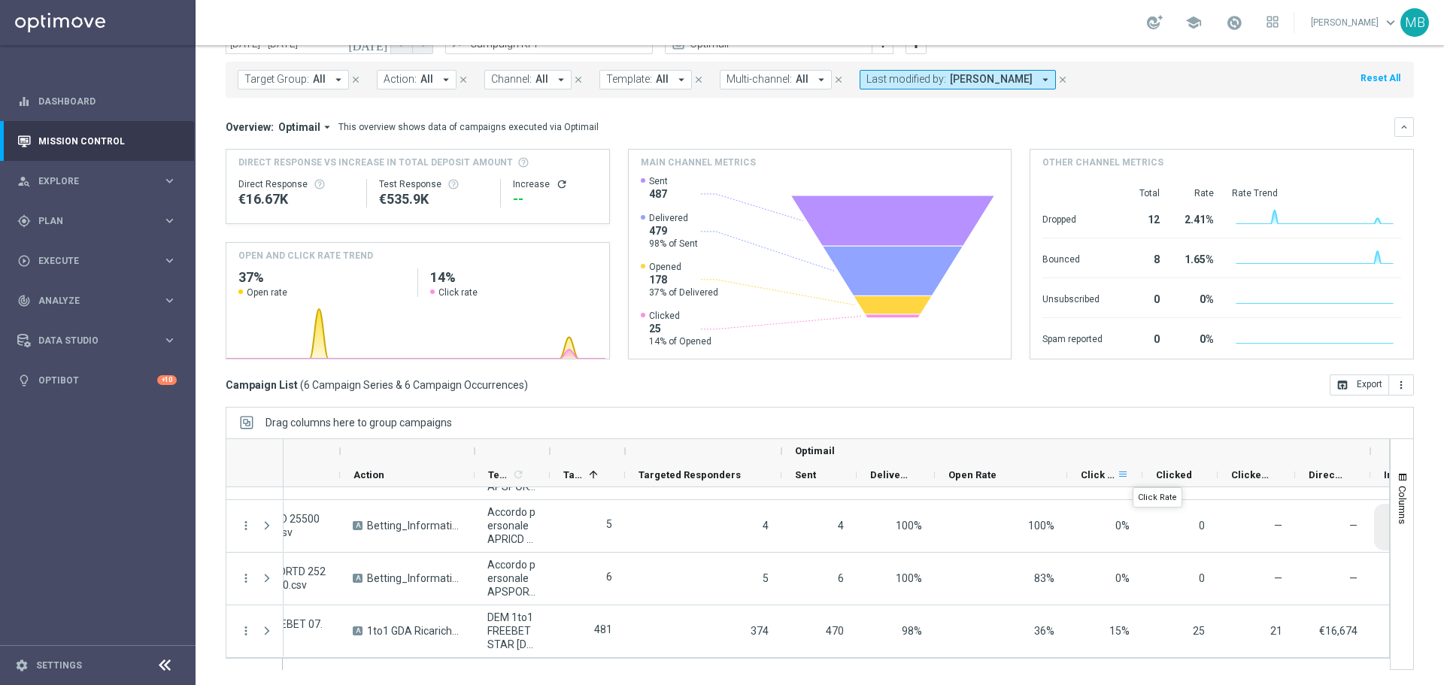
click at [1124, 472] on span at bounding box center [1123, 475] width 12 height 12
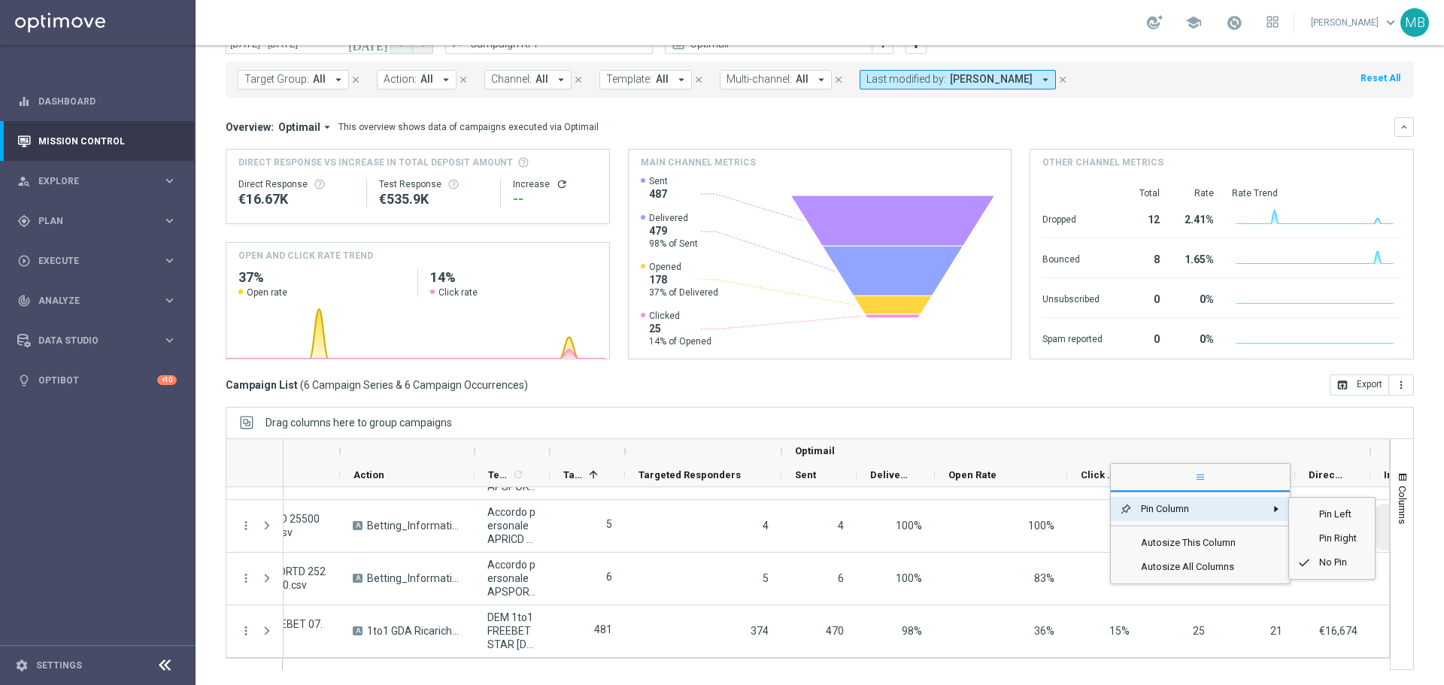
click at [1144, 502] on span "Pin Column" at bounding box center [1198, 509] width 133 height 24
click at [1192, 439] on div "Optimail" at bounding box center [1076, 451] width 562 height 24
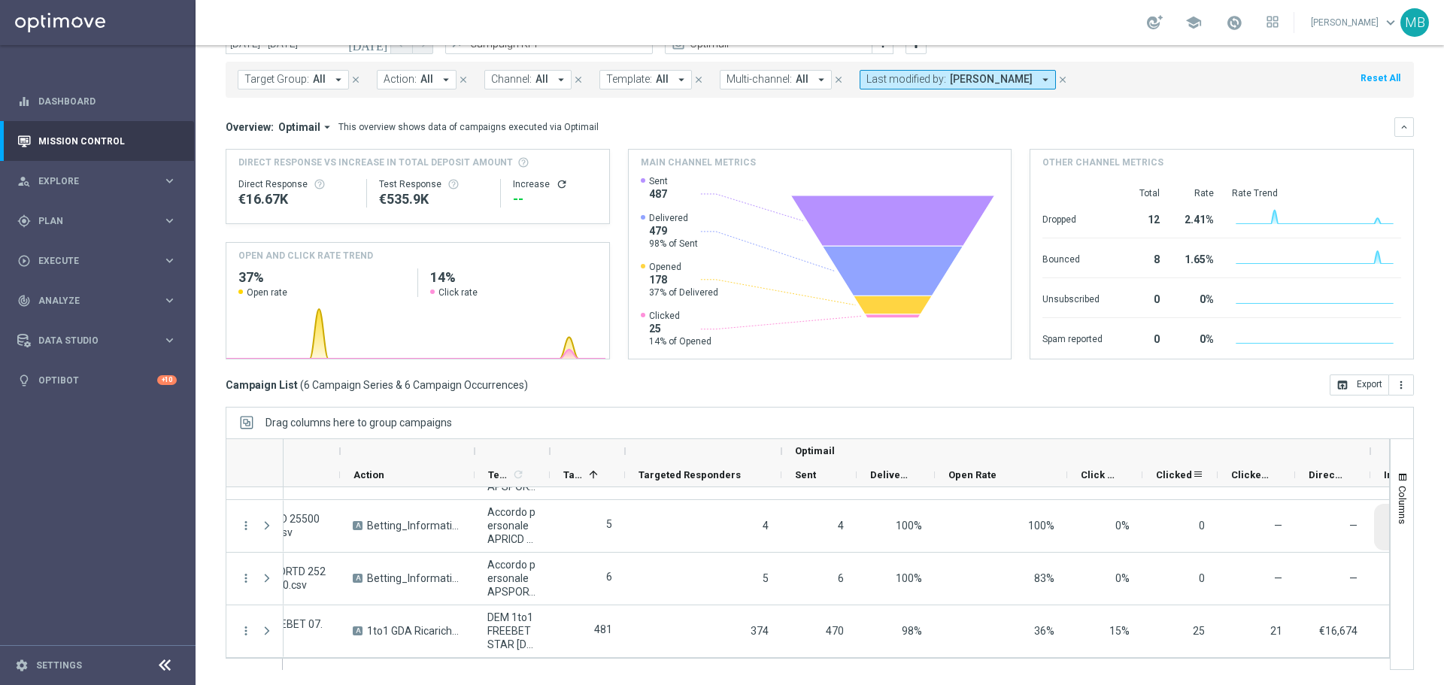
click at [1169, 475] on span "Clicked" at bounding box center [1174, 474] width 36 height 11
click at [1193, 476] on span at bounding box center [1198, 475] width 12 height 12
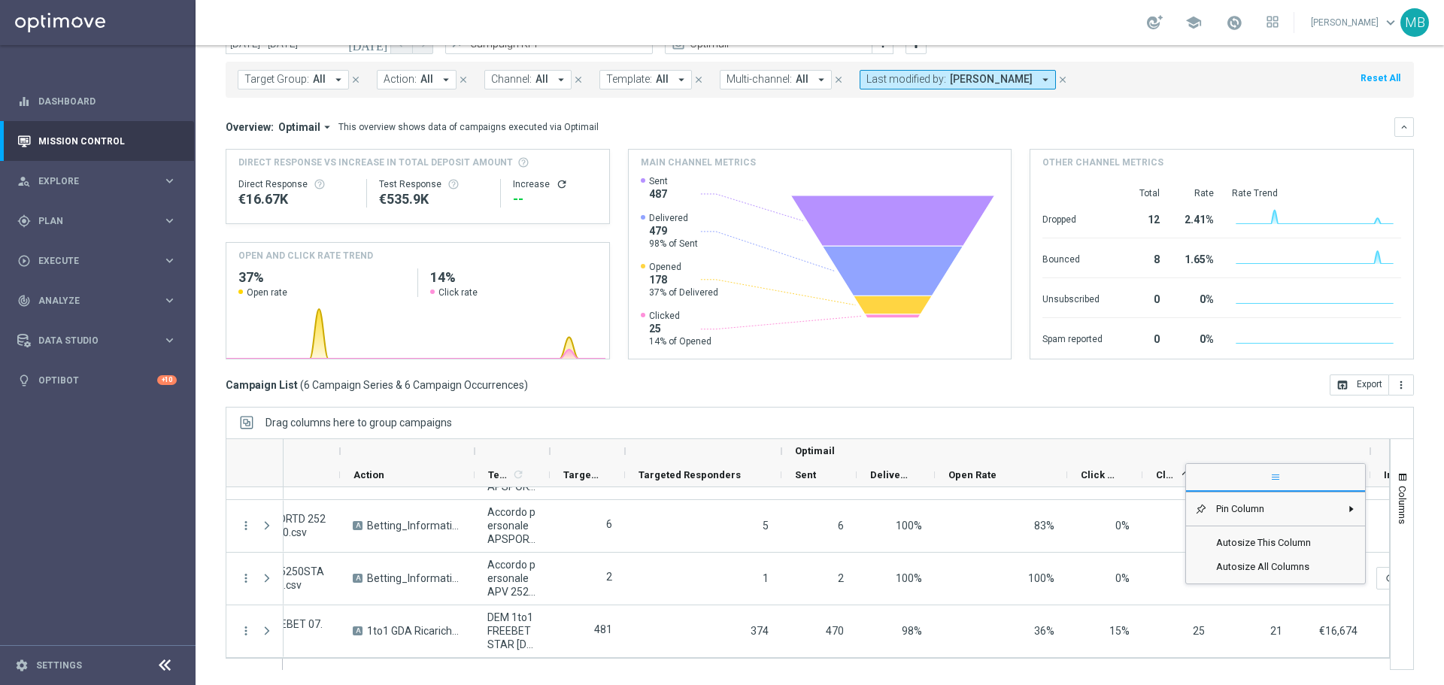
click at [1193, 476] on span "general" at bounding box center [1275, 478] width 179 height 27
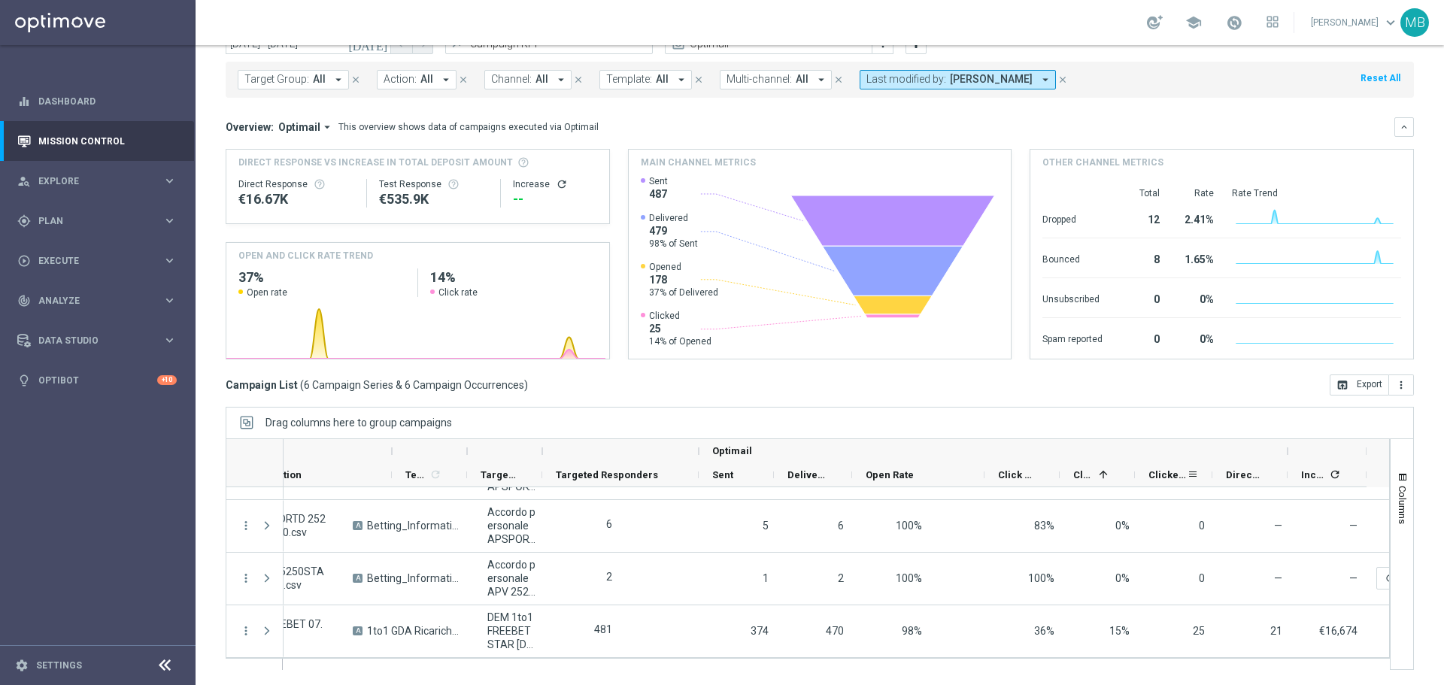
scroll to position [0, 159]
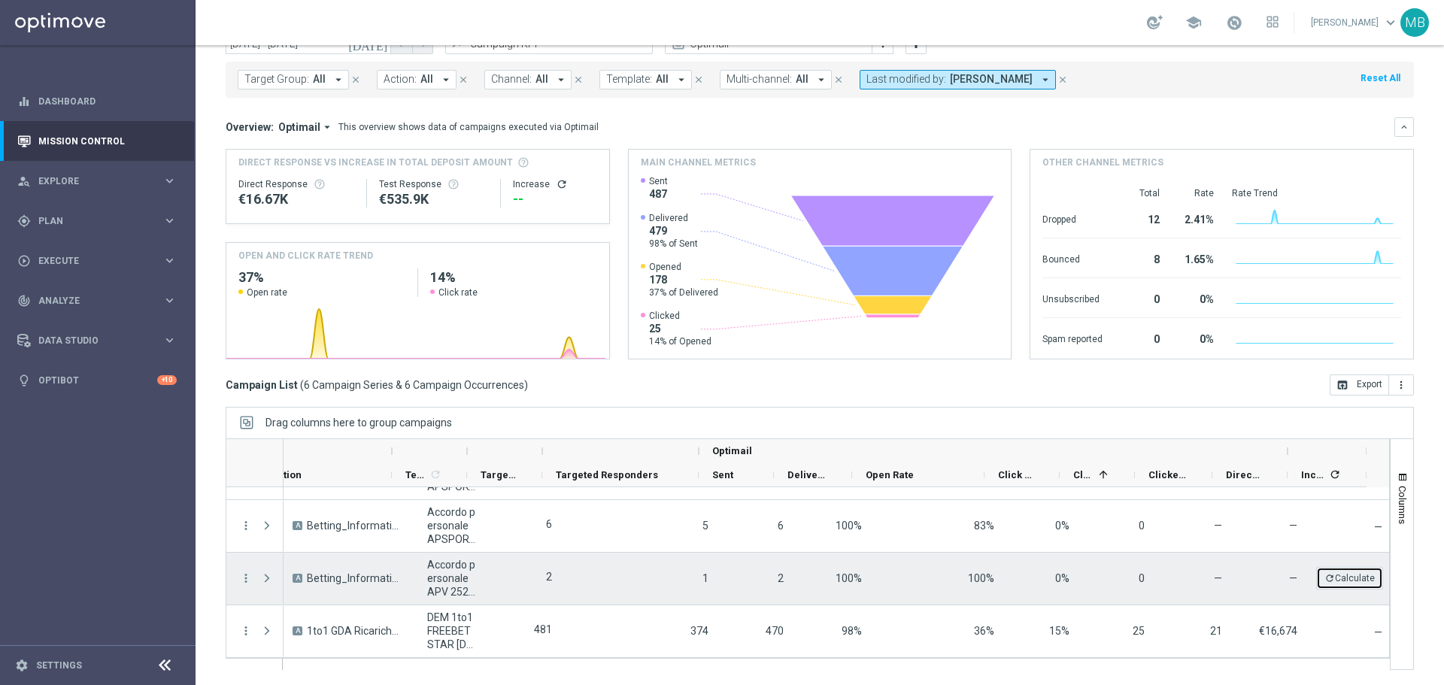
click at [1338, 581] on button "refresh Calculate" at bounding box center [1349, 578] width 67 height 23
click at [1370, 572] on span "unfold_more" at bounding box center [1375, 568] width 11 height 11
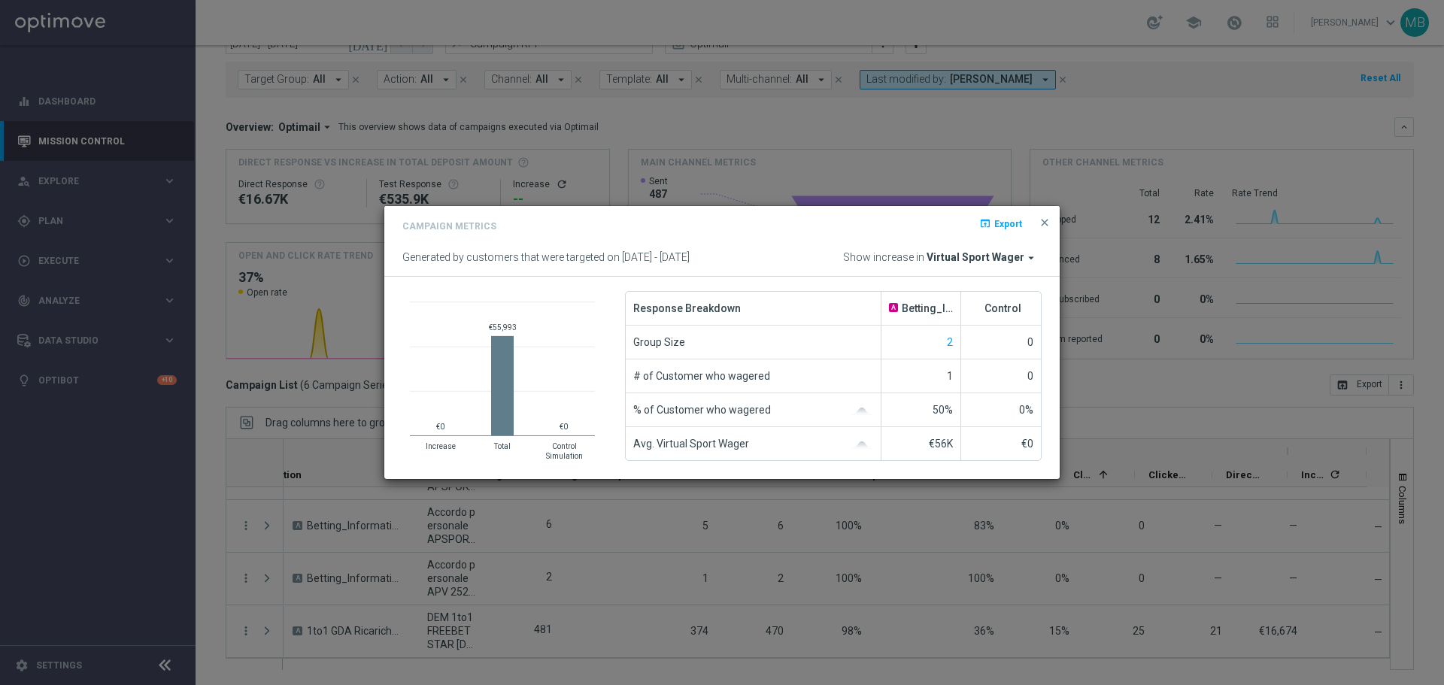
click at [1039, 214] on button "close" at bounding box center [1044, 223] width 15 height 18
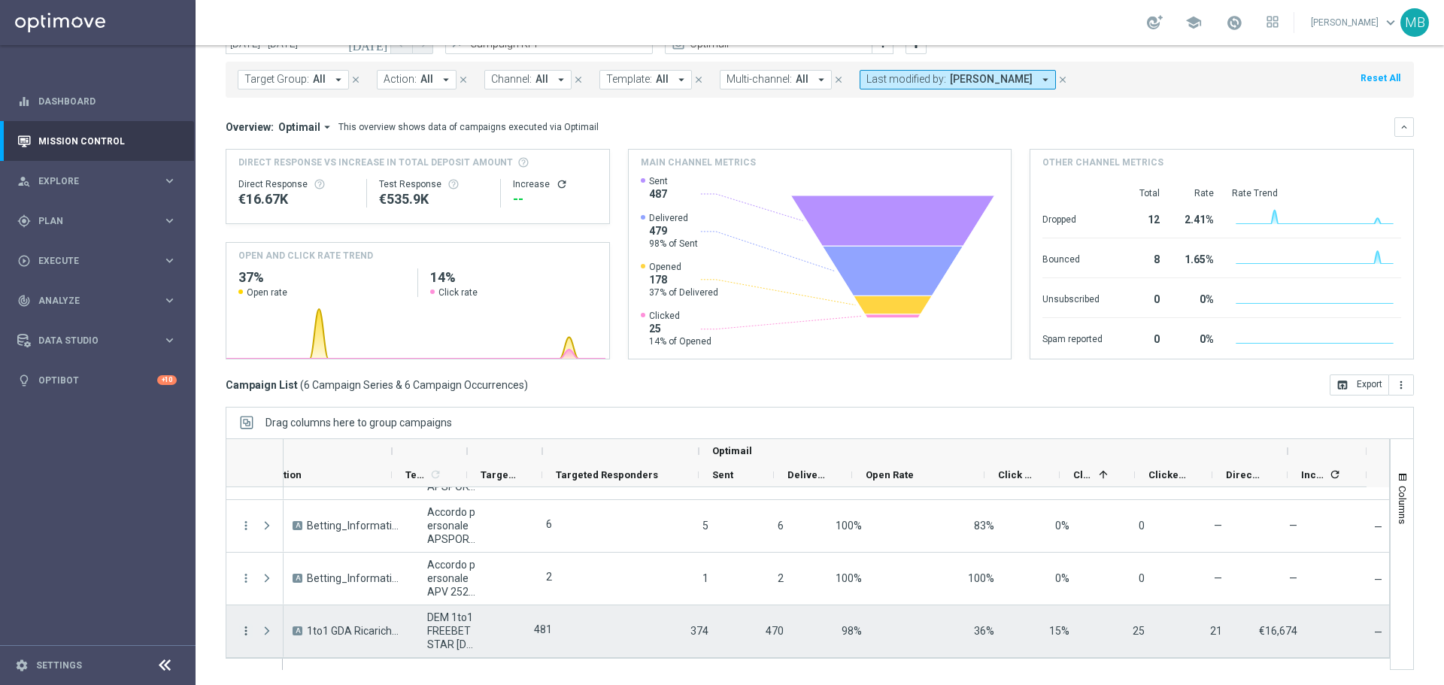
click at [244, 632] on icon "more_vert" at bounding box center [246, 631] width 14 height 14
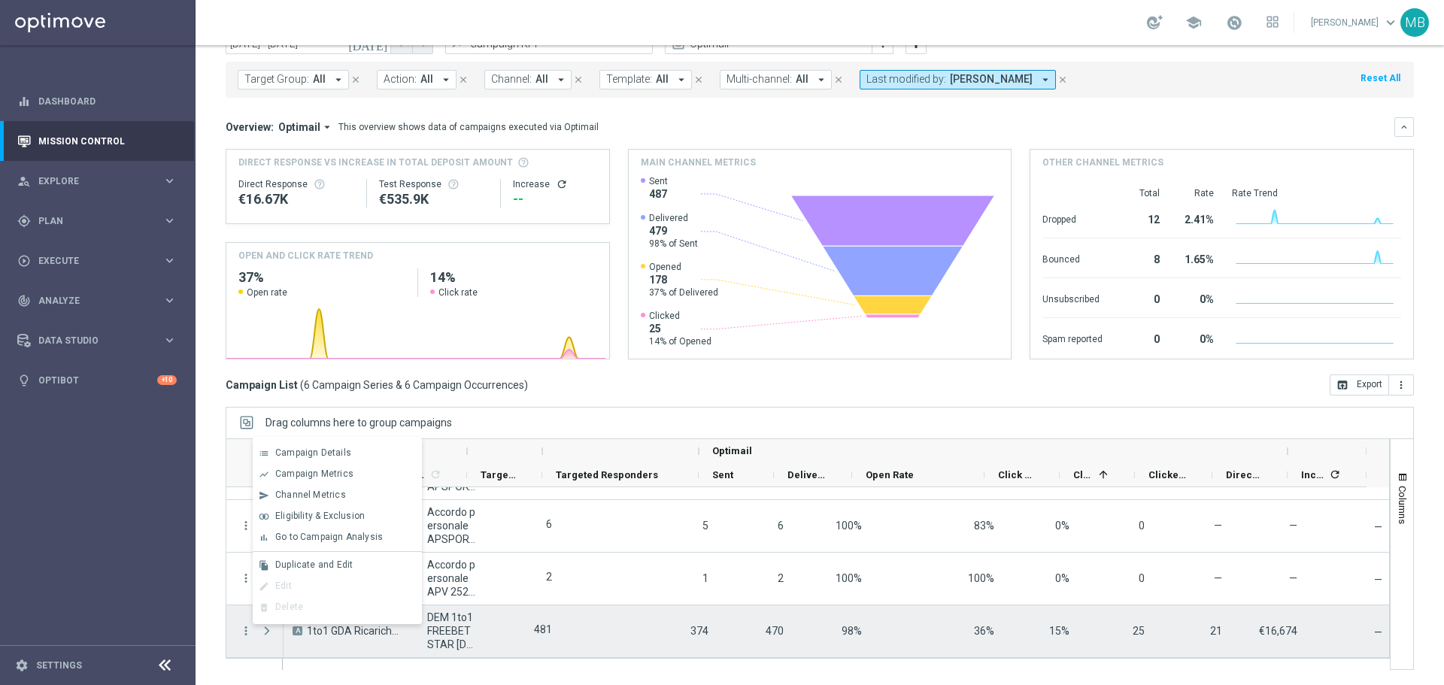
click at [364, 647] on div "A 1to1 GDA Ricariche a [PERSON_NAME] fino a 500€ Freebet" at bounding box center [347, 631] width 135 height 52
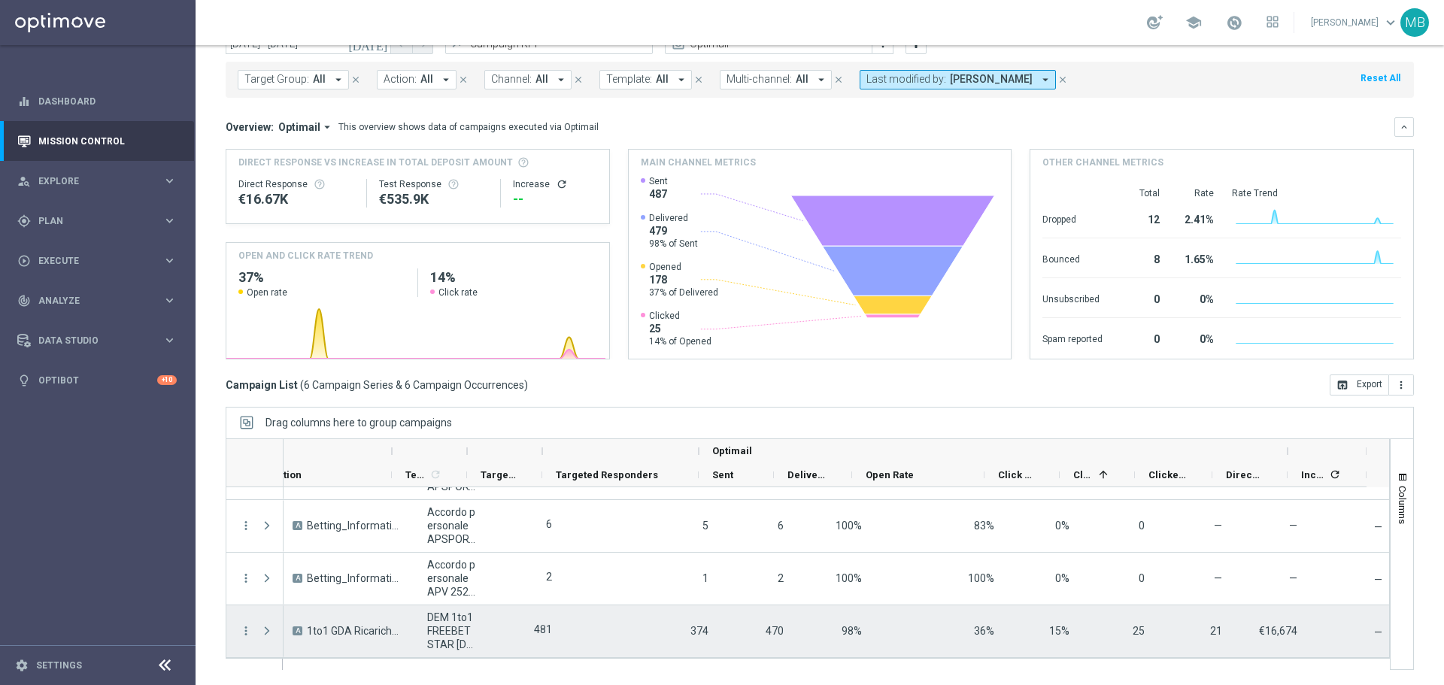
click at [229, 633] on div "more_vert" at bounding box center [239, 631] width 27 height 52
click at [245, 633] on icon "more_vert" at bounding box center [246, 631] width 14 height 14
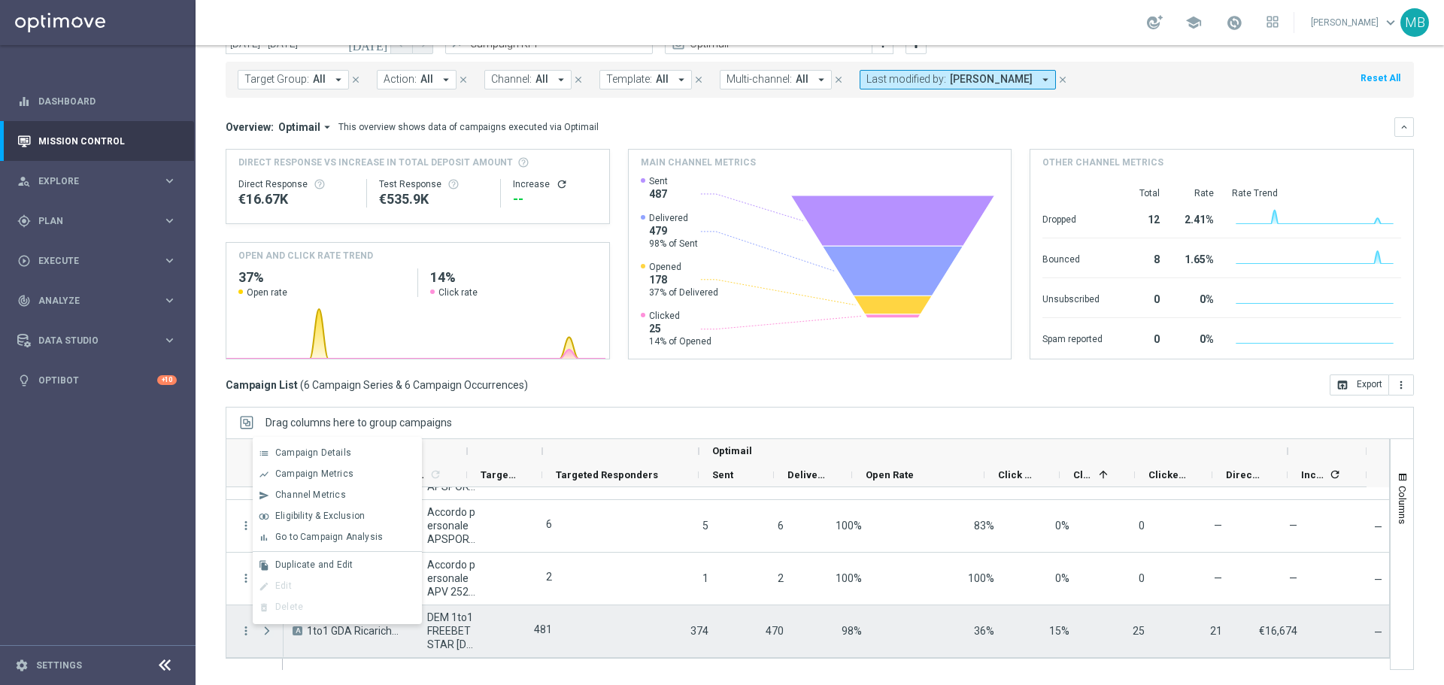
click at [267, 632] on span "Press SPACE to deselect this row." at bounding box center [267, 631] width 14 height 12
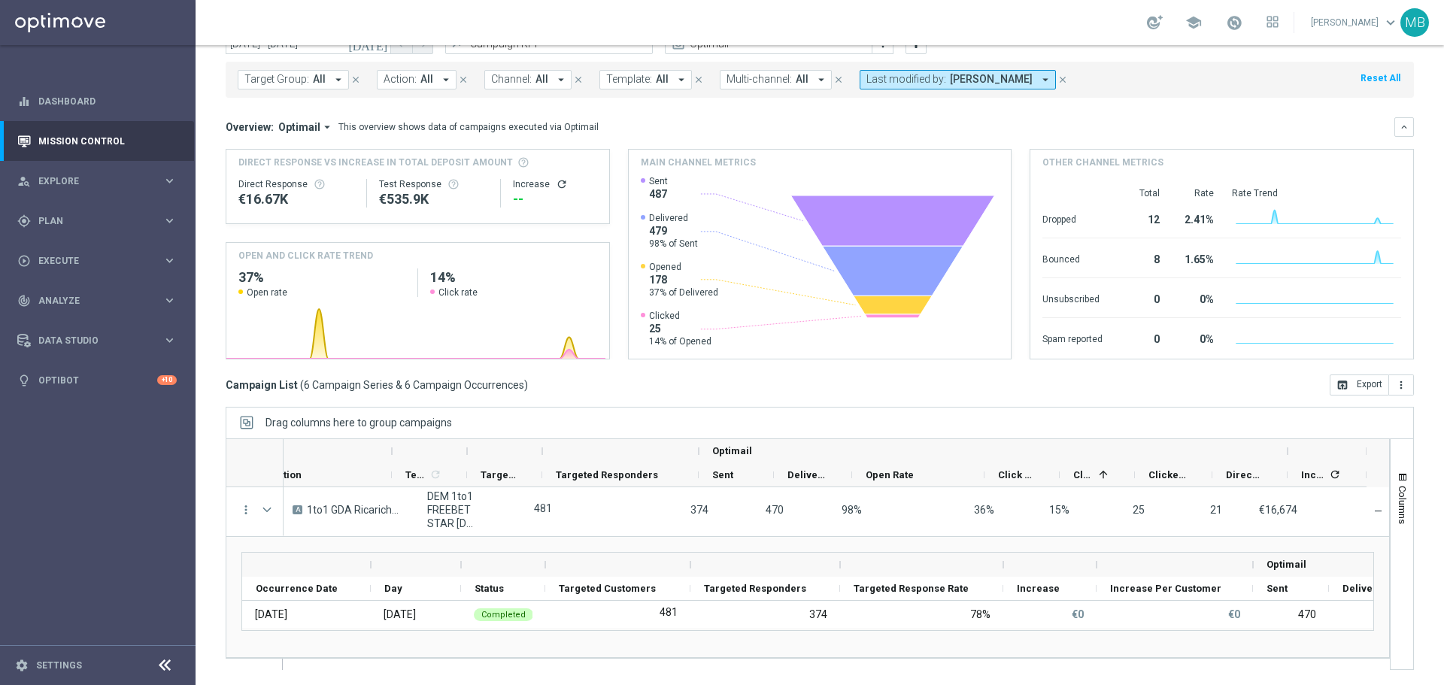
scroll to position [0, 793]
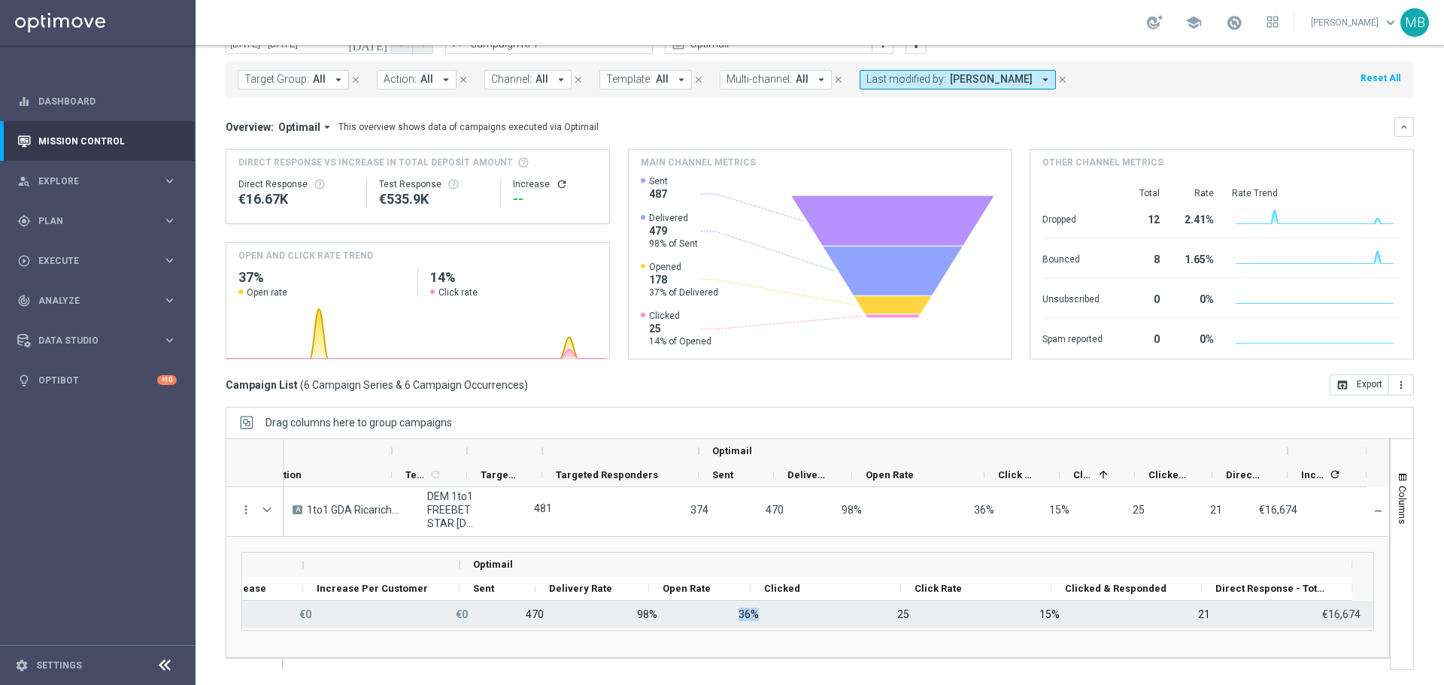
drag, startPoint x: 714, startPoint y: 613, endPoint x: 742, endPoint y: 613, distance: 28.6
click at [742, 613] on div "36%" at bounding box center [721, 614] width 102 height 27
drag, startPoint x: 613, startPoint y: 610, endPoint x: 641, endPoint y: 610, distance: 27.8
click at [641, 610] on div "98%" at bounding box center [613, 614] width 114 height 27
drag, startPoint x: 1015, startPoint y: 611, endPoint x: 1045, endPoint y: 619, distance: 31.2
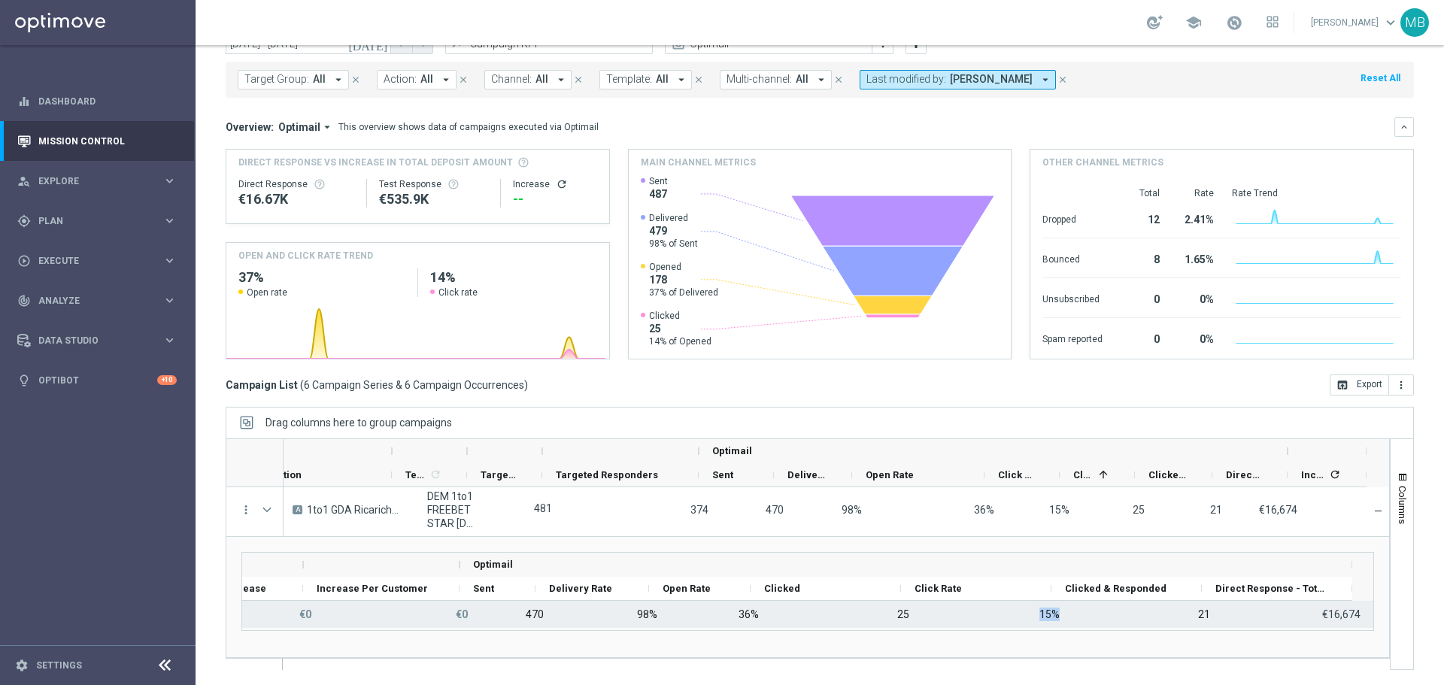
click at [1045, 619] on div "15%" at bounding box center [997, 614] width 150 height 27
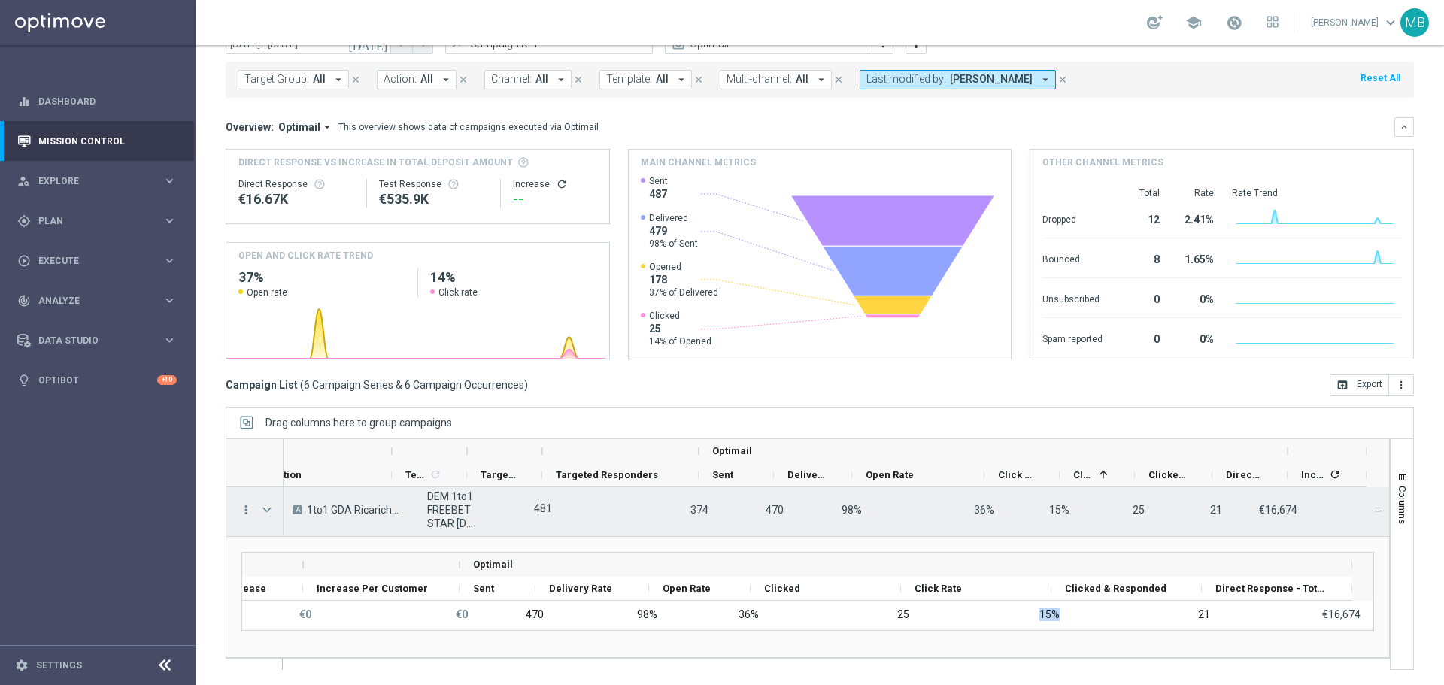
click at [942, 605] on div "15%" at bounding box center [997, 614] width 150 height 27
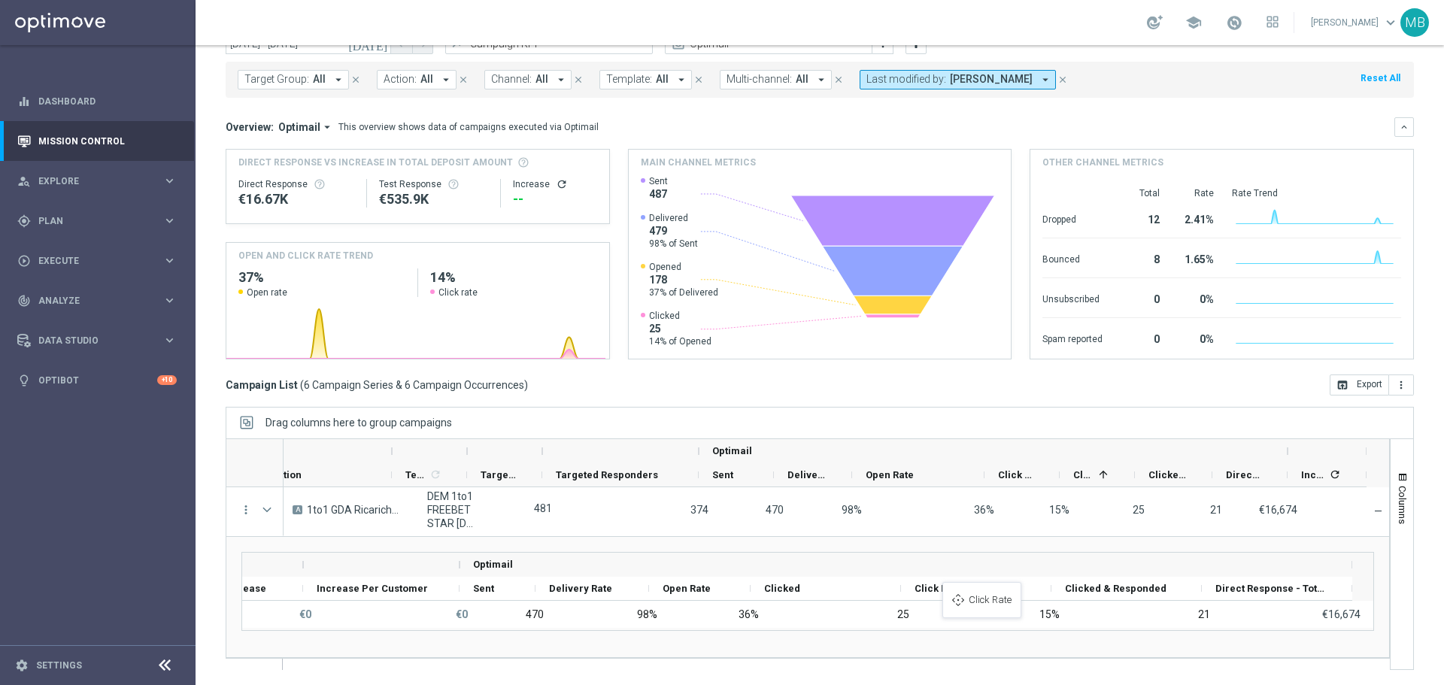
drag, startPoint x: 917, startPoint y: 591, endPoint x: 953, endPoint y: 591, distance: 36.1
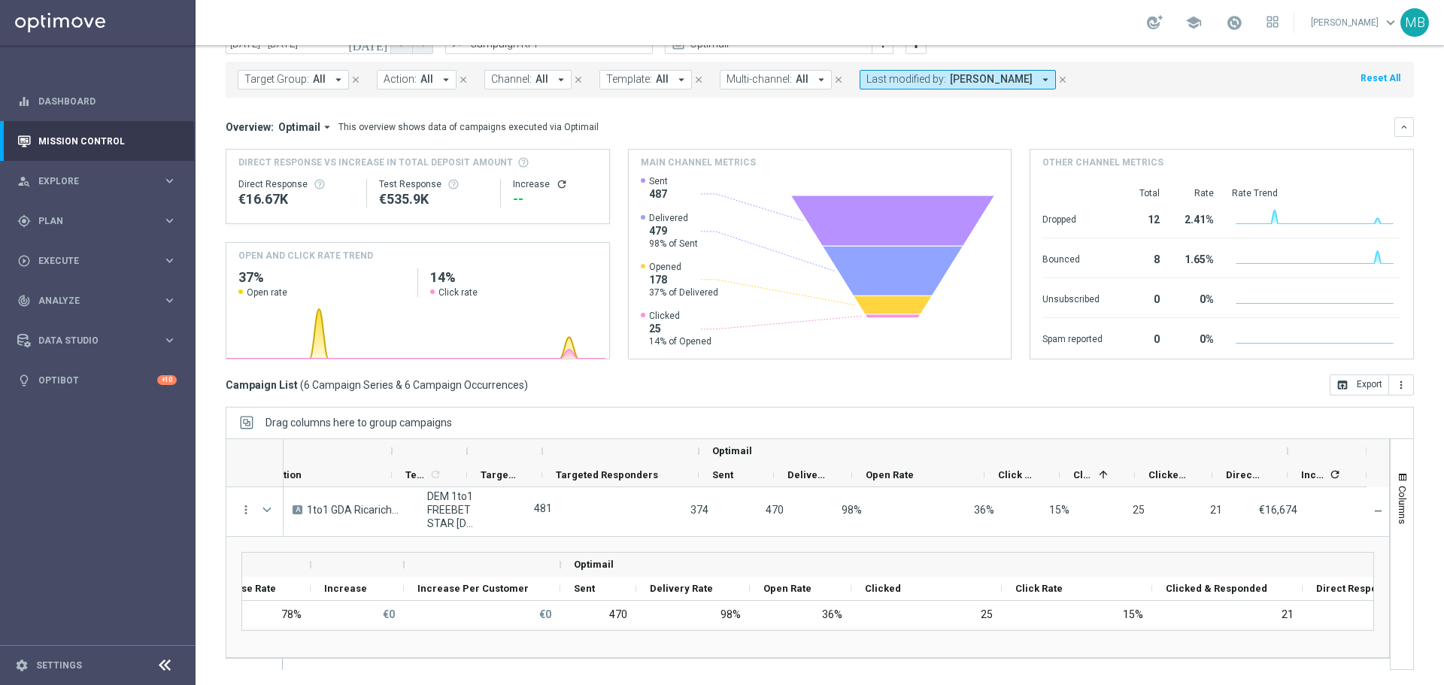
scroll to position [0, 697]
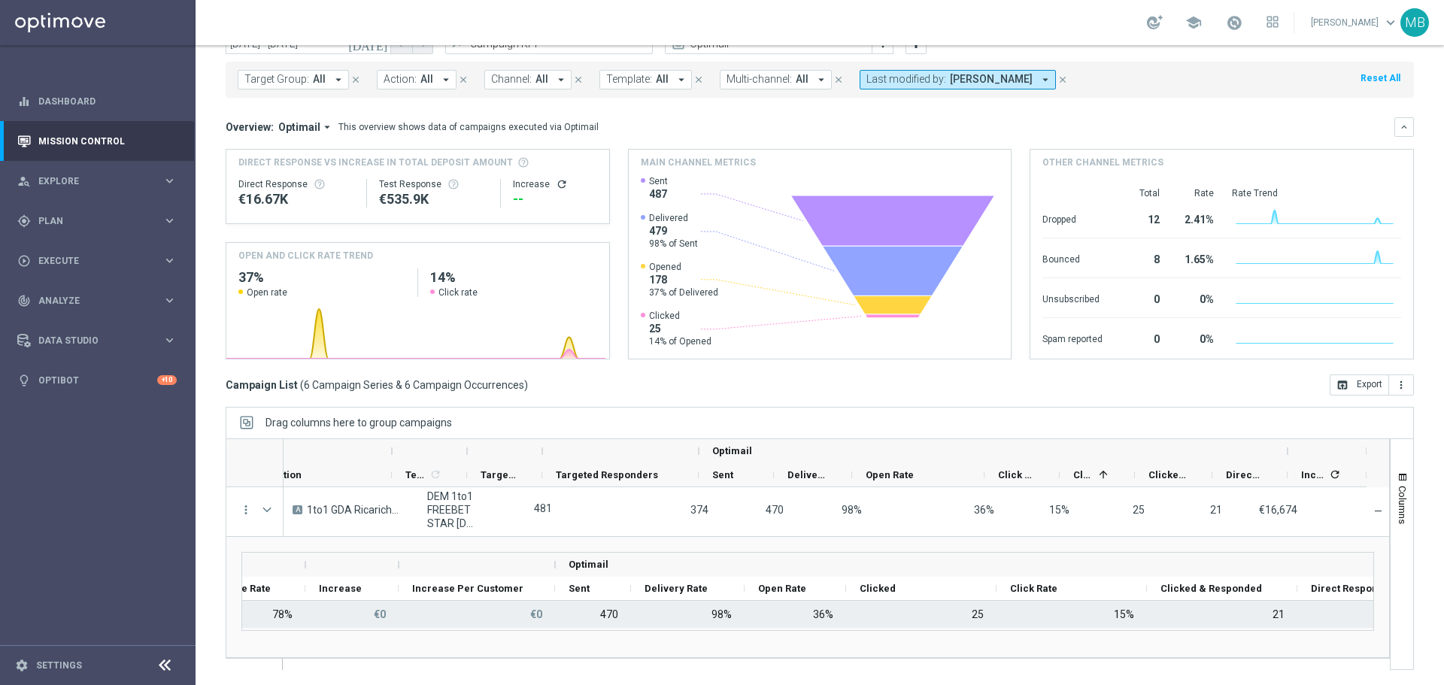
click at [1301, 635] on div "Optimail Targeted Response Rate Increase" at bounding box center [807, 597] width 1133 height 90
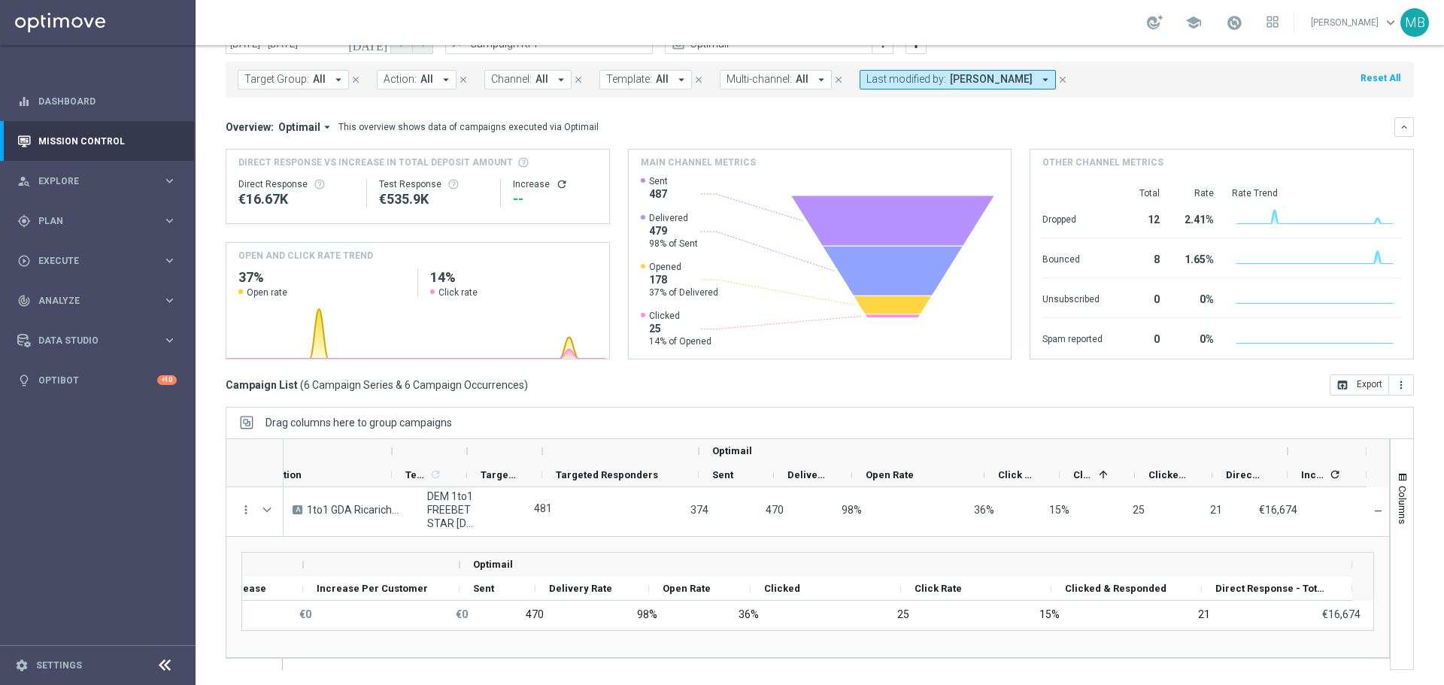
click at [1351, 566] on div "Drag here to set row groups Drag here to set column labels Optimail Targeted Re…" at bounding box center [807, 597] width 1163 height 120
drag, startPoint x: 1349, startPoint y: 563, endPoint x: 1328, endPoint y: 567, distance: 21.4
click at [1328, 567] on div "Optimail" at bounding box center [918, 565] width 872 height 24
click at [1324, 586] on div "Direct Response - Total KPI" at bounding box center [1265, 588] width 126 height 23
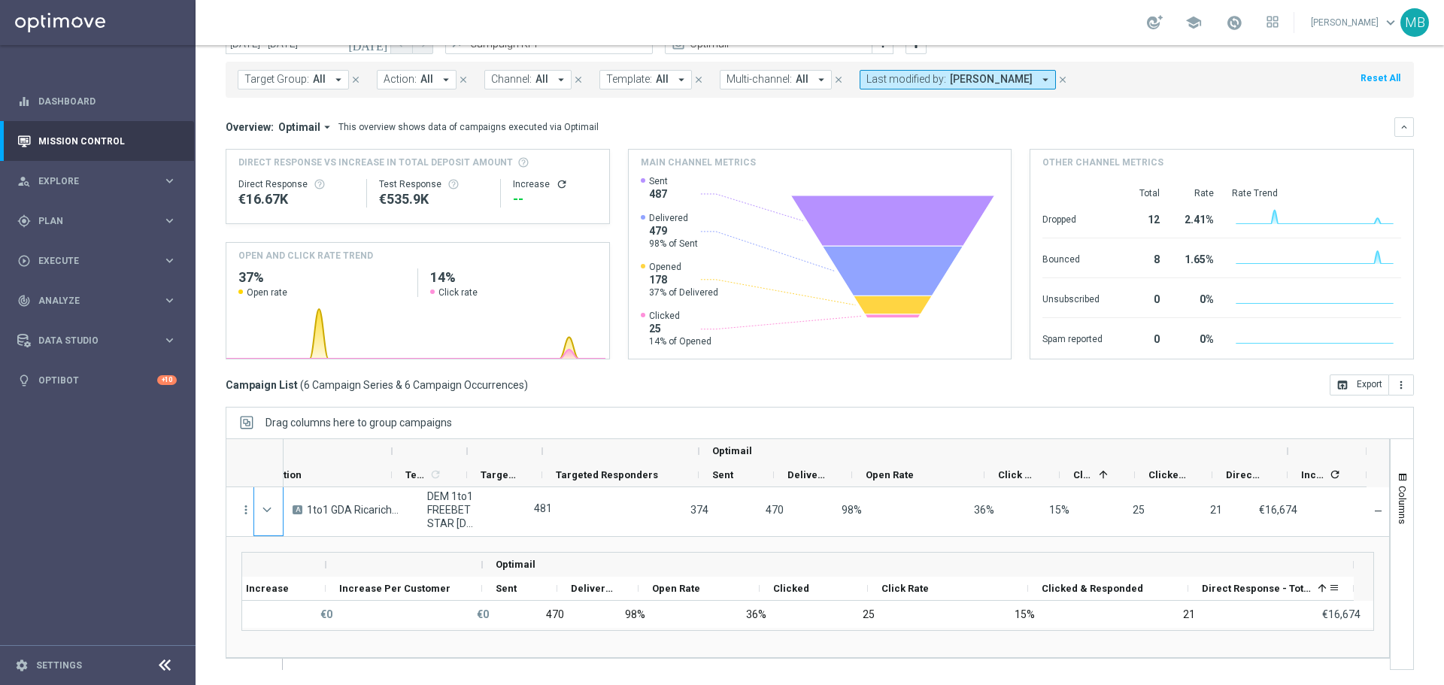
click at [1327, 587] on span at bounding box center [1322, 588] width 12 height 12
click at [1330, 587] on span at bounding box center [1334, 588] width 12 height 12
